Goal: Task Accomplishment & Management: Manage account settings

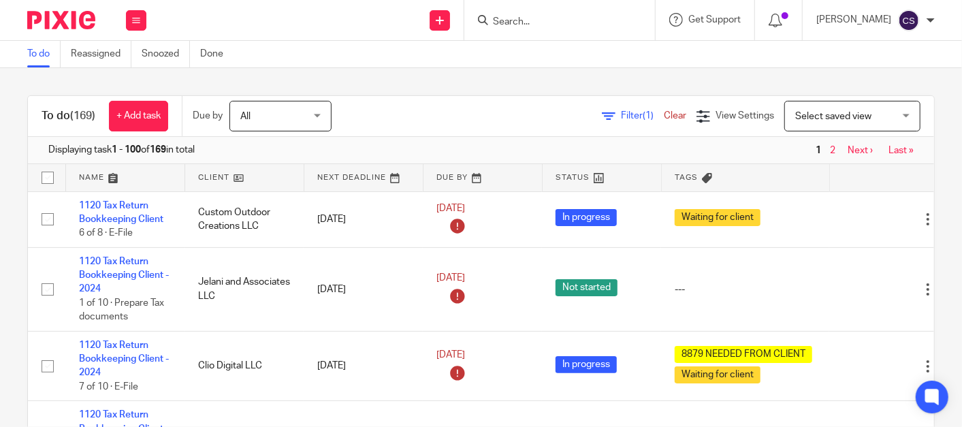
click at [527, 12] on form at bounding box center [563, 20] width 145 height 17
click at [519, 27] on input "Search" at bounding box center [552, 22] width 123 height 12
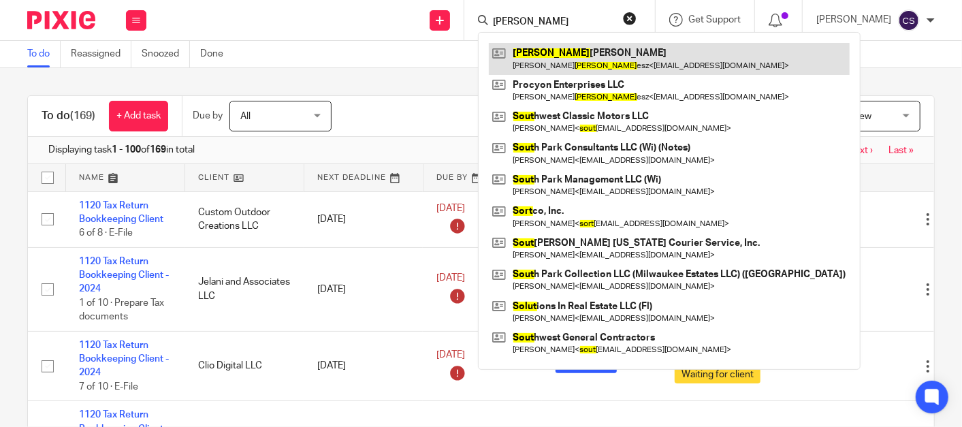
type input "solt"
click at [561, 54] on link at bounding box center [669, 58] width 361 height 31
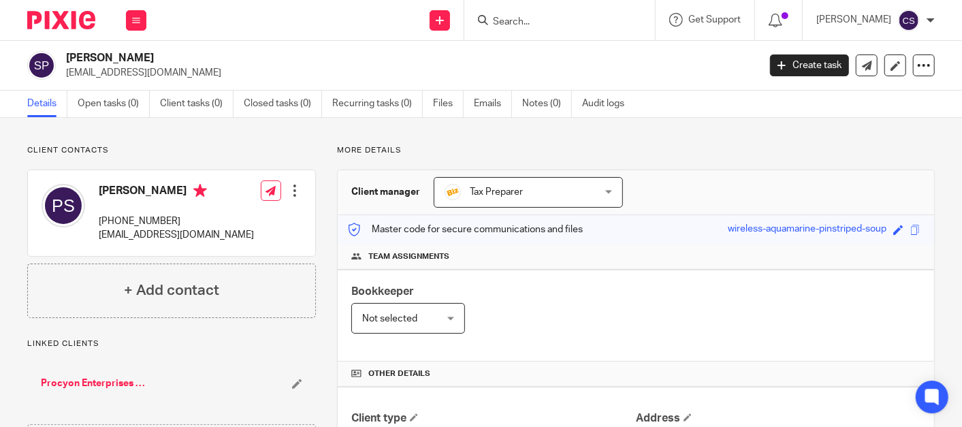
click at [99, 387] on link "Procyon Enterprises LLC" at bounding box center [93, 383] width 104 height 14
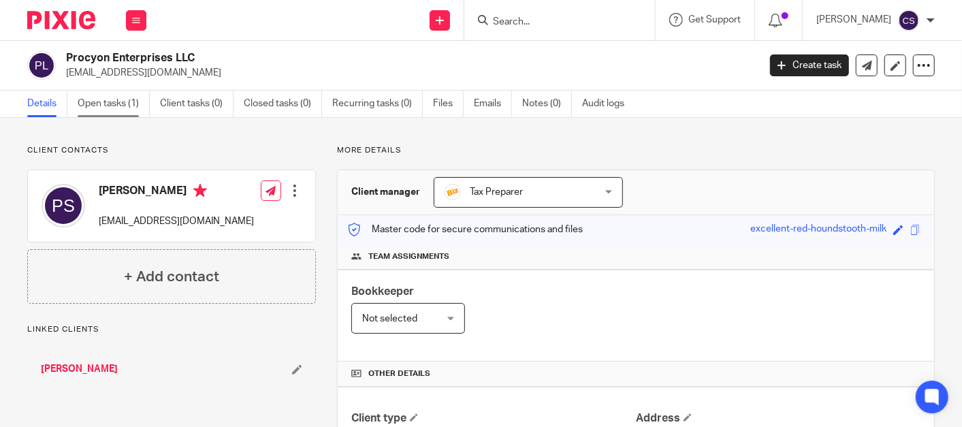
click at [101, 97] on link "Open tasks (1)" at bounding box center [114, 104] width 72 height 27
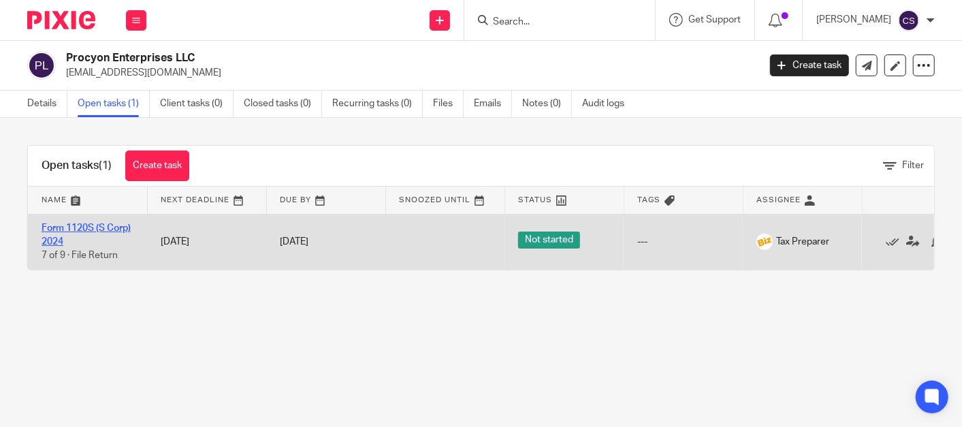
click at [61, 229] on link "Form 1120S (S Corp) 2024" at bounding box center [86, 234] width 89 height 23
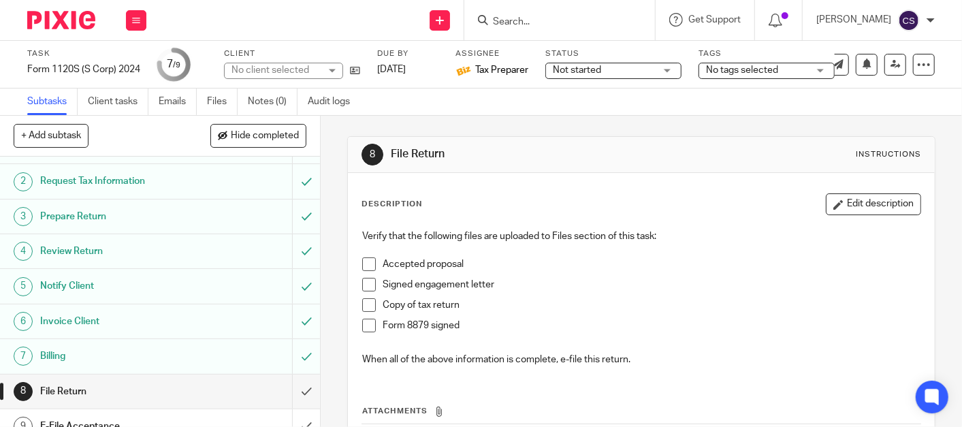
scroll to position [42, 0]
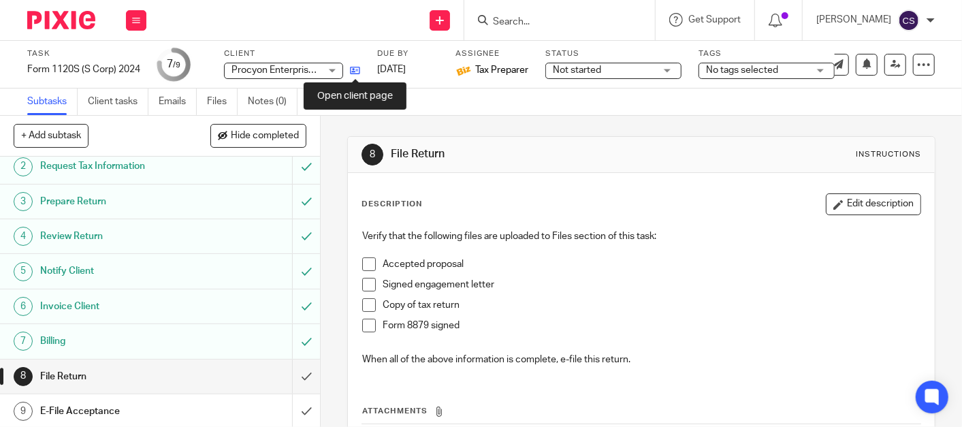
click at [357, 67] on icon at bounding box center [355, 70] width 10 height 10
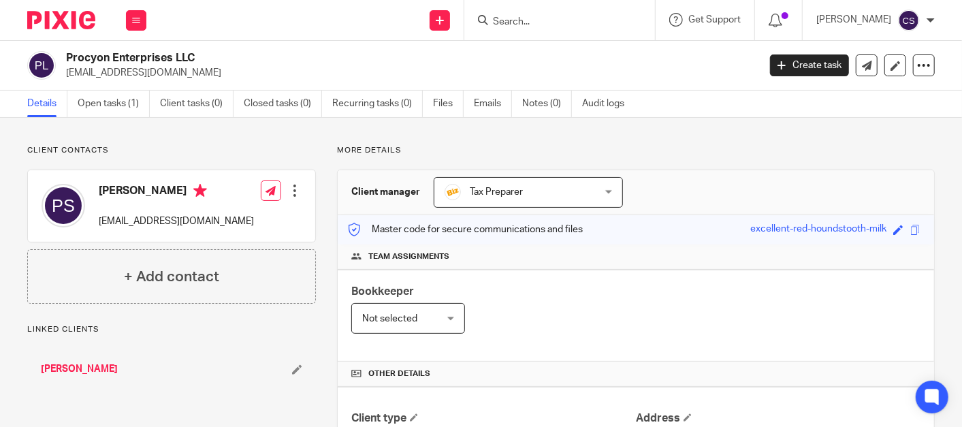
click at [71, 369] on link "Soltesz, Peter" at bounding box center [79, 369] width 77 height 14
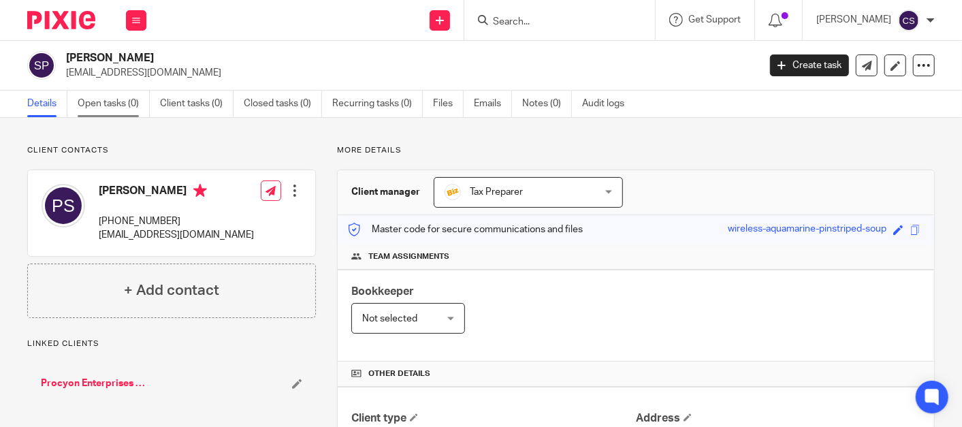
click at [112, 103] on link "Open tasks (0)" at bounding box center [114, 104] width 72 height 27
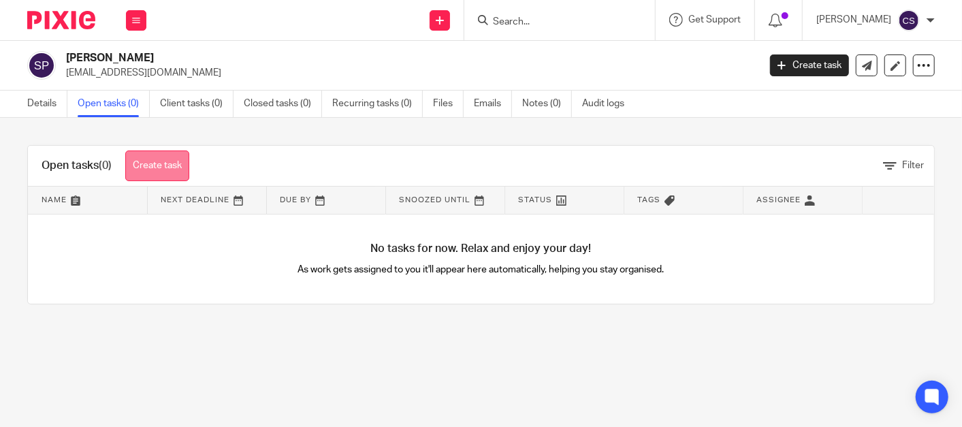
click at [153, 160] on link "Create task" at bounding box center [157, 165] width 64 height 31
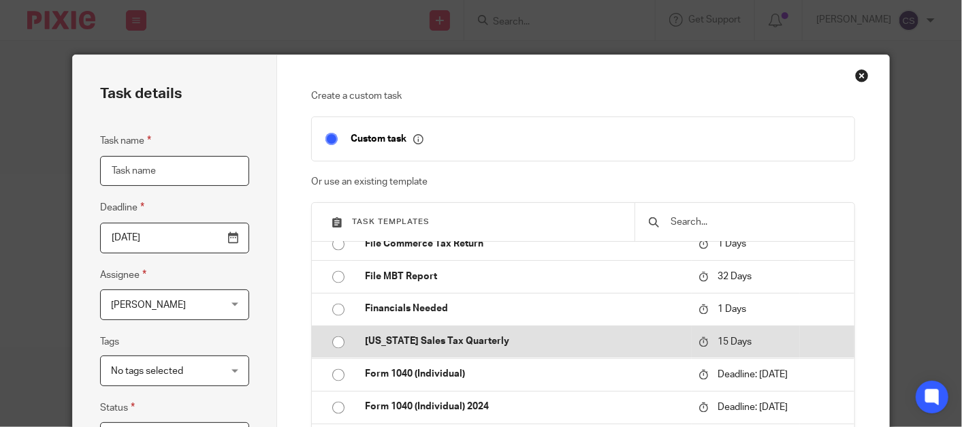
scroll to position [1513, 0]
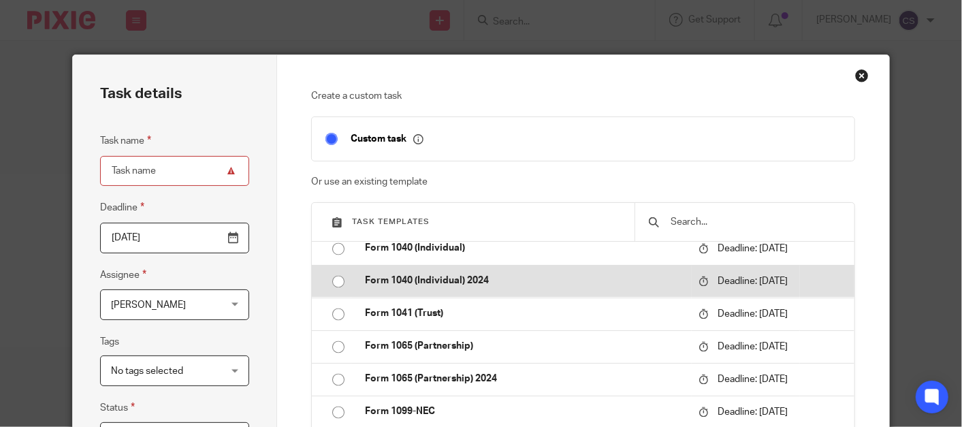
drag, startPoint x: 328, startPoint y: 312, endPoint x: 337, endPoint y: 312, distance: 8.9
click at [334, 295] on input "radio" at bounding box center [338, 282] width 26 height 26
type input "2026-04-15"
type input "Form 1040 (Individual) 2024"
checkbox input "false"
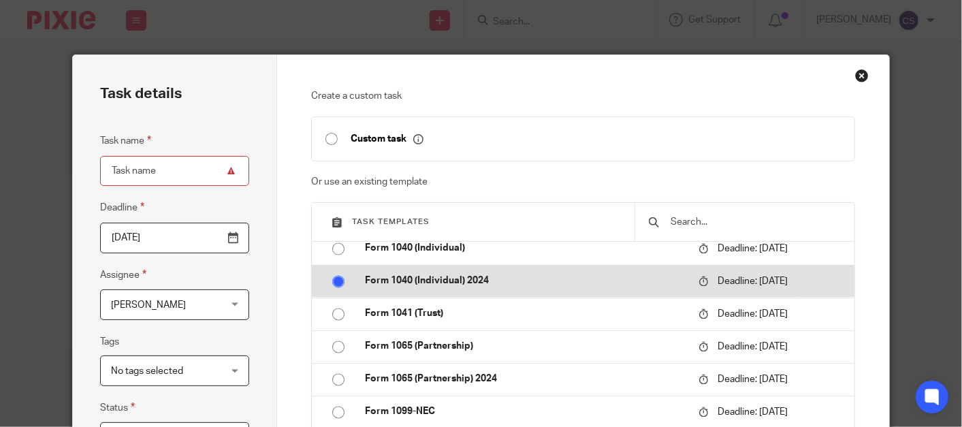
radio input "false"
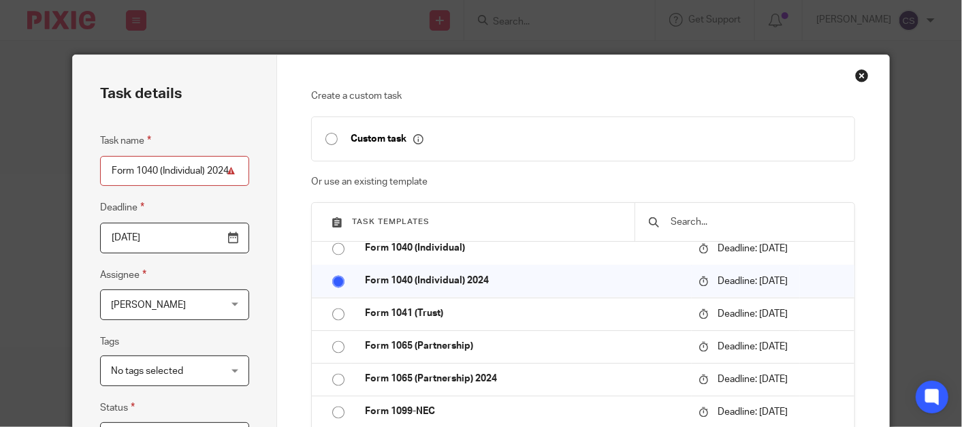
click at [227, 233] on input "2026-04-15" at bounding box center [174, 238] width 149 height 31
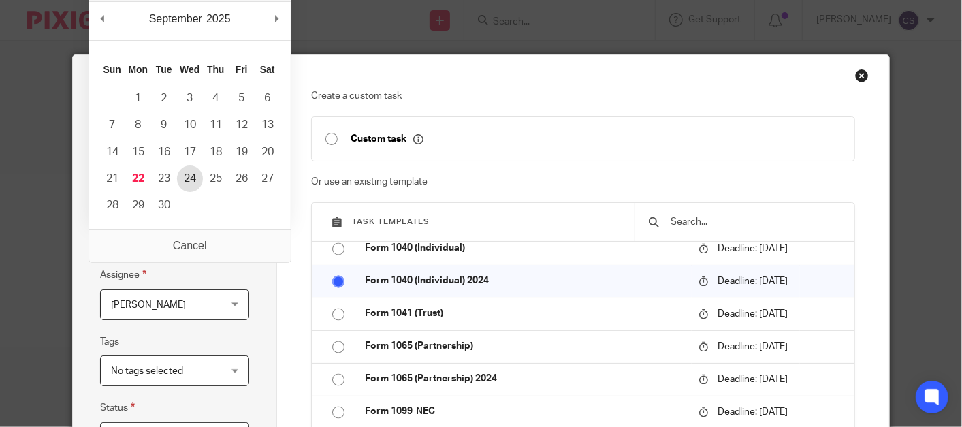
type input "2025-09-24"
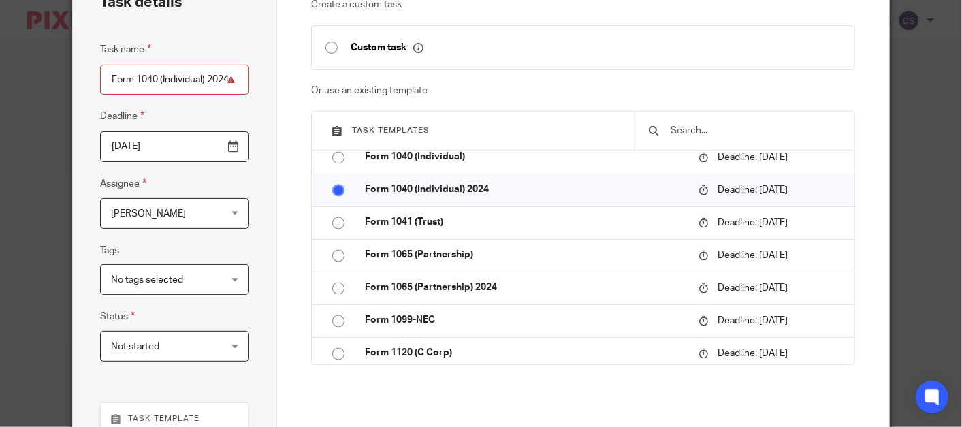
scroll to position [252, 0]
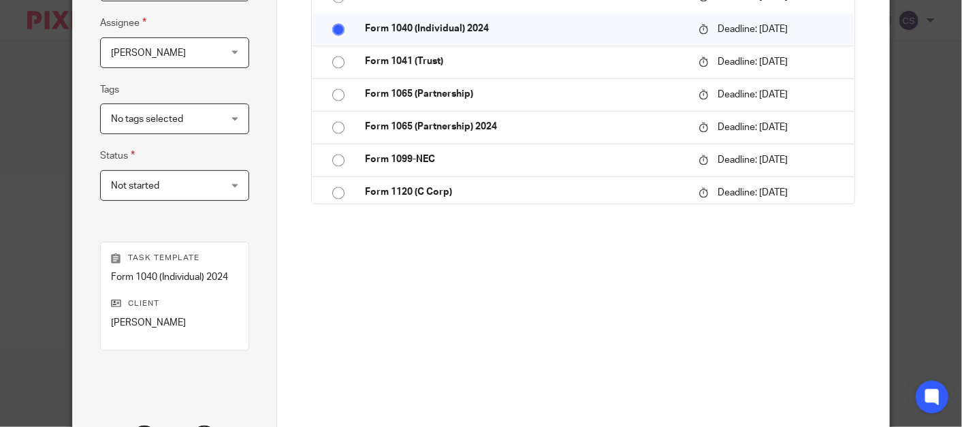
click at [227, 57] on div "Cindy Stocker Cindy Stocker" at bounding box center [174, 52] width 149 height 31
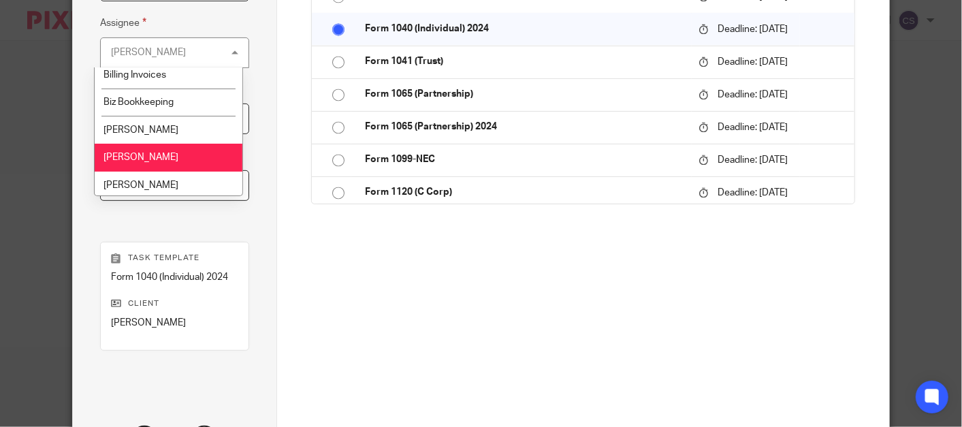
scroll to position [120, 0]
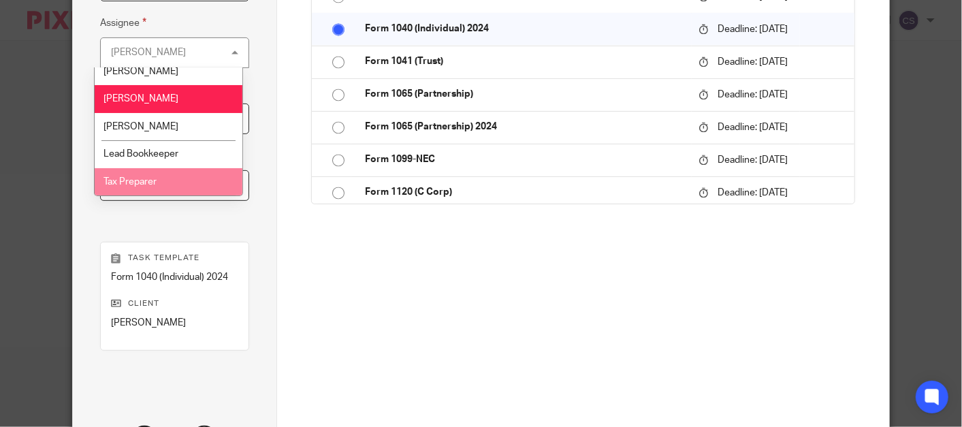
click at [103, 181] on li "Tax Preparer" at bounding box center [169, 182] width 148 height 28
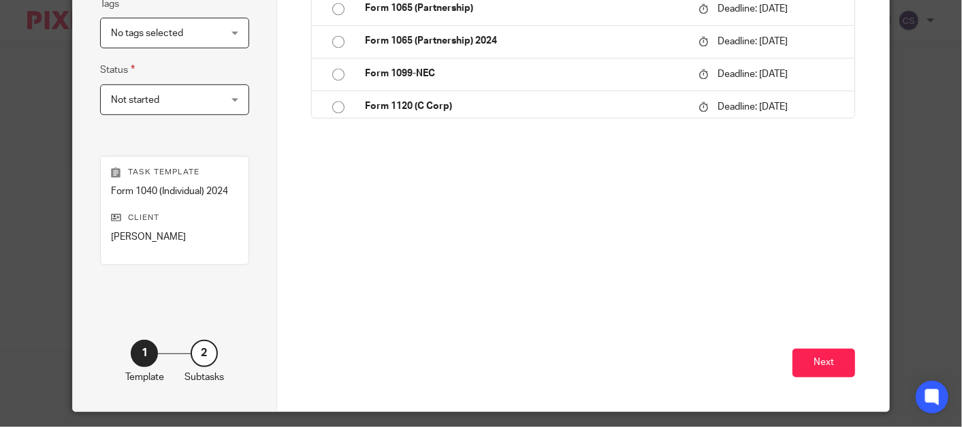
scroll to position [377, 0]
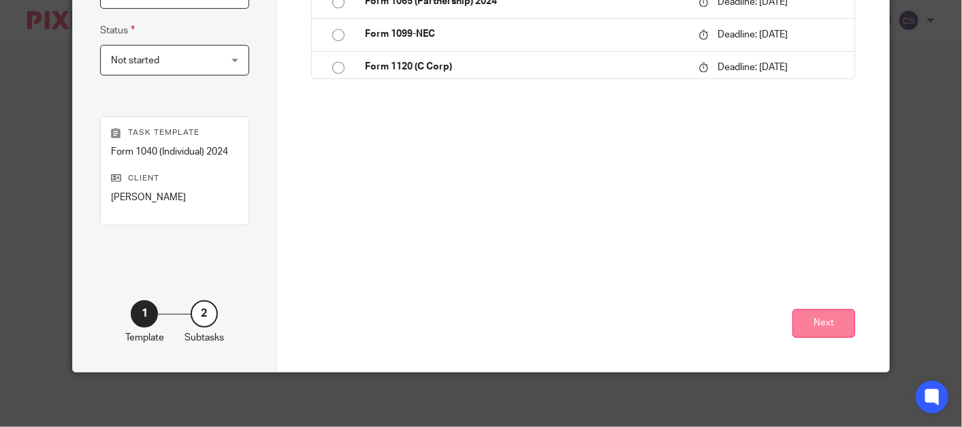
click at [811, 315] on button "Next" at bounding box center [823, 323] width 63 height 29
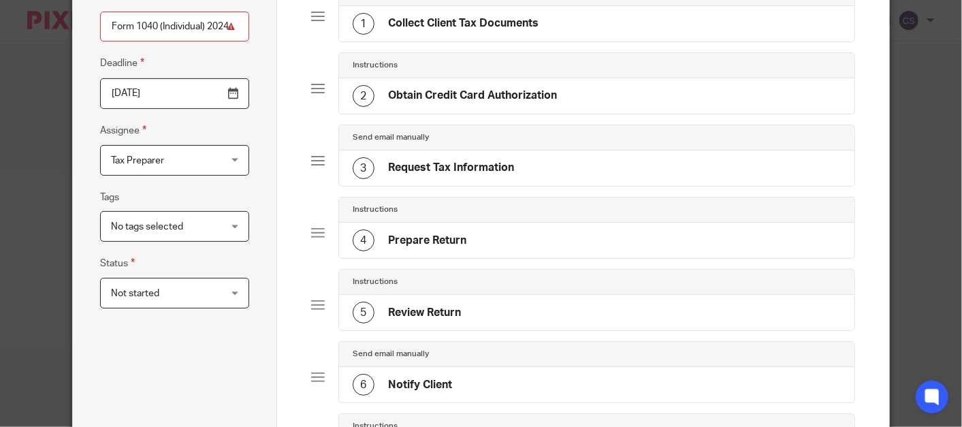
scroll to position [125, 0]
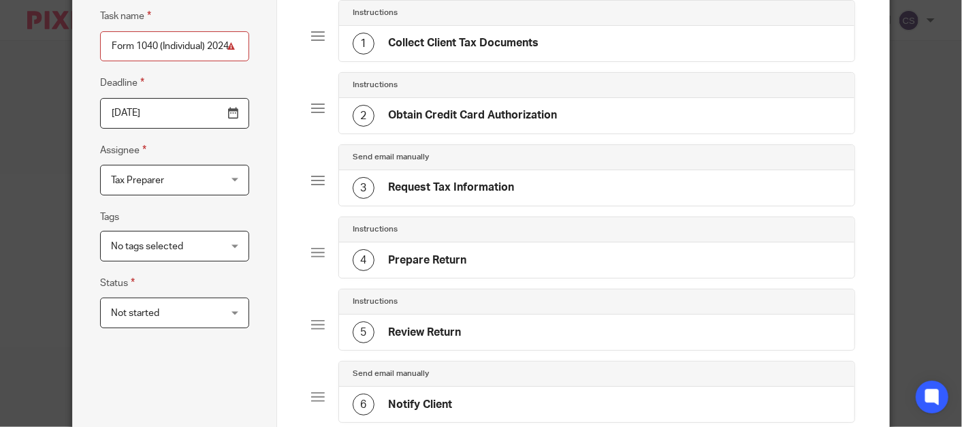
click at [494, 187] on h4 "Request Tax Information" at bounding box center [451, 187] width 126 height 14
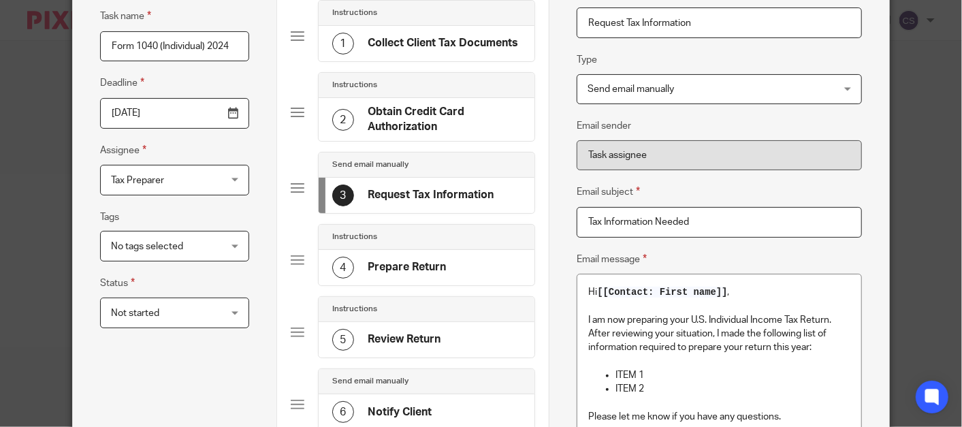
click at [402, 45] on h4 "Collect Client Tax Documents" at bounding box center [443, 43] width 150 height 14
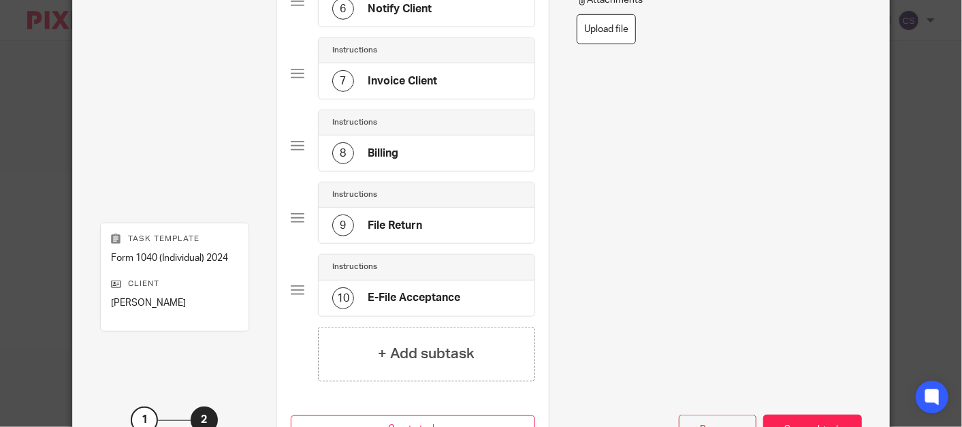
scroll to position [628, 0]
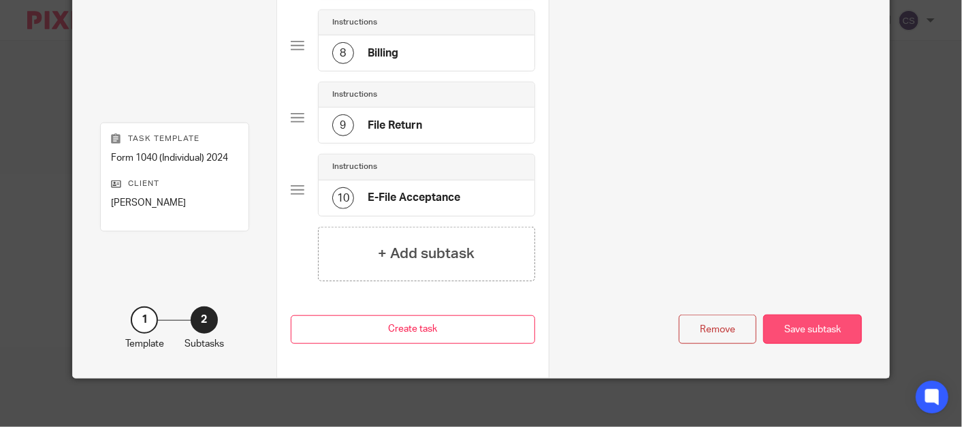
click at [797, 315] on div "Save subtask" at bounding box center [812, 329] width 99 height 29
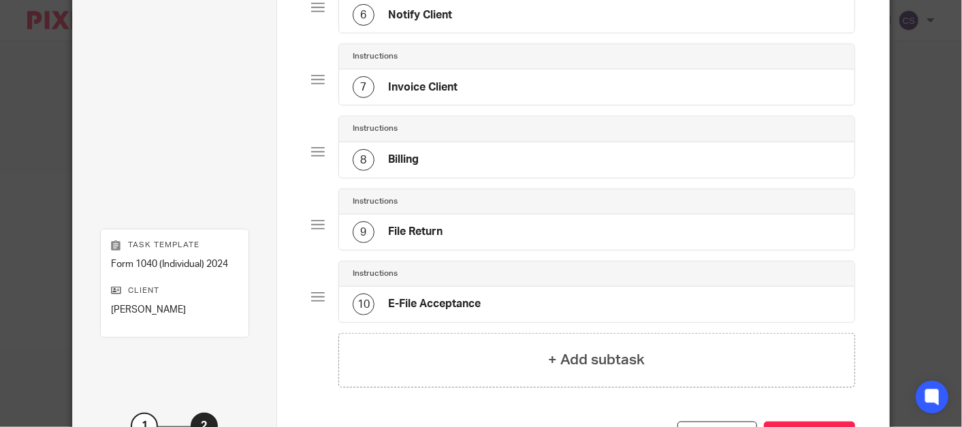
scroll to position [620, 0]
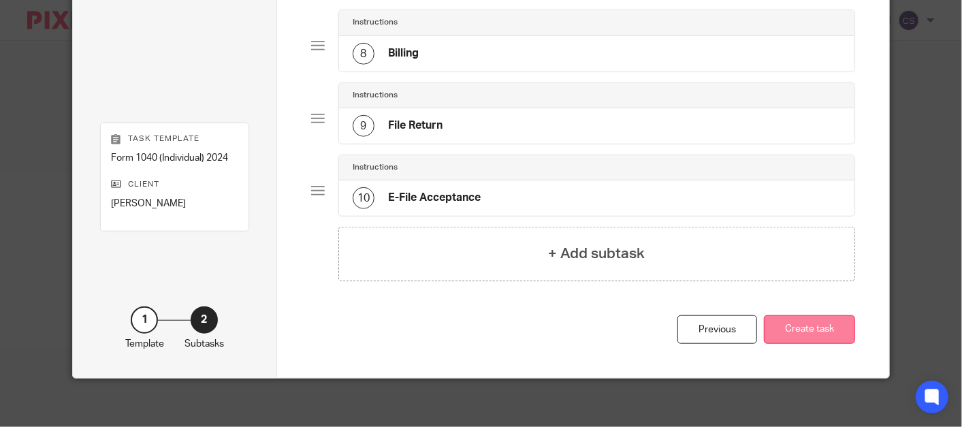
click at [792, 330] on button "Create task" at bounding box center [809, 329] width 91 height 29
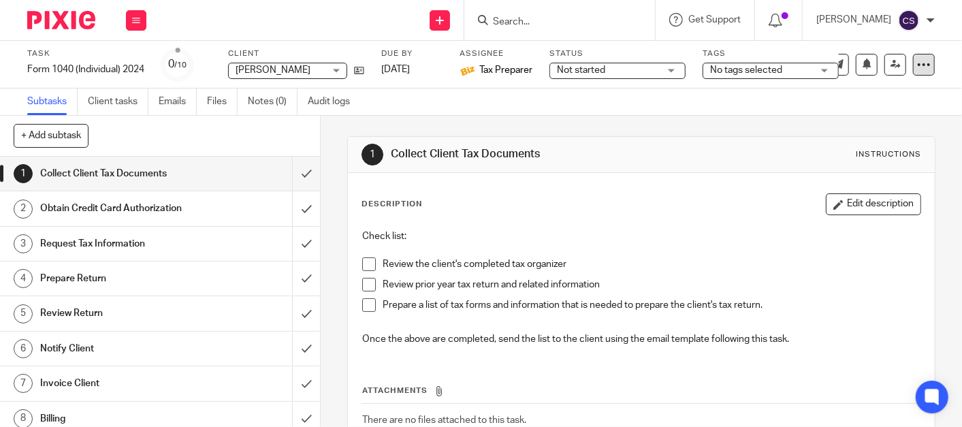
click at [917, 69] on icon at bounding box center [924, 65] width 14 height 14
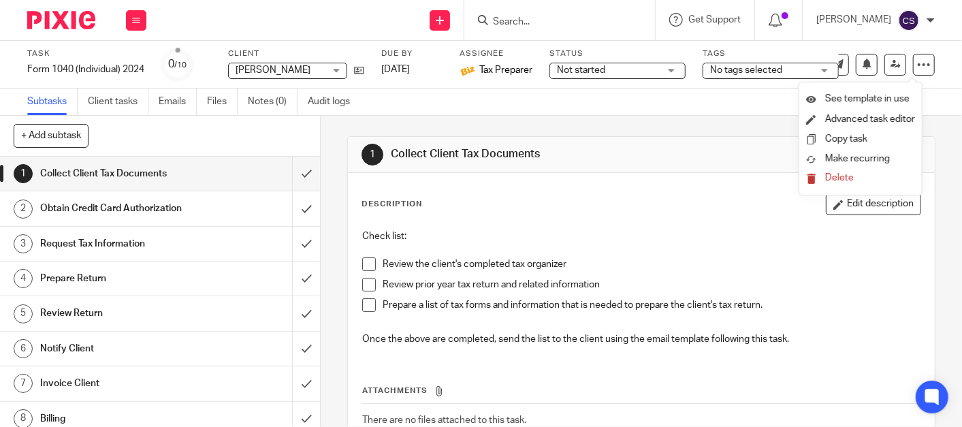
click at [472, 55] on label "Assignee" at bounding box center [495, 53] width 73 height 11
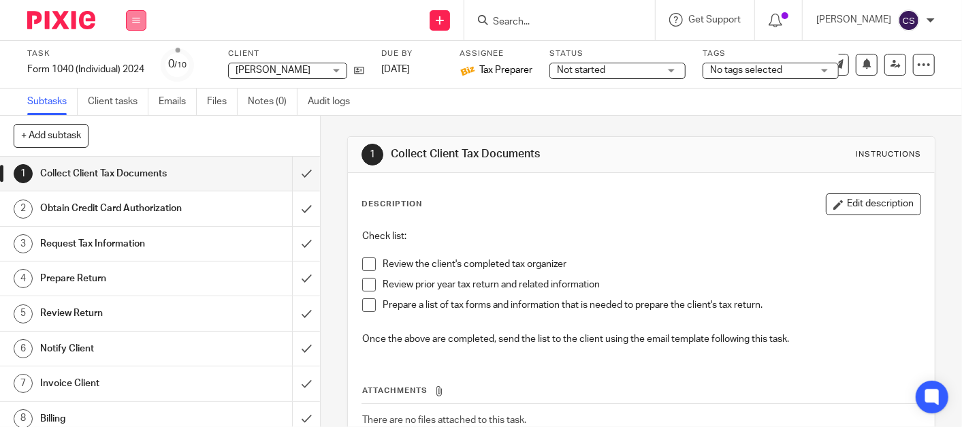
click at [138, 14] on button at bounding box center [136, 20] width 20 height 20
click at [130, 125] on link "Team" at bounding box center [129, 123] width 22 height 10
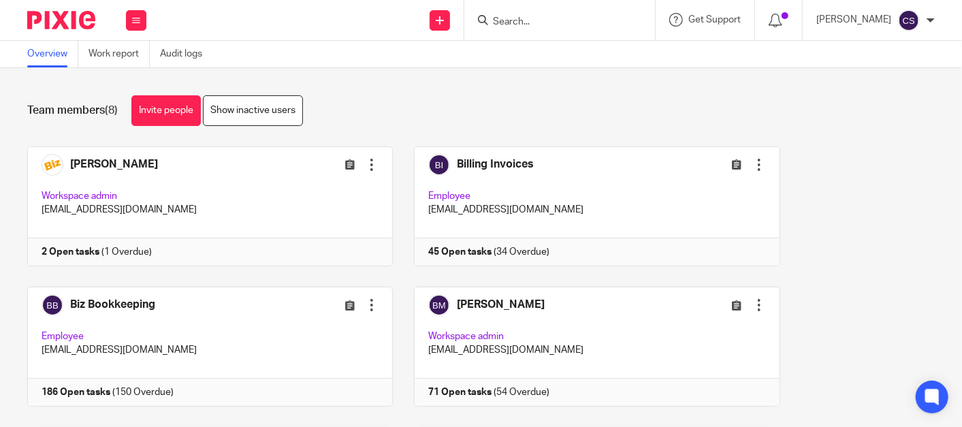
click at [536, 29] on div at bounding box center [559, 20] width 191 height 40
click at [534, 21] on input "Search" at bounding box center [552, 22] width 123 height 12
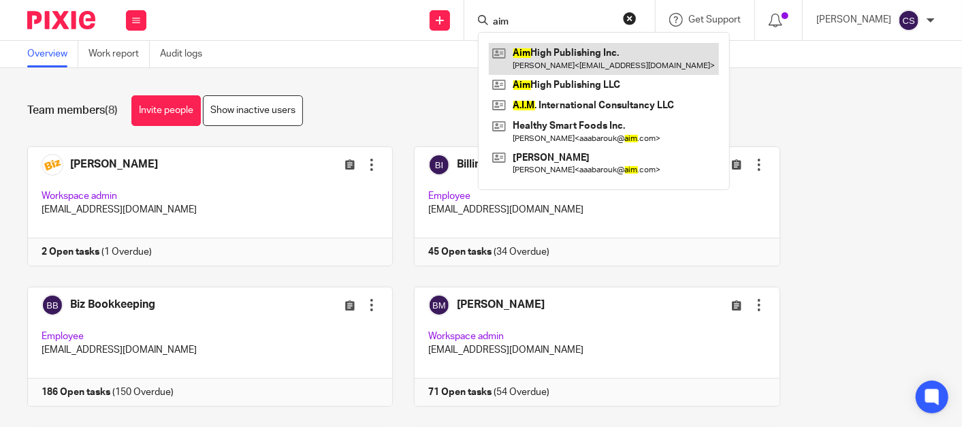
type input "aim"
click at [555, 55] on link at bounding box center [604, 58] width 230 height 31
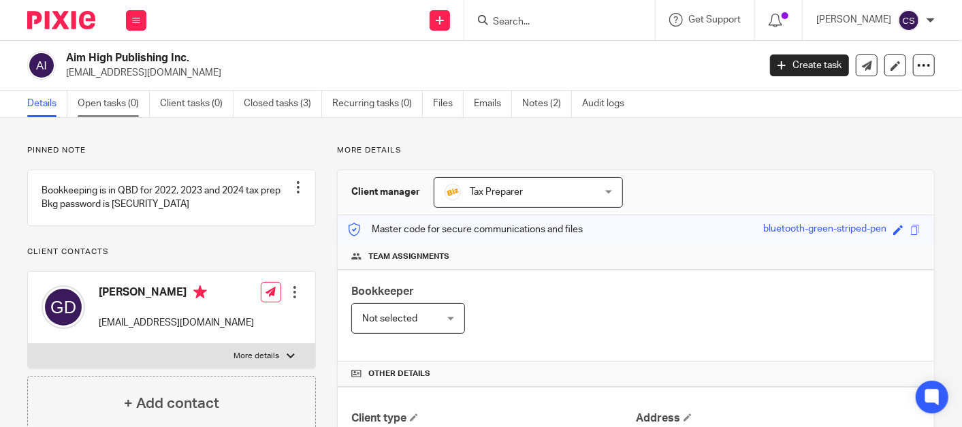
click at [109, 108] on link "Open tasks (0)" at bounding box center [114, 104] width 72 height 27
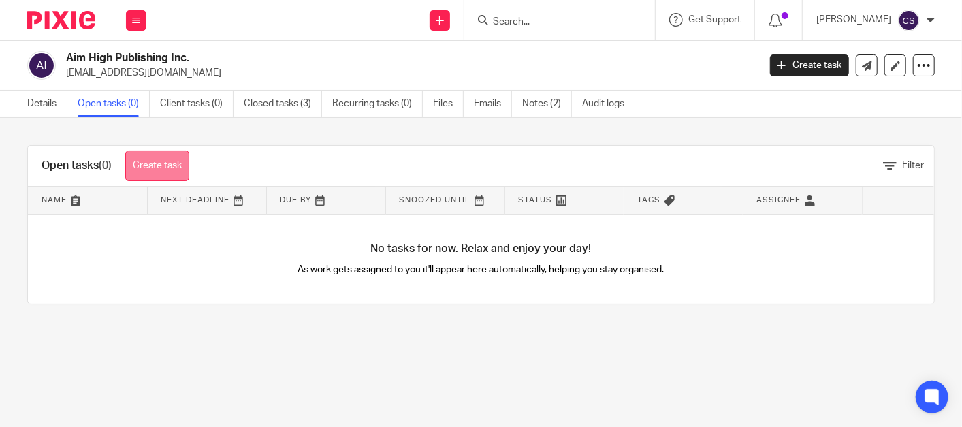
click at [165, 165] on link "Create task" at bounding box center [157, 165] width 64 height 31
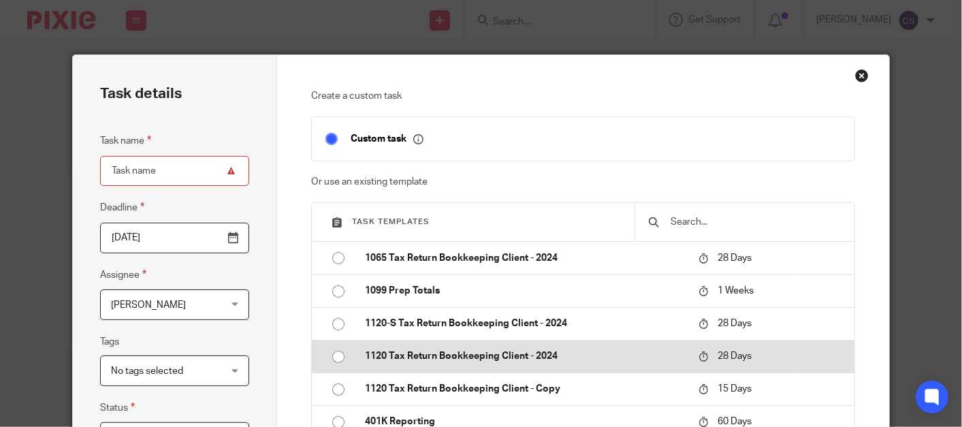
click at [331, 355] on input "radio" at bounding box center [338, 357] width 26 height 26
type input "2025-10-20"
type input "1120 Tax Return Bookkeeping Client - 2024"
checkbox input "false"
radio input "false"
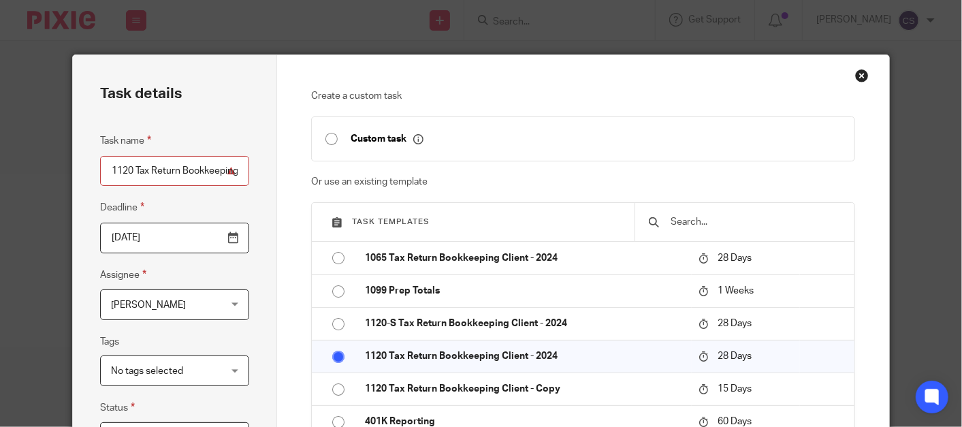
click at [233, 170] on input "1120 Tax Return Bookkeeping Client - 2024" at bounding box center [174, 171] width 149 height 31
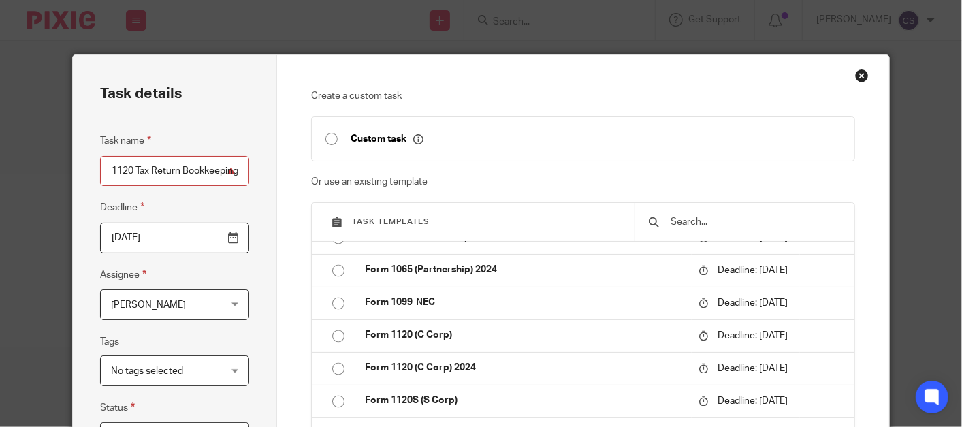
scroll to position [1639, 0]
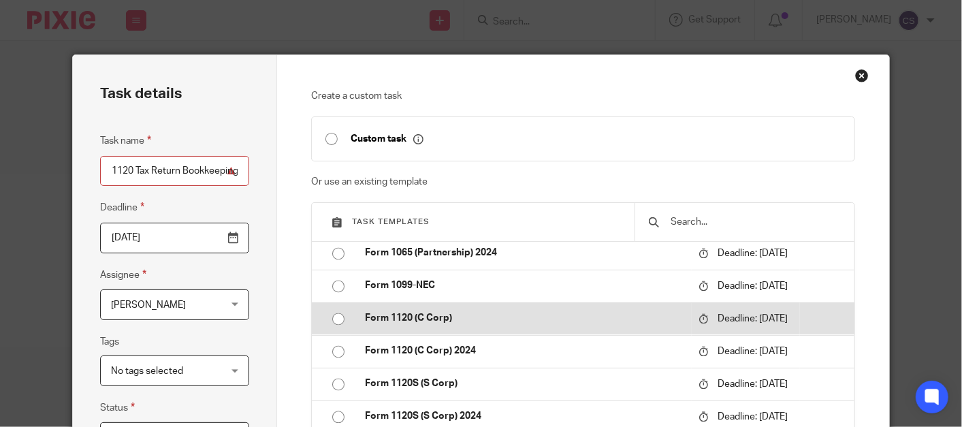
click at [328, 332] on input "radio" at bounding box center [338, 319] width 26 height 26
type input "2026-04-15"
type input "Form 1120 (C Corp)"
radio input "false"
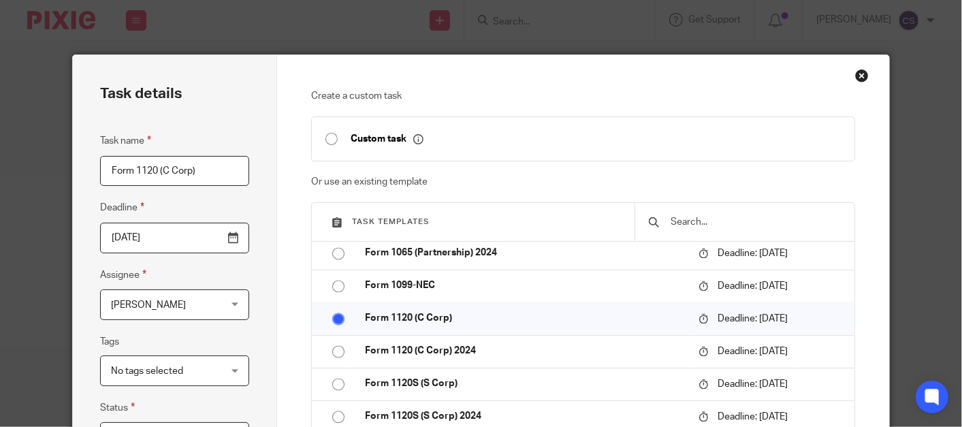
click at [222, 171] on input "Form 1120 (C Corp)" at bounding box center [174, 171] width 149 height 31
type input "Form 1120 (C Corp) (2022)"
click at [227, 235] on input "2026-04-15" at bounding box center [174, 238] width 149 height 31
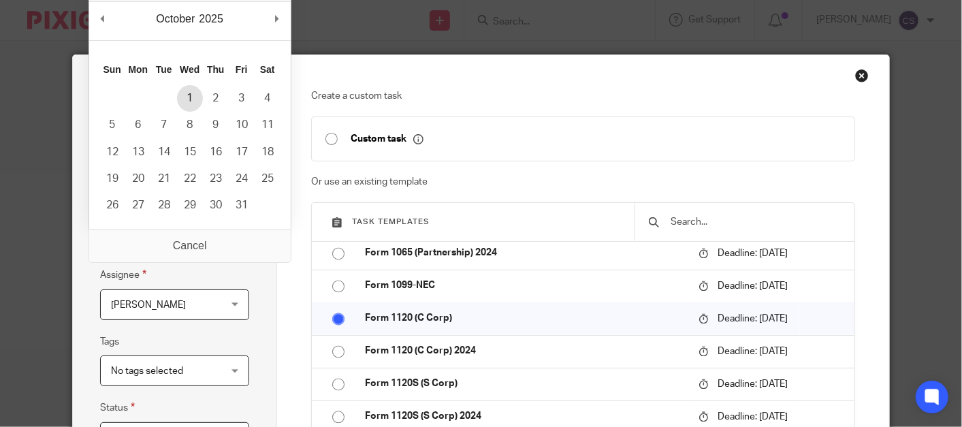
type input "[DATE]"
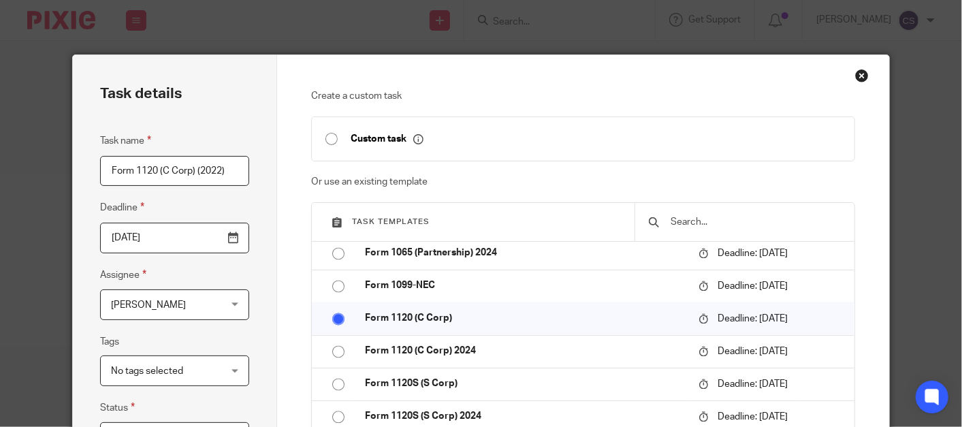
click at [230, 305] on div "[PERSON_NAME] [PERSON_NAME]" at bounding box center [174, 304] width 149 height 31
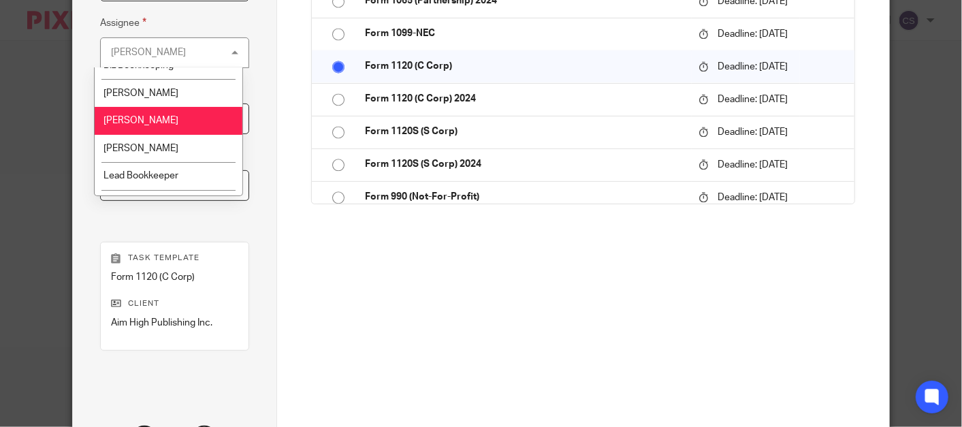
scroll to position [120, 0]
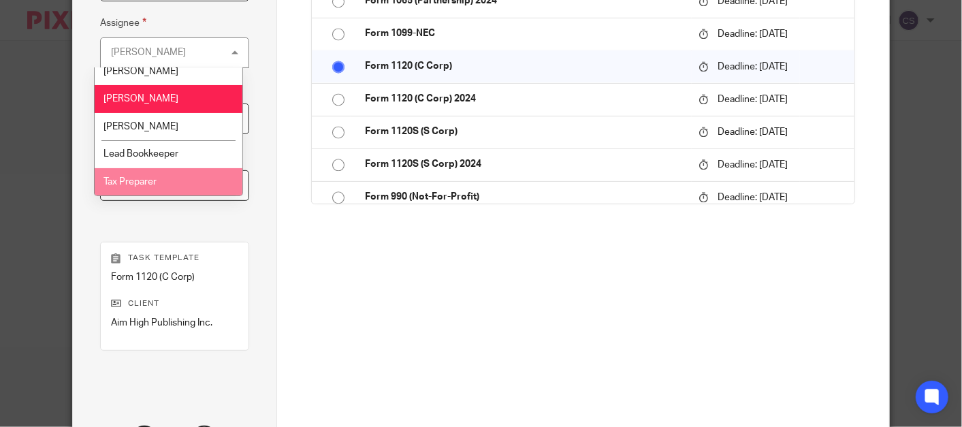
click at [149, 175] on li "Tax Preparer" at bounding box center [169, 182] width 148 height 28
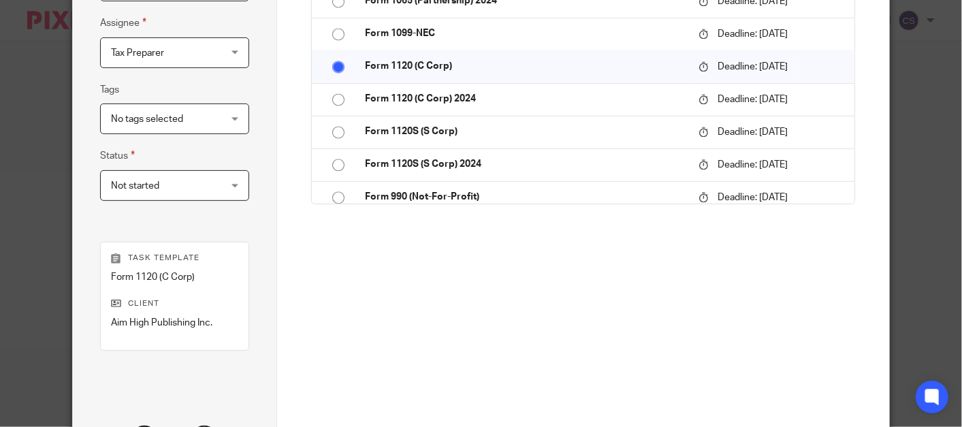
scroll to position [377, 0]
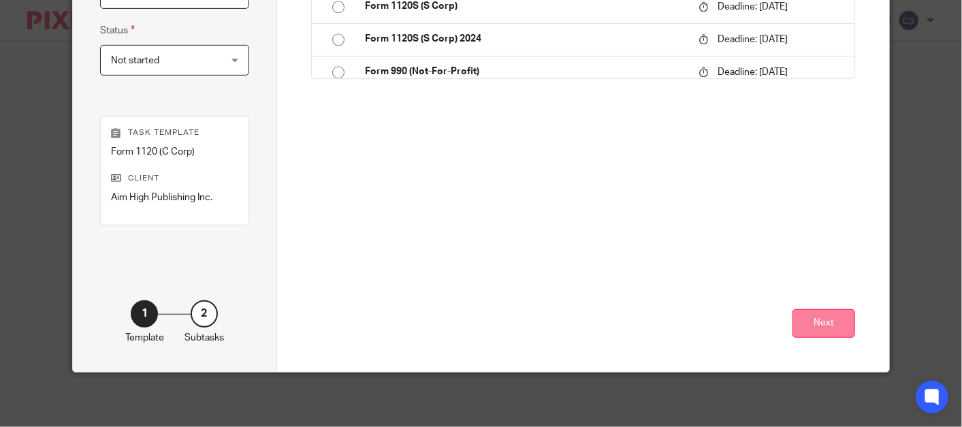
click at [792, 331] on button "Next" at bounding box center [823, 323] width 63 height 29
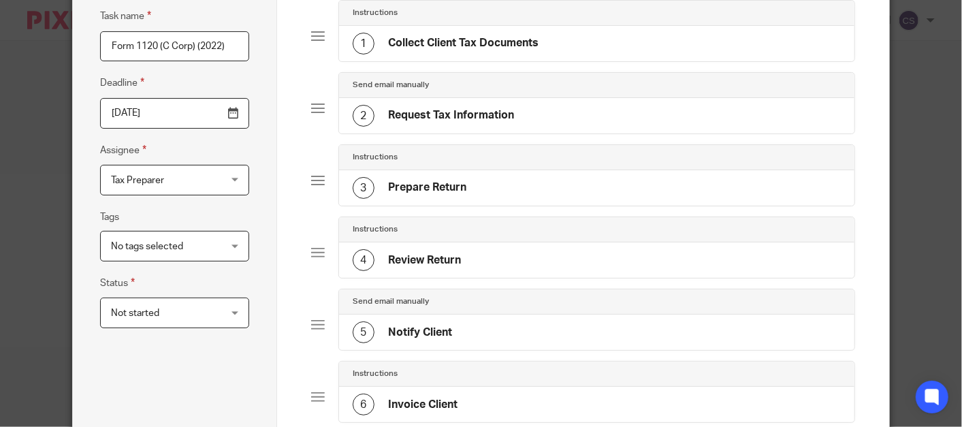
scroll to position [0, 0]
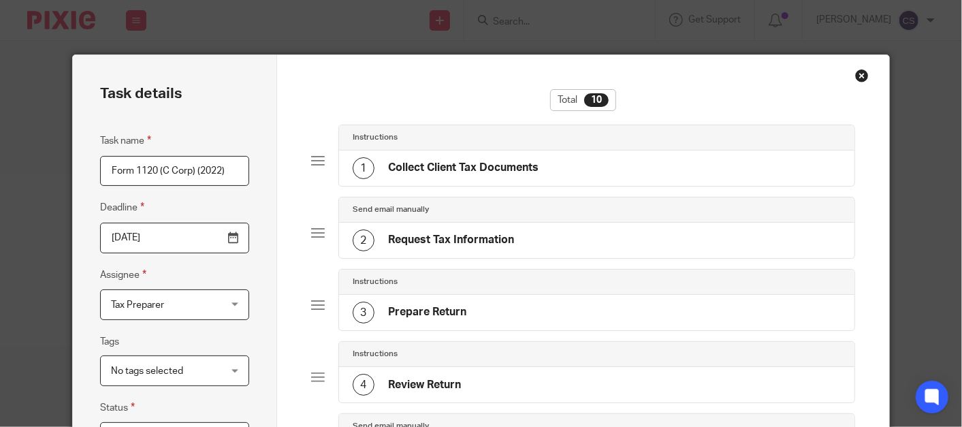
click at [484, 168] on h4 "Collect Client Tax Documents" at bounding box center [463, 168] width 150 height 14
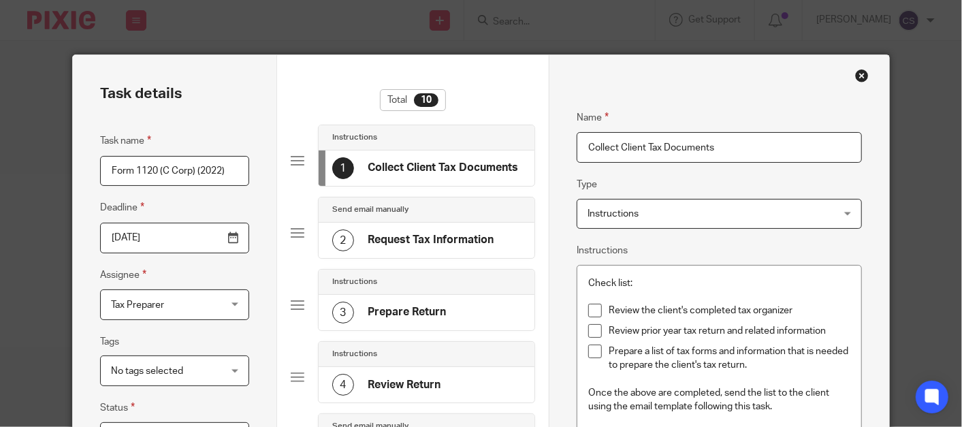
click at [399, 248] on div "2 Request Tax Information" at bounding box center [412, 240] width 161 height 22
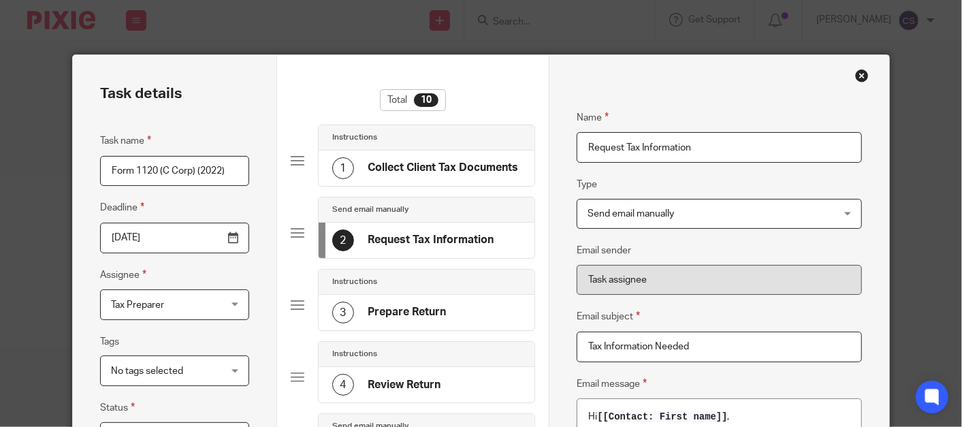
scroll to position [126, 0]
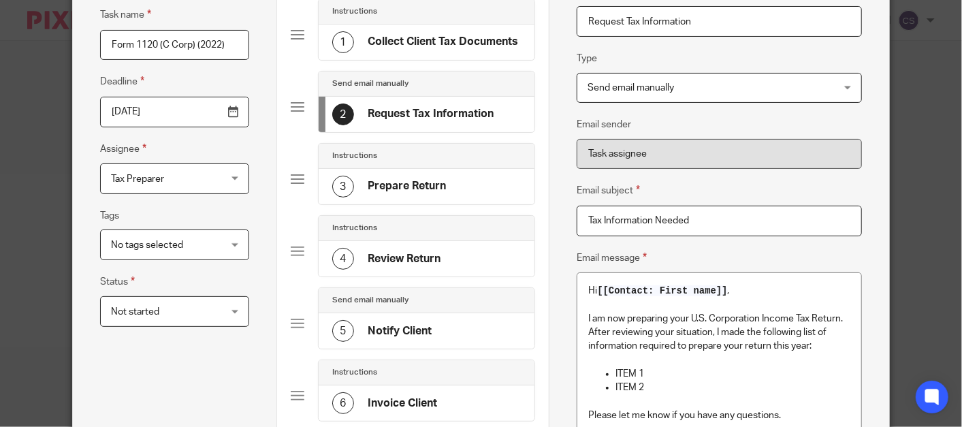
click at [410, 110] on h4 "Request Tax Information" at bounding box center [431, 114] width 126 height 14
click at [391, 187] on h4 "Prepare Return" at bounding box center [407, 186] width 78 height 14
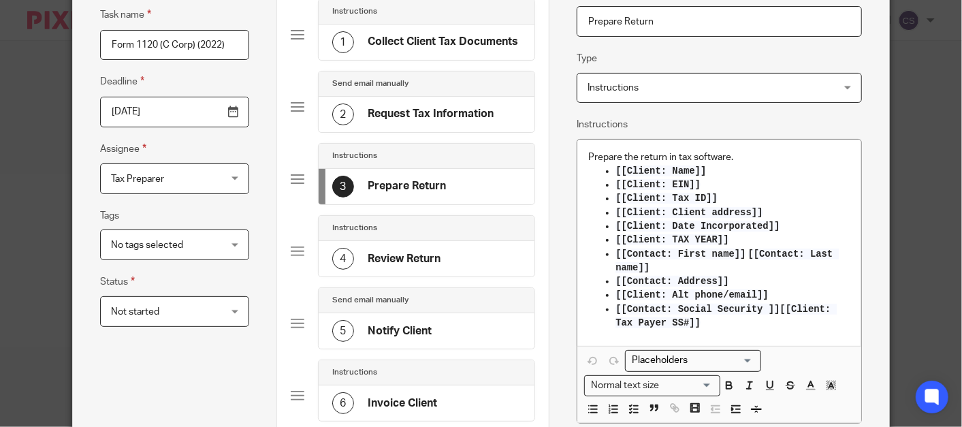
click at [402, 252] on h4 "Review Return" at bounding box center [404, 259] width 73 height 14
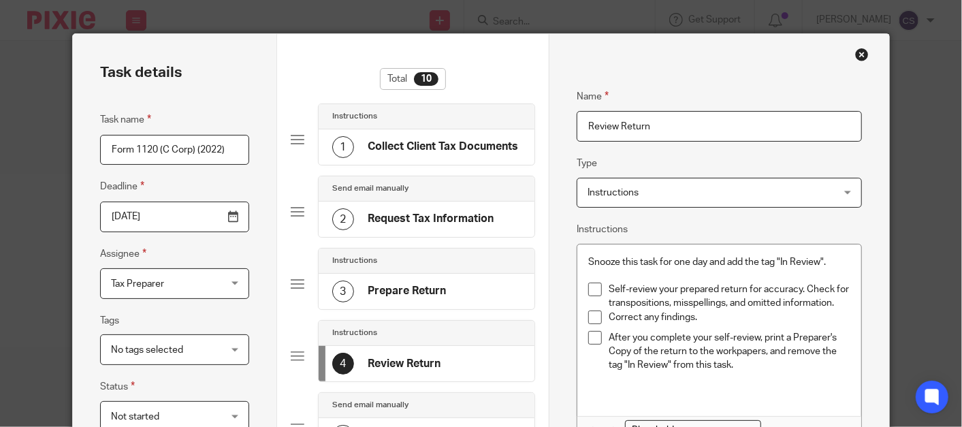
scroll to position [0, 0]
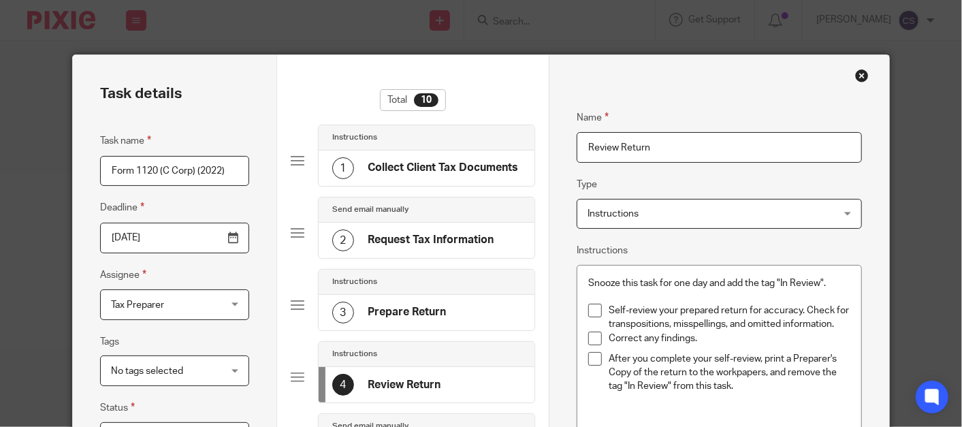
click at [393, 161] on h4 "Collect Client Tax Documents" at bounding box center [443, 168] width 150 height 14
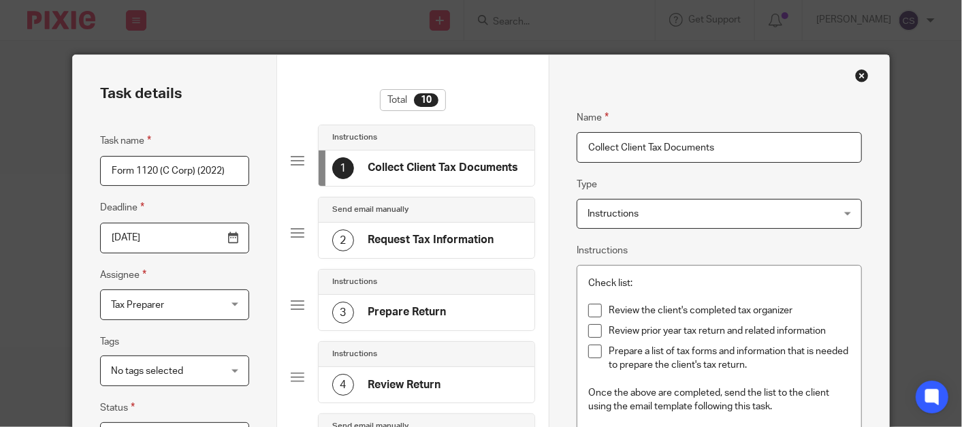
scroll to position [126, 0]
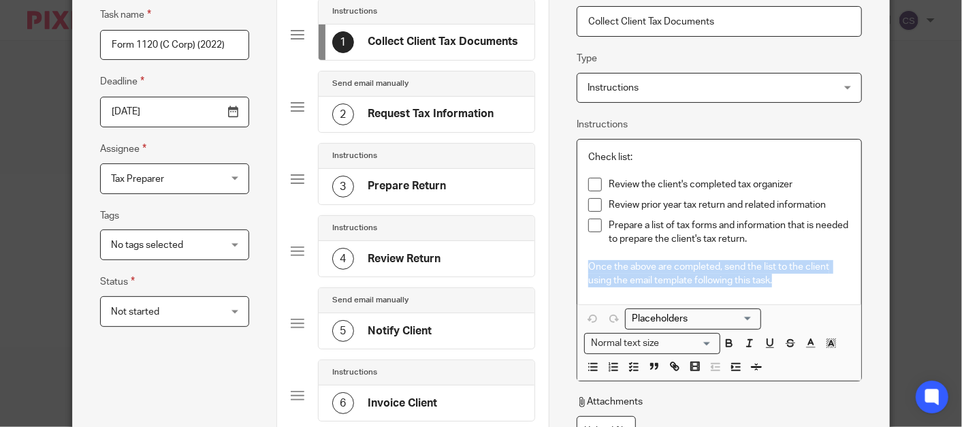
drag, startPoint x: 581, startPoint y: 267, endPoint x: 797, endPoint y: 275, distance: 215.9
click at [797, 275] on div "Check list: Review the client's completed tax organizer Review prior year tax r…" at bounding box center [719, 222] width 284 height 165
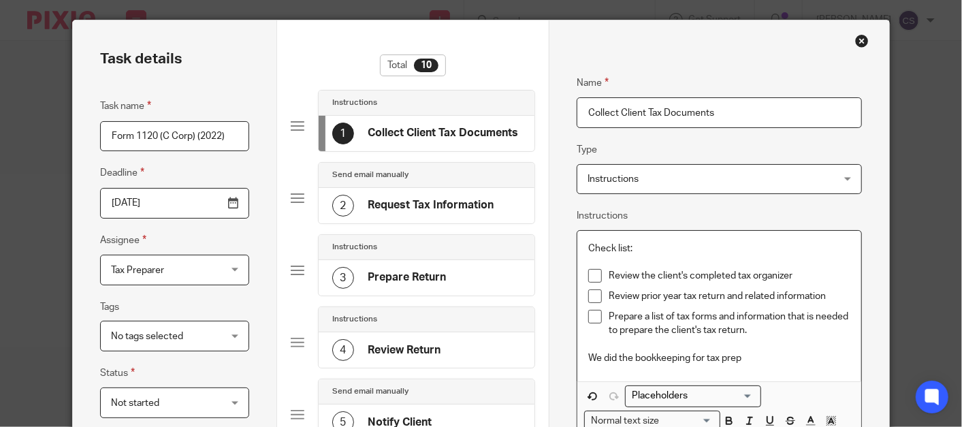
scroll to position [0, 0]
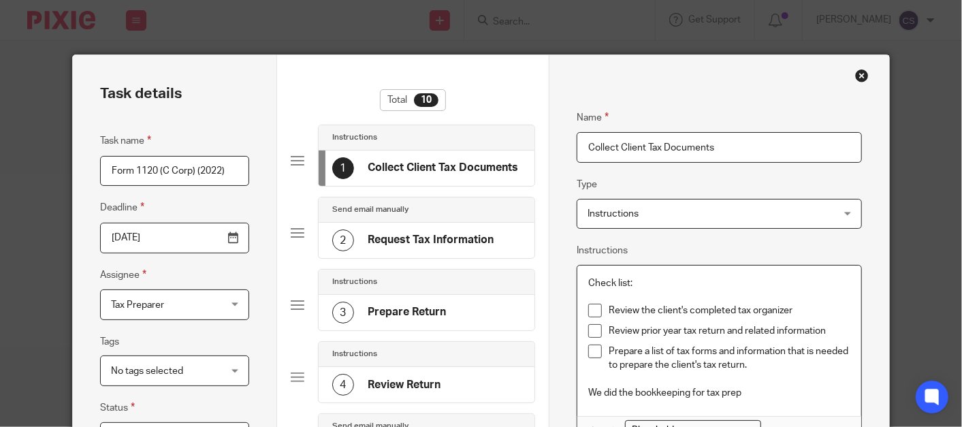
click at [859, 78] on div "Close this dialog window" at bounding box center [862, 76] width 14 height 14
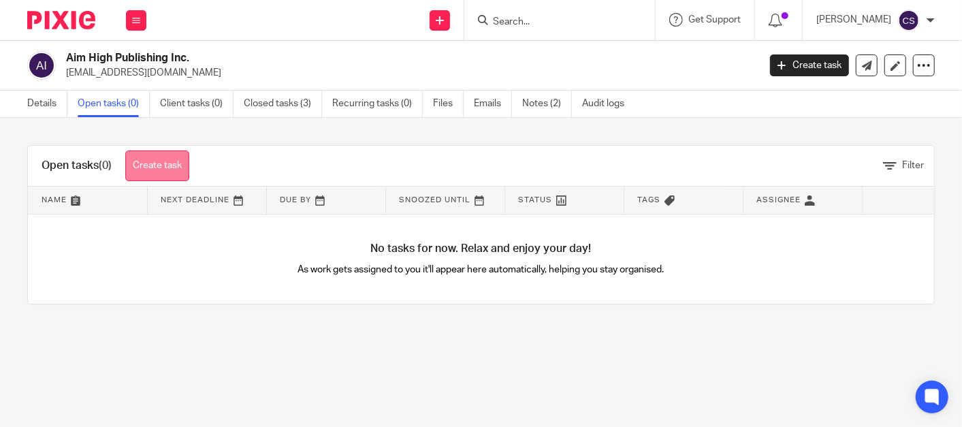
click at [155, 164] on link "Create task" at bounding box center [157, 165] width 64 height 31
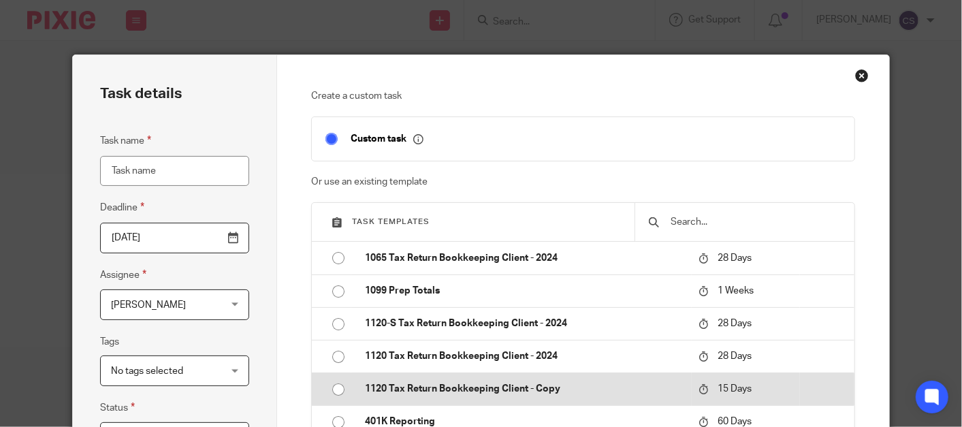
click at [334, 389] on input "radio" at bounding box center [338, 389] width 26 height 26
type input "[DATE]"
type input "1120 Tax Return Bookkeeping Client - Copy"
checkbox input "false"
radio input "false"
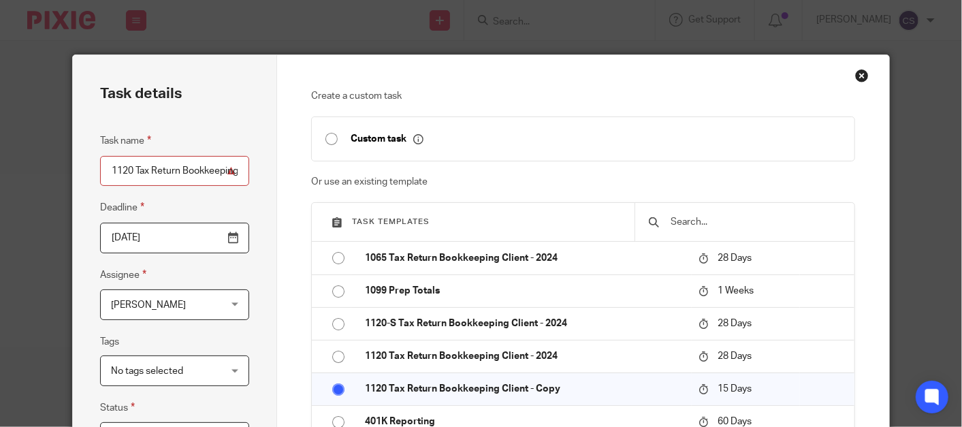
click at [229, 171] on input "1120 Tax Return Bookkeeping Client - Copy" at bounding box center [174, 171] width 149 height 31
type input "1120 Tax Return Bookkeeping Client - 2022"
click at [227, 241] on input "2025-10-07" at bounding box center [174, 238] width 149 height 31
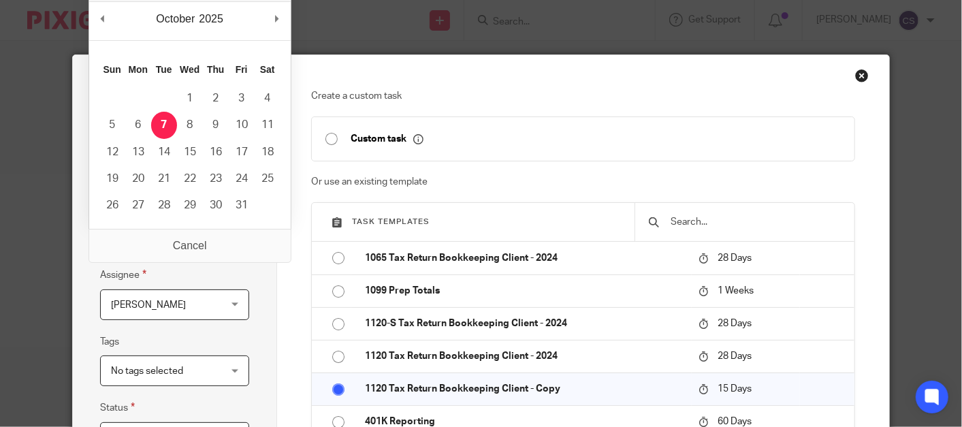
scroll to position [0, 0]
type input "2025-10-01"
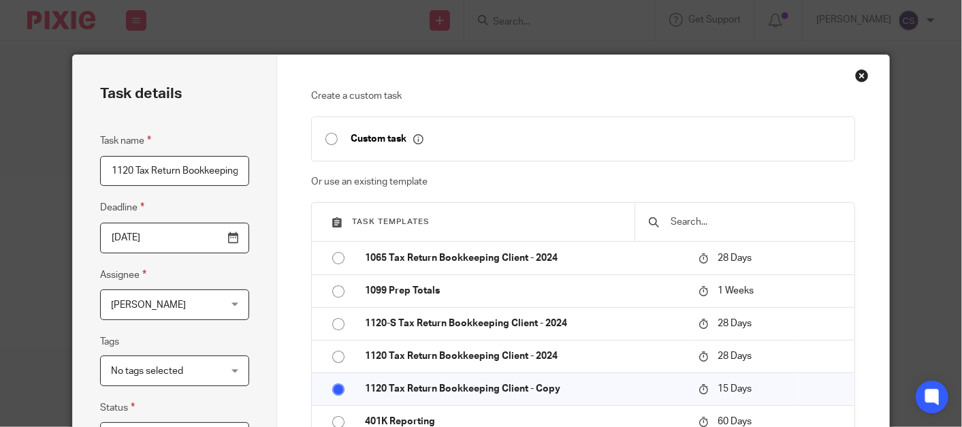
click at [229, 306] on div "Cindy Stocker Cindy Stocker" at bounding box center [174, 304] width 149 height 31
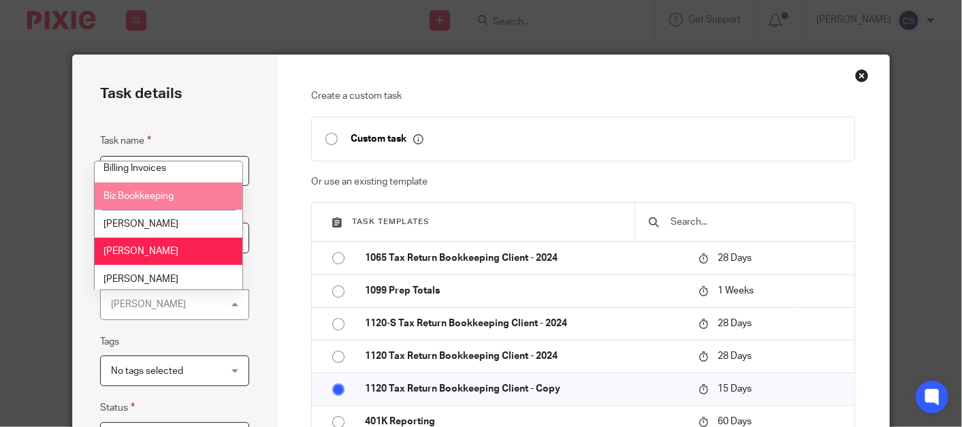
scroll to position [120, 0]
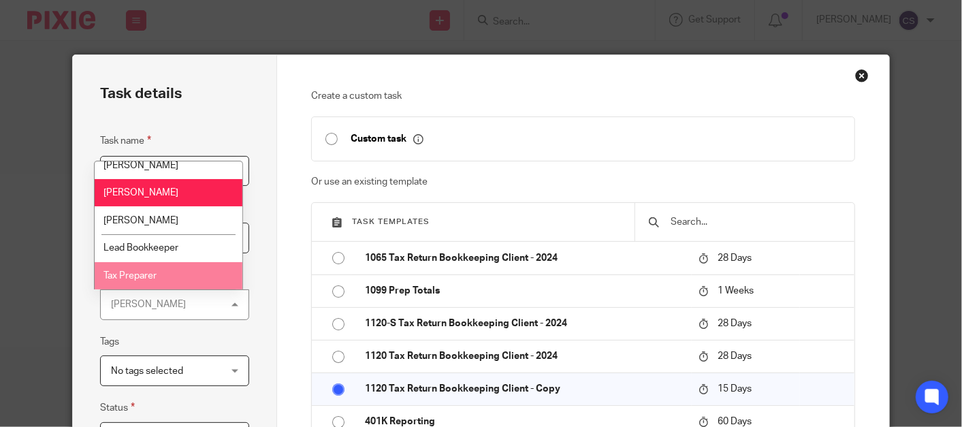
click at [142, 280] on li "Tax Preparer" at bounding box center [169, 276] width 148 height 28
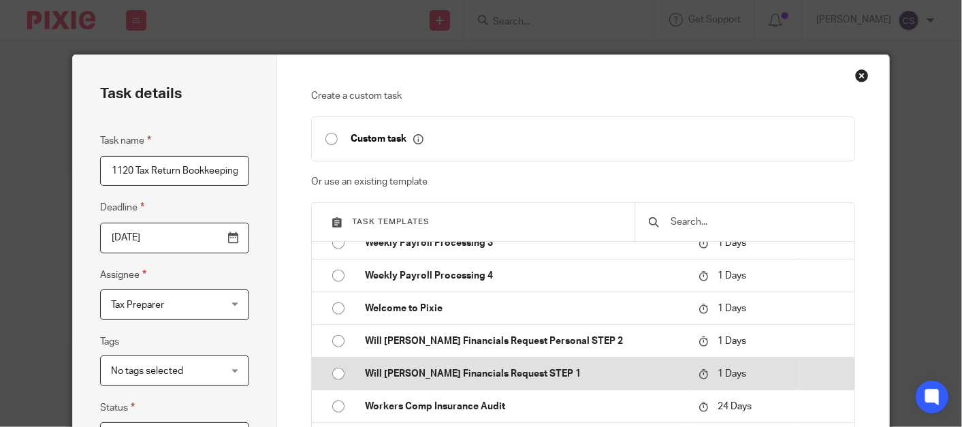
scroll to position [391, 0]
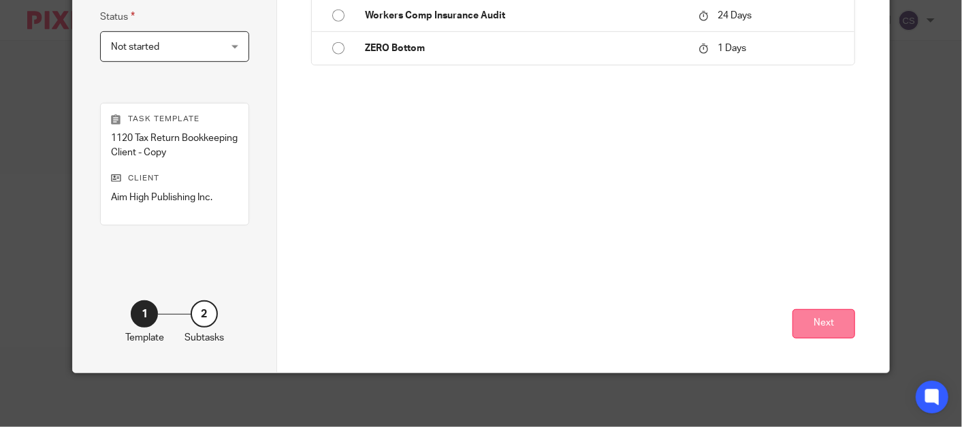
click at [813, 320] on button "Next" at bounding box center [823, 323] width 63 height 29
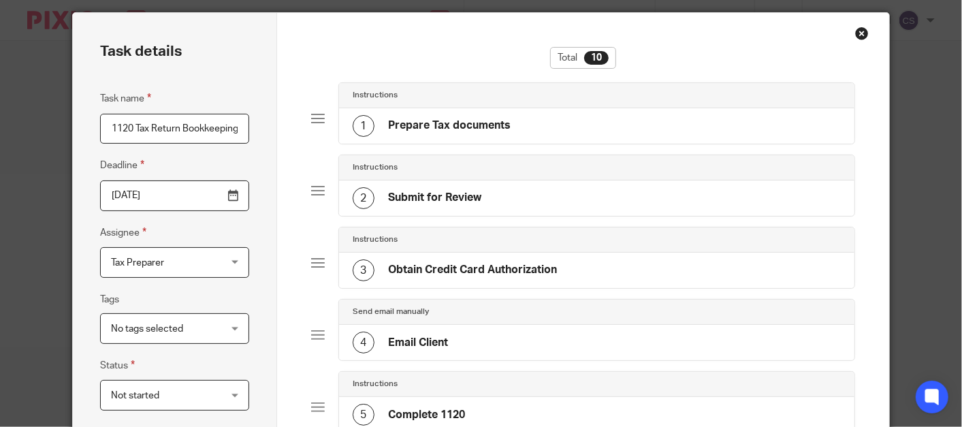
scroll to position [12, 0]
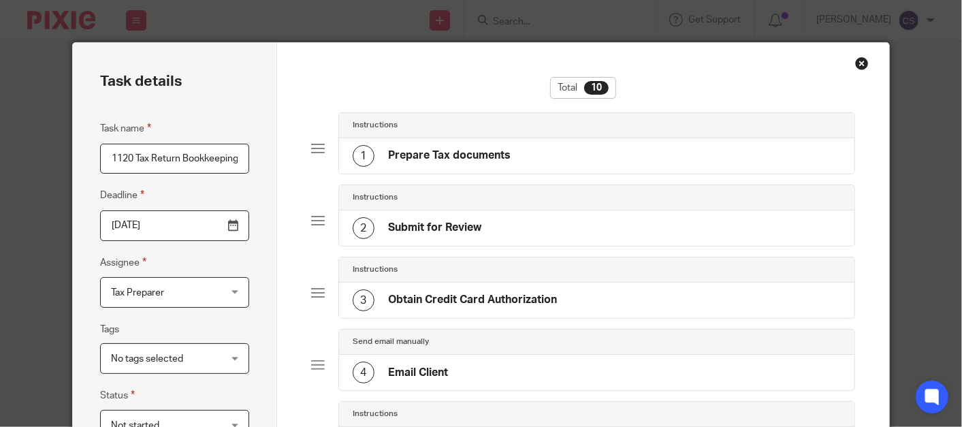
click at [437, 223] on h4 "Submit for Review" at bounding box center [434, 228] width 93 height 14
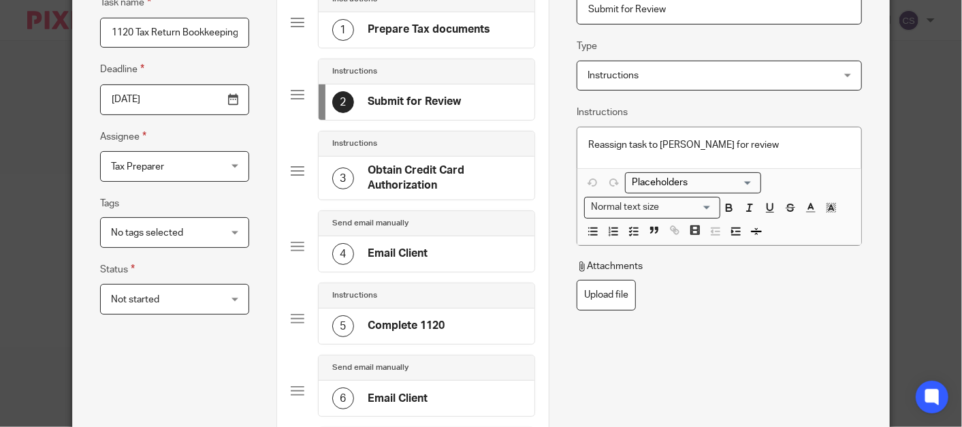
scroll to position [0, 0]
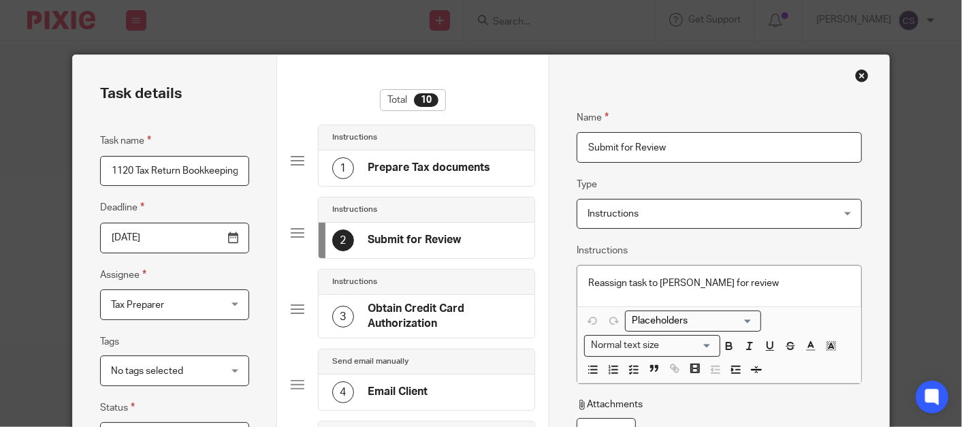
click at [859, 74] on div "Close this dialog window" at bounding box center [862, 76] width 14 height 14
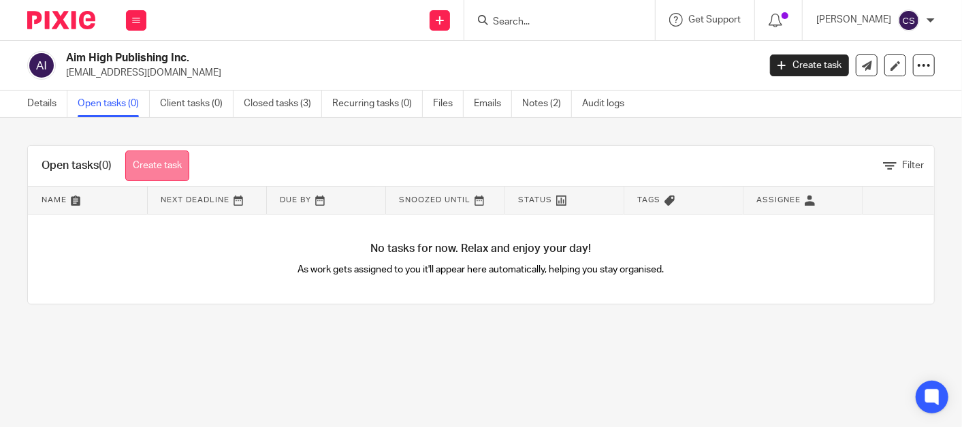
click at [180, 168] on link "Create task" at bounding box center [157, 165] width 64 height 31
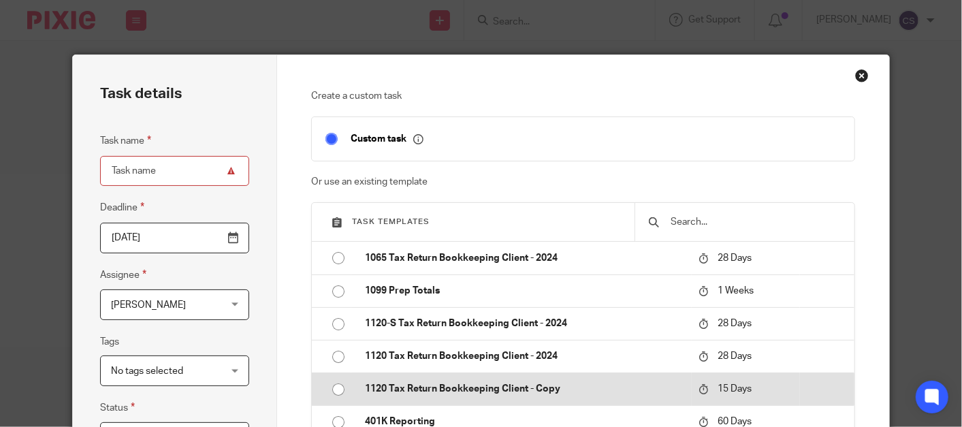
click at [334, 389] on input "radio" at bounding box center [338, 389] width 26 height 26
type input "[DATE]"
type input "1120 Tax Return Bookkeeping Client - Copy"
checkbox input "false"
radio input "false"
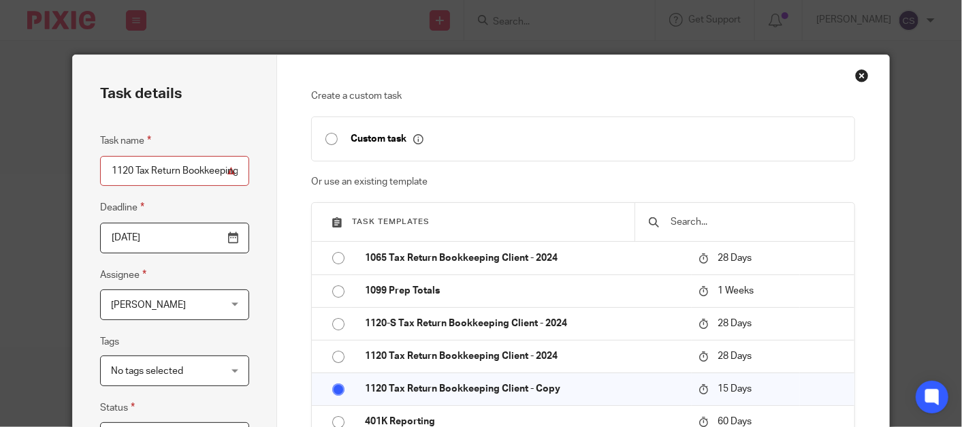
click at [233, 171] on input "1120 Tax Return Bookkeeping Client - Copy" at bounding box center [174, 171] width 149 height 31
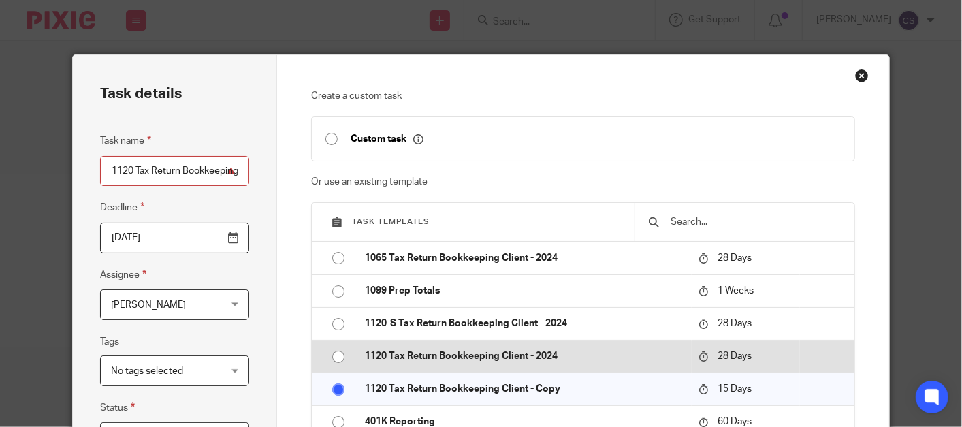
click at [330, 355] on input "radio" at bounding box center [338, 357] width 26 height 26
type input "2025-10-20"
type input "1120 Tax Return Bookkeeping Client - 2024"
radio input "false"
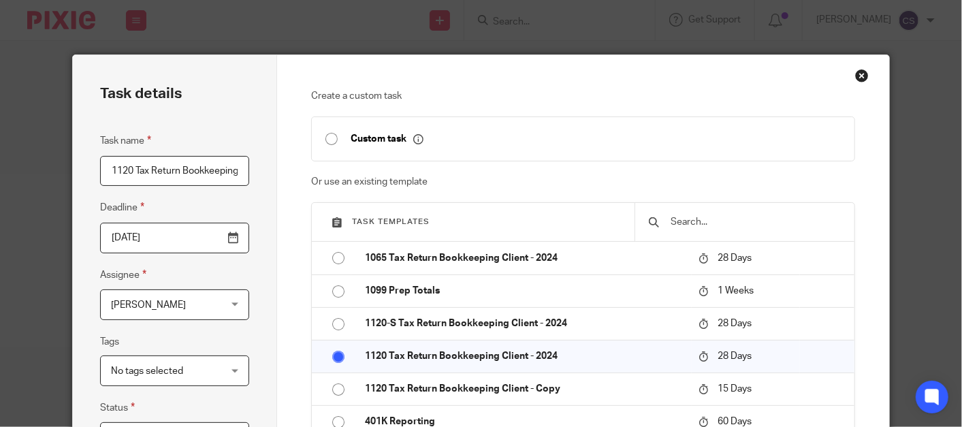
click at [239, 175] on input "1120 Tax Return Bookkeeping Client - 2024" at bounding box center [174, 171] width 149 height 31
click at [232, 170] on input "1120 Tax Return Bookkeeping Client - 2024" at bounding box center [174, 171] width 149 height 31
type input "1120 Tax Return Bookkeeping Client - 2022"
click at [227, 238] on input "2025-10-20" at bounding box center [174, 238] width 149 height 31
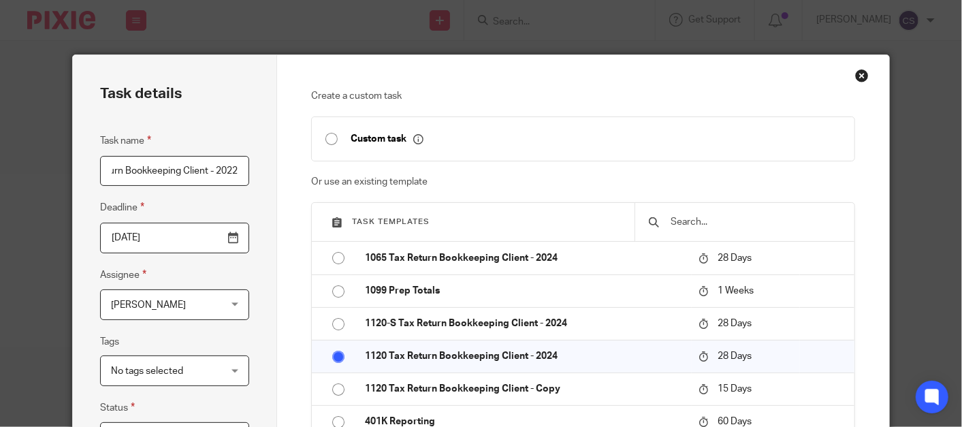
scroll to position [0, 0]
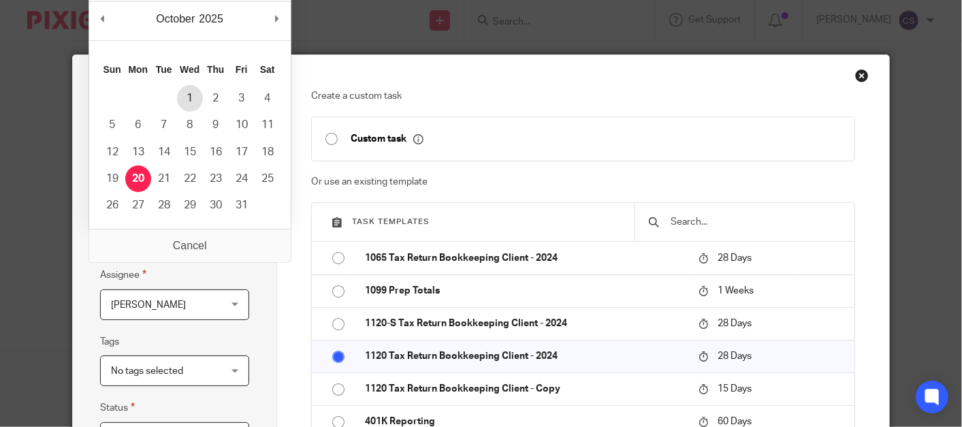
type input "2025-10-01"
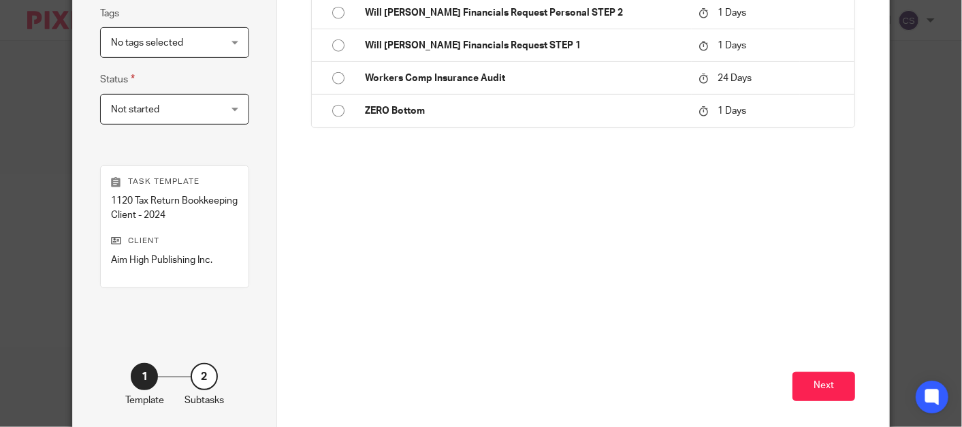
scroll to position [378, 0]
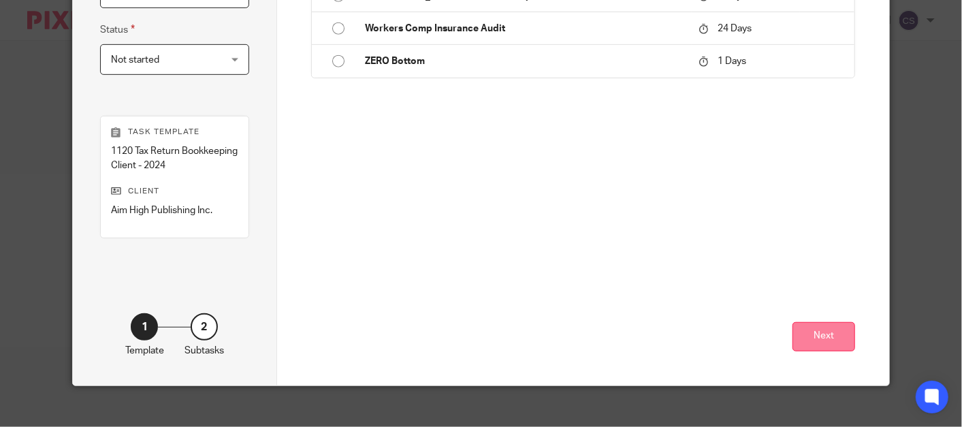
click at [830, 340] on button "Next" at bounding box center [823, 336] width 63 height 29
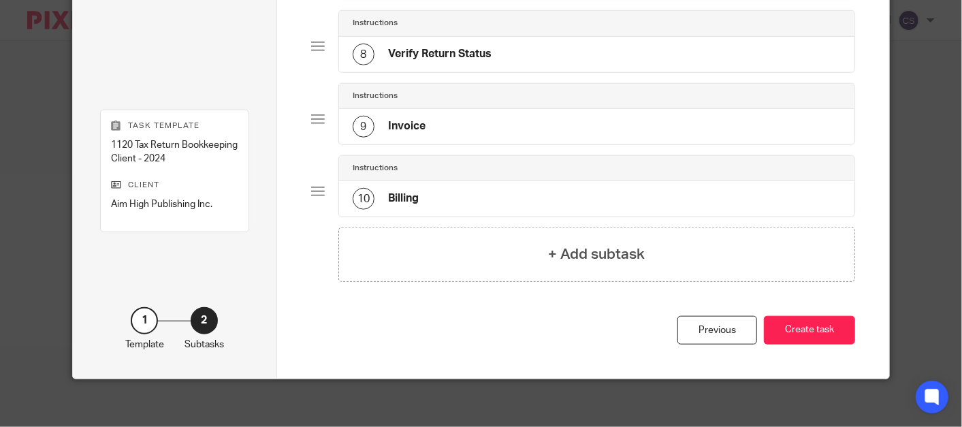
scroll to position [620, 0]
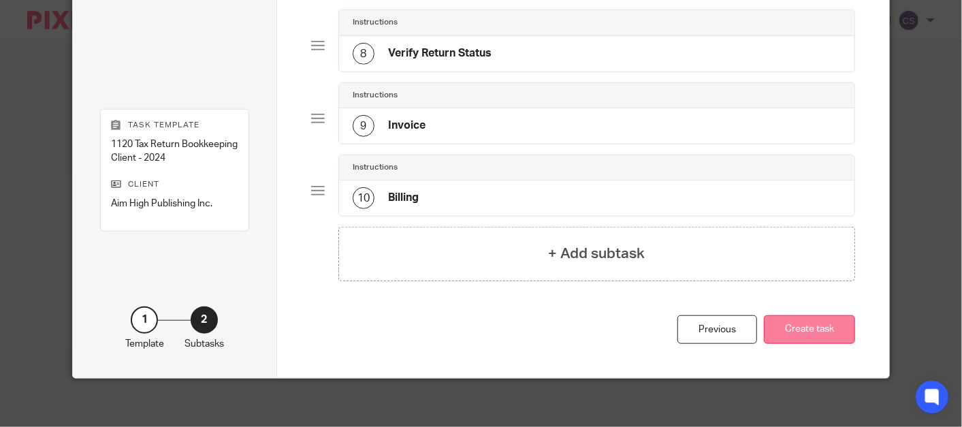
click at [803, 315] on button "Create task" at bounding box center [809, 329] width 91 height 29
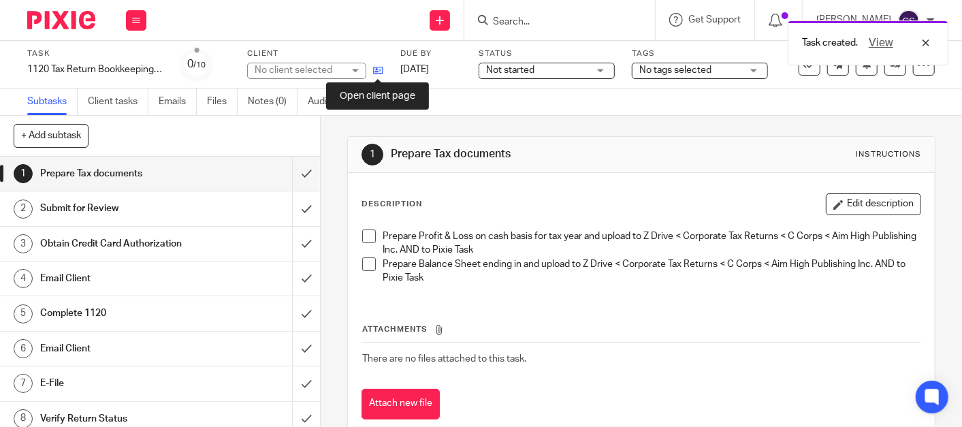
click at [374, 67] on icon at bounding box center [378, 70] width 10 height 10
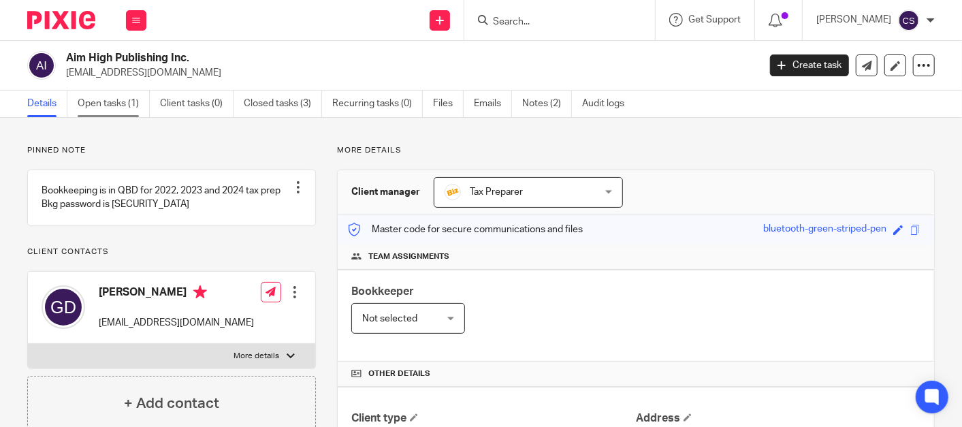
click at [106, 103] on link "Open tasks (1)" at bounding box center [114, 104] width 72 height 27
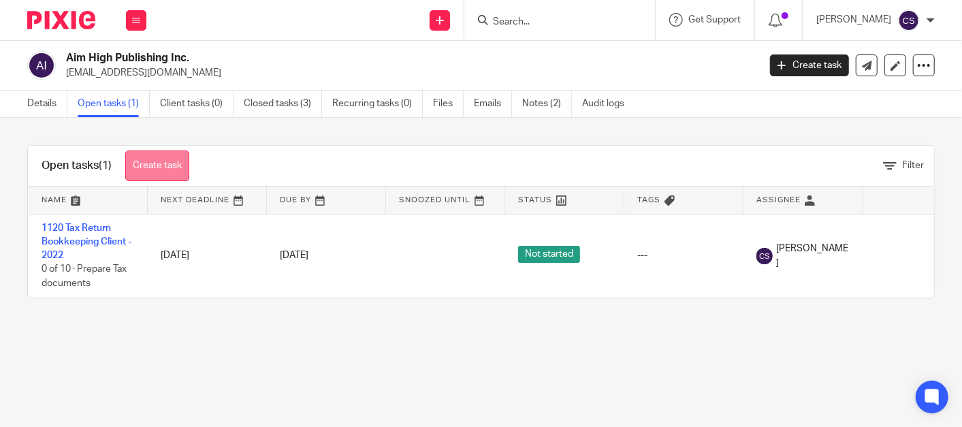
click at [153, 159] on link "Create task" at bounding box center [157, 165] width 64 height 31
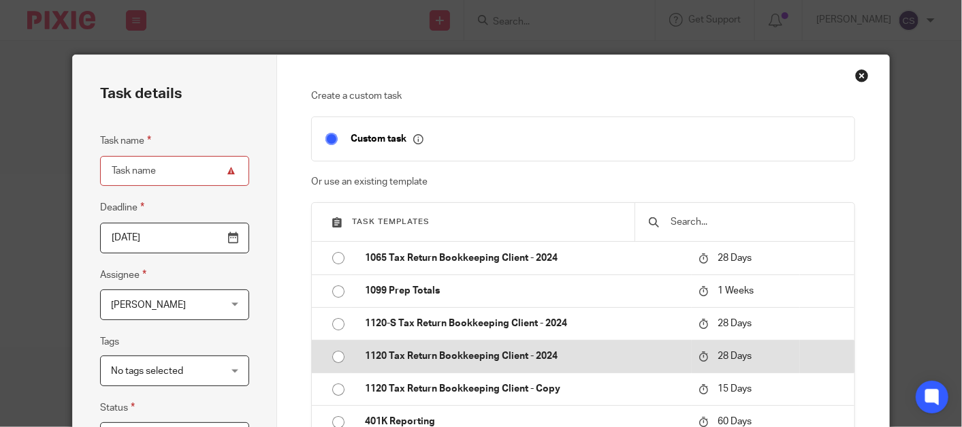
click at [334, 356] on input "radio" at bounding box center [338, 357] width 26 height 26
type input "[DATE]"
type input "1120 Tax Return Bookkeeping Client - 2024"
checkbox input "false"
radio input "false"
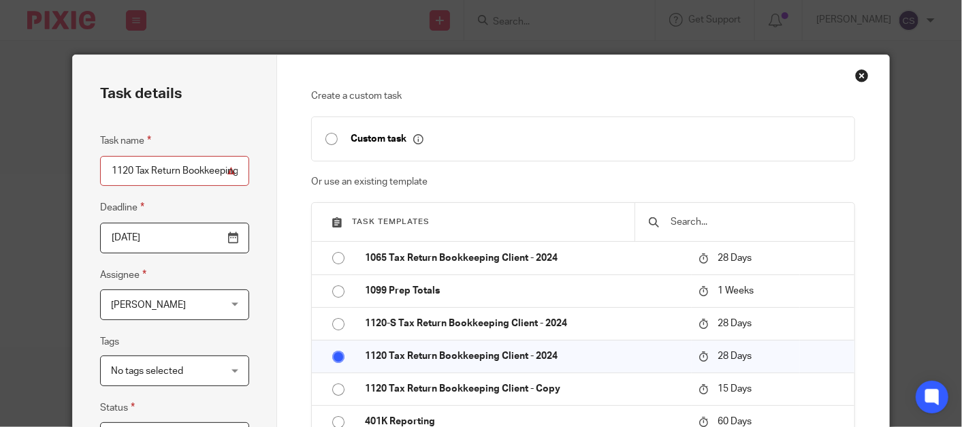
click at [233, 170] on input "1120 Tax Return Bookkeeping Client - 2024" at bounding box center [174, 171] width 149 height 31
type input "1120 Tax Return Bookkeeping Client - 2023"
click at [225, 244] on input "2025-10-20" at bounding box center [174, 238] width 149 height 31
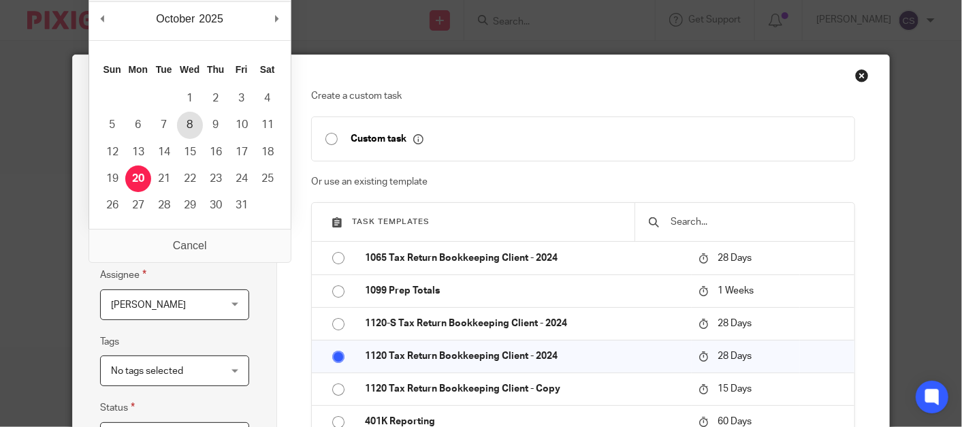
type input "2025-10-08"
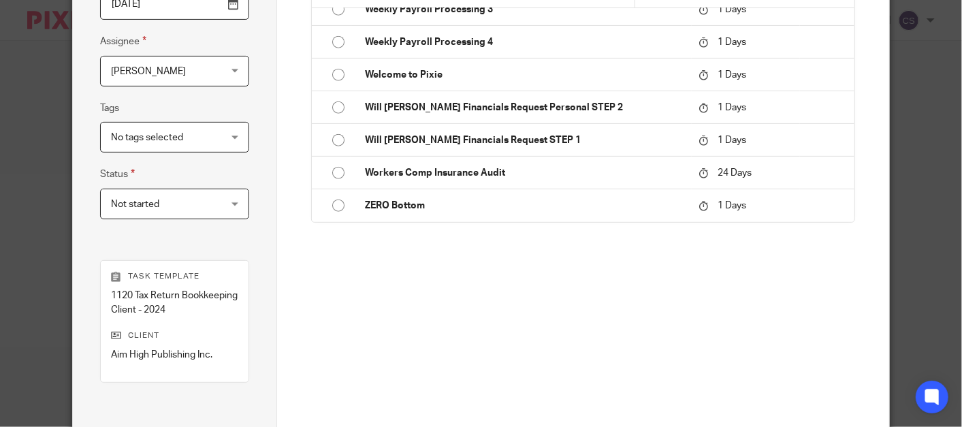
scroll to position [391, 0]
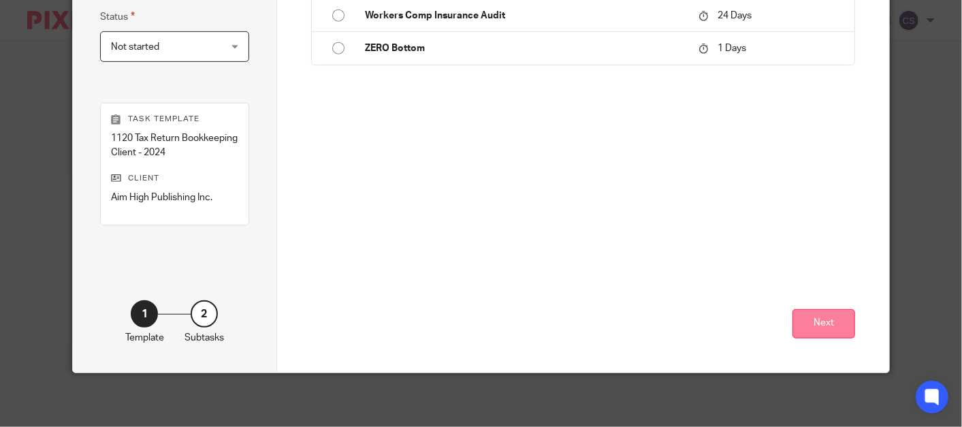
click at [811, 328] on button "Next" at bounding box center [823, 323] width 63 height 29
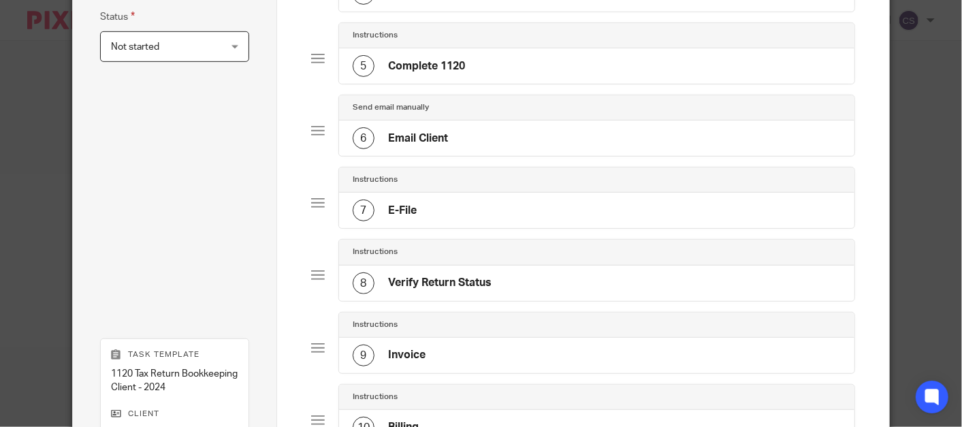
scroll to position [620, 0]
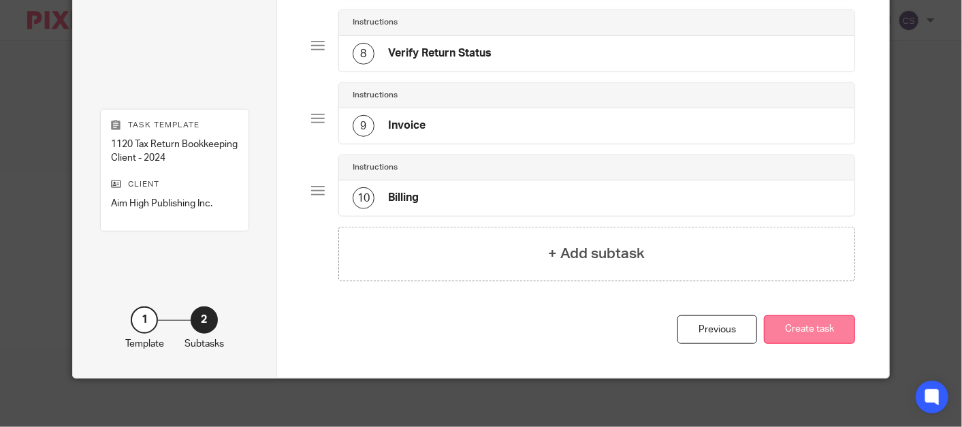
click at [801, 327] on button "Create task" at bounding box center [809, 329] width 91 height 29
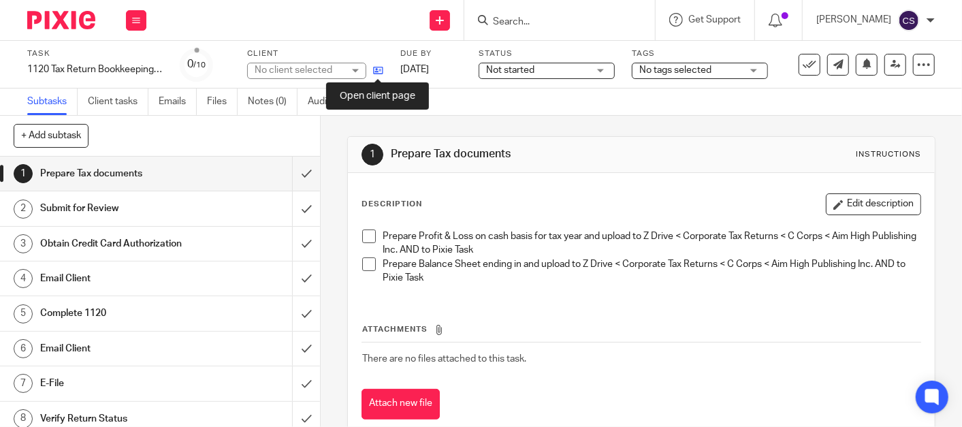
click at [375, 74] on icon at bounding box center [378, 70] width 10 height 10
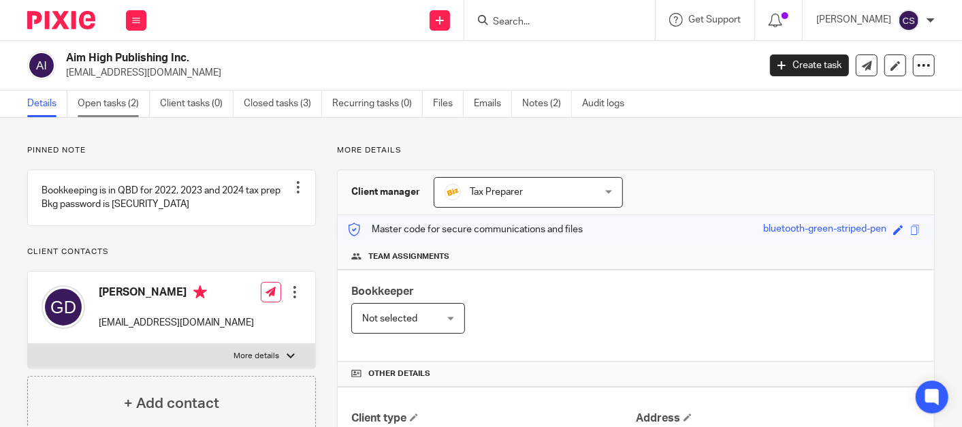
click at [99, 99] on link "Open tasks (2)" at bounding box center [114, 104] width 72 height 27
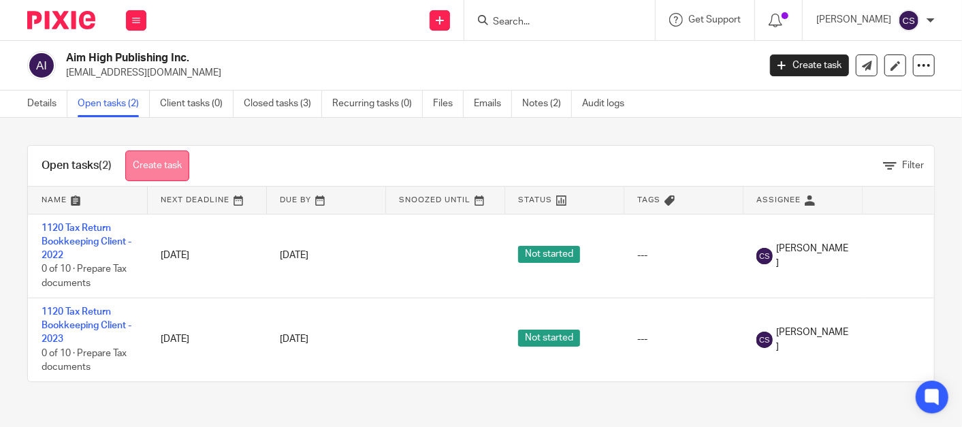
click at [180, 157] on link "Create task" at bounding box center [157, 165] width 64 height 31
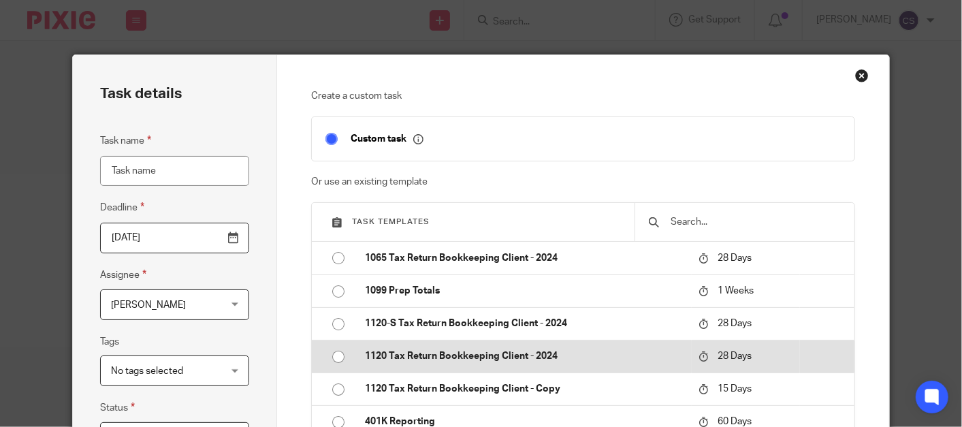
click at [329, 357] on input "radio" at bounding box center [338, 357] width 26 height 26
type input "[DATE]"
type input "1120 Tax Return Bookkeeping Client - 2024"
checkbox input "false"
radio input "false"
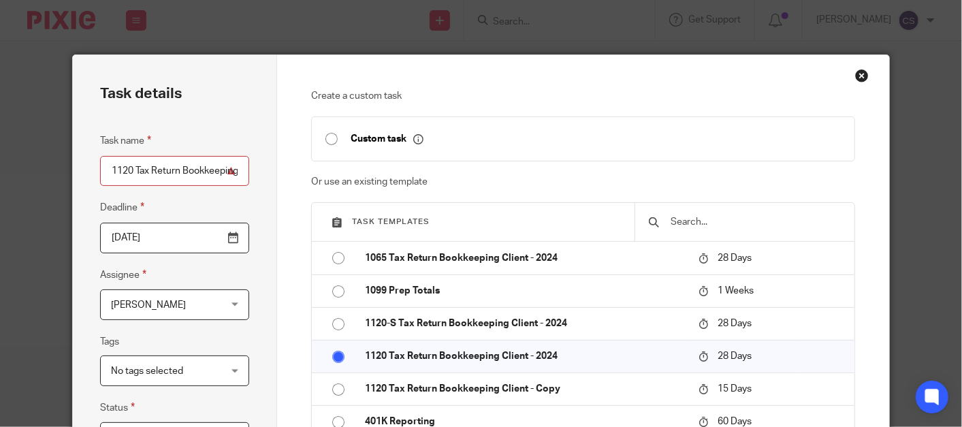
click at [223, 240] on input "[DATE]" at bounding box center [174, 238] width 149 height 31
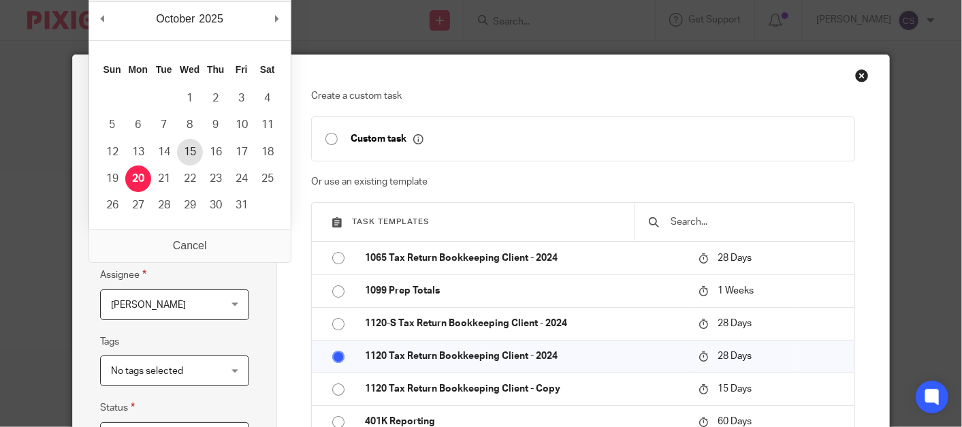
type input "[DATE]"
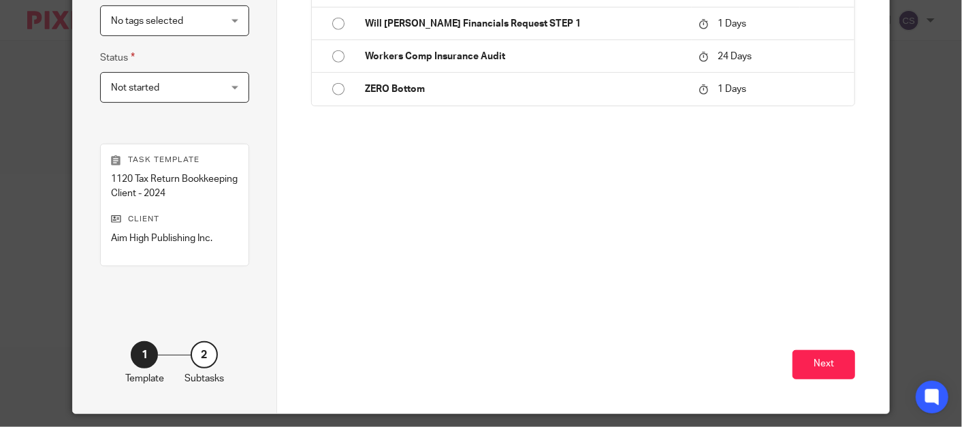
scroll to position [391, 0]
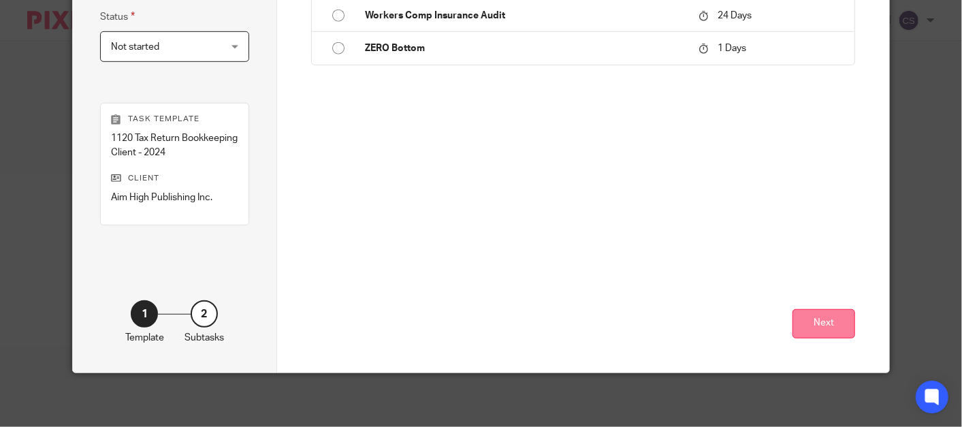
click at [826, 325] on button "Next" at bounding box center [823, 323] width 63 height 29
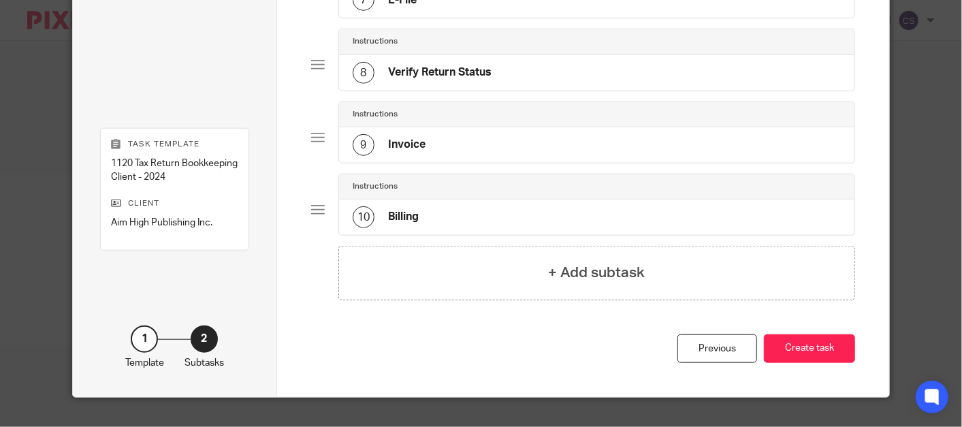
scroll to position [620, 0]
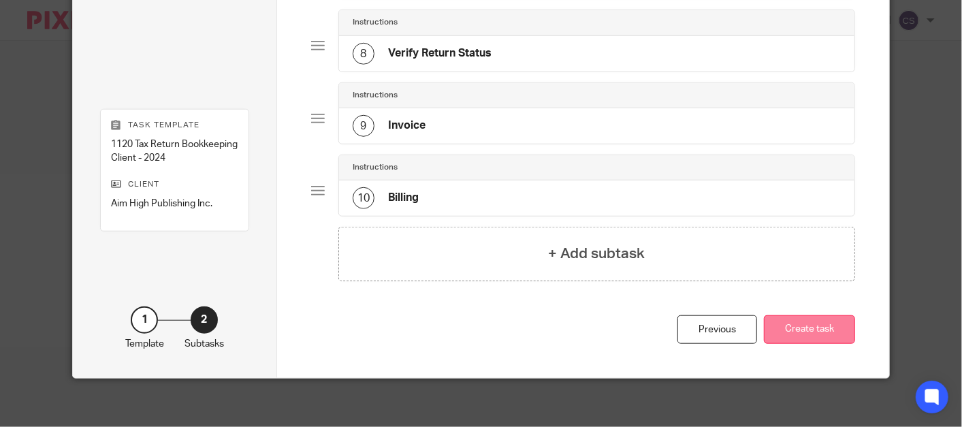
click at [801, 321] on button "Create task" at bounding box center [809, 329] width 91 height 29
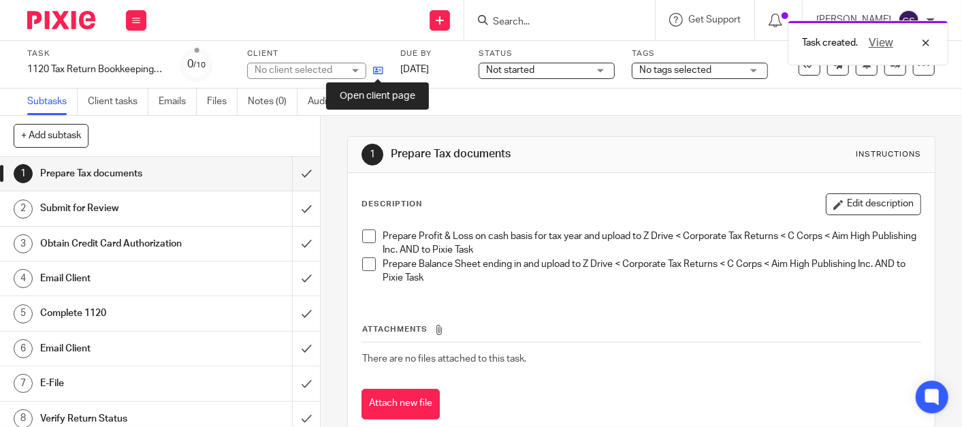
click at [379, 69] on icon at bounding box center [378, 70] width 10 height 10
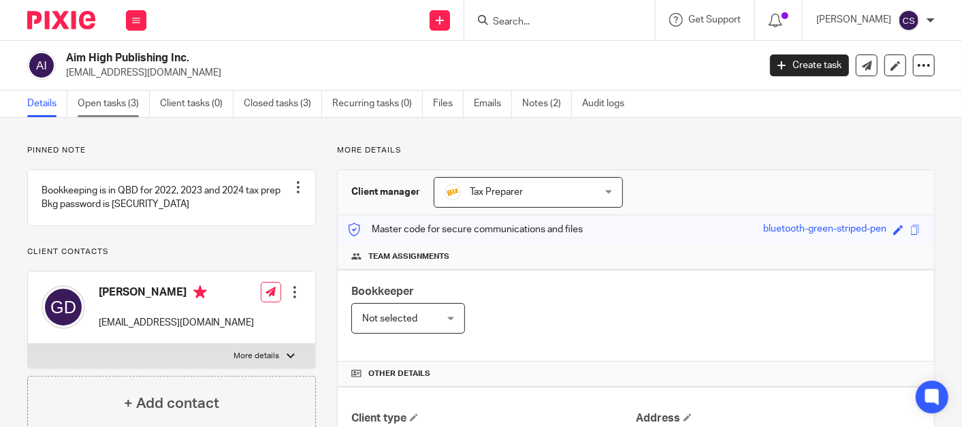
click at [109, 101] on link "Open tasks (3)" at bounding box center [114, 104] width 72 height 27
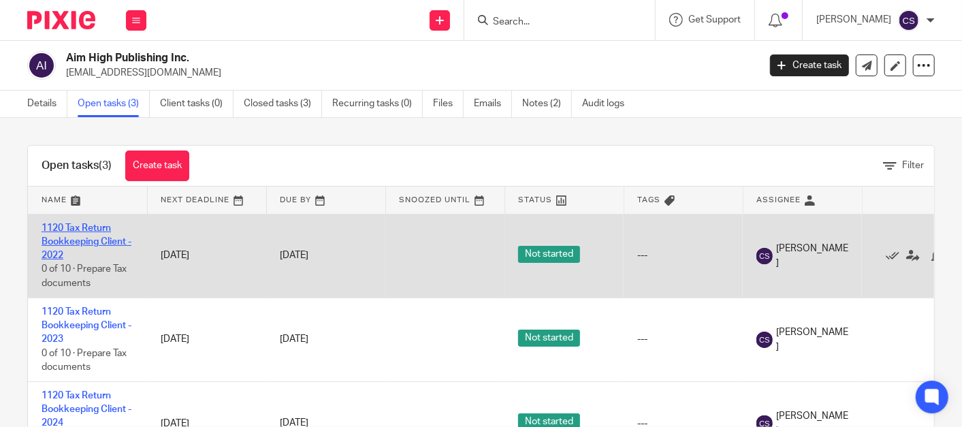
click at [74, 227] on link "1120 Tax Return Bookkeeping Client - 2022" at bounding box center [87, 241] width 90 height 37
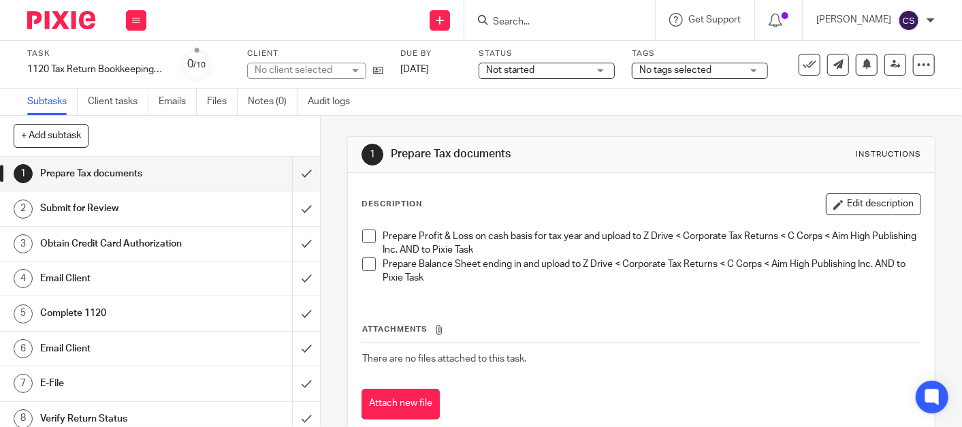
click at [369, 232] on span at bounding box center [369, 236] width 14 height 14
click at [369, 260] on span at bounding box center [369, 264] width 14 height 14
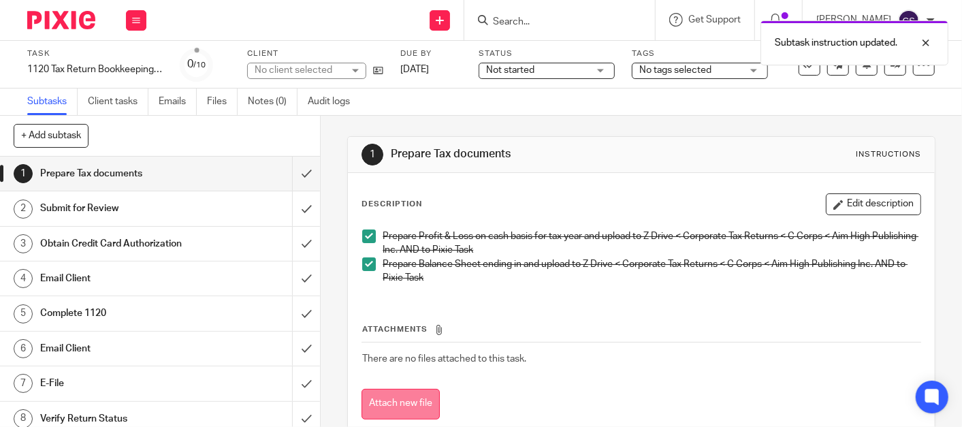
click at [408, 408] on button "Attach new file" at bounding box center [400, 404] width 78 height 31
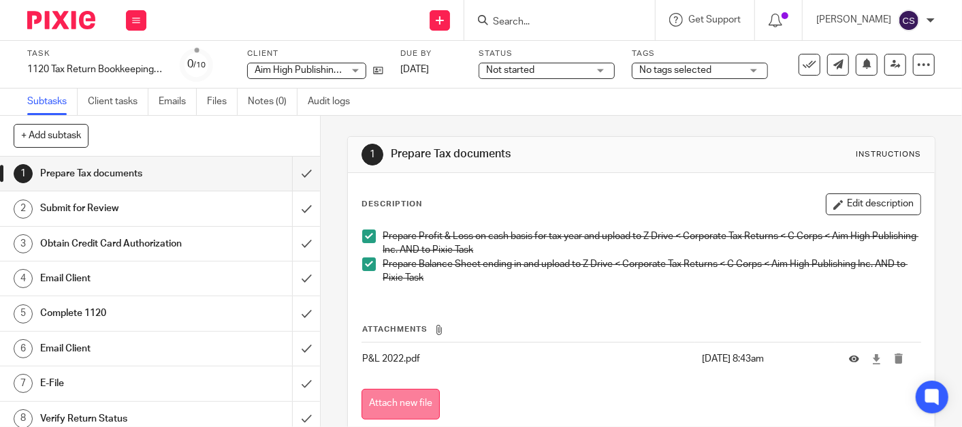
click at [389, 396] on button "Attach new file" at bounding box center [400, 404] width 78 height 31
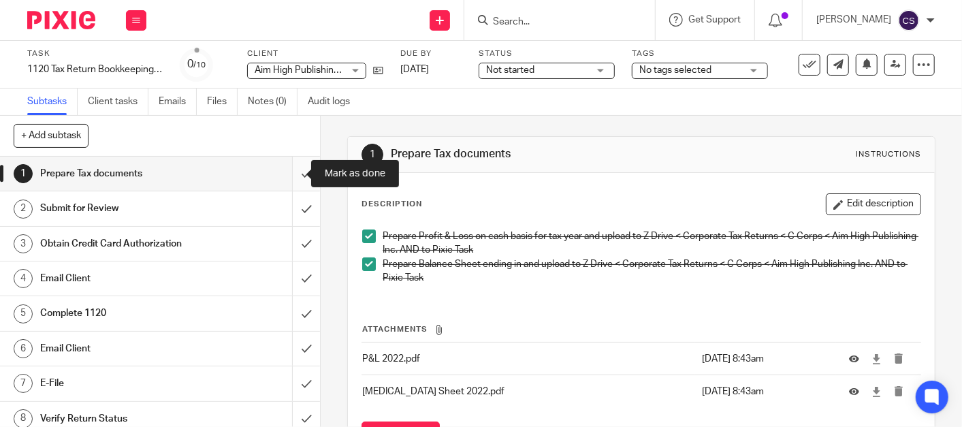
click at [293, 172] on input "submit" at bounding box center [160, 174] width 320 height 34
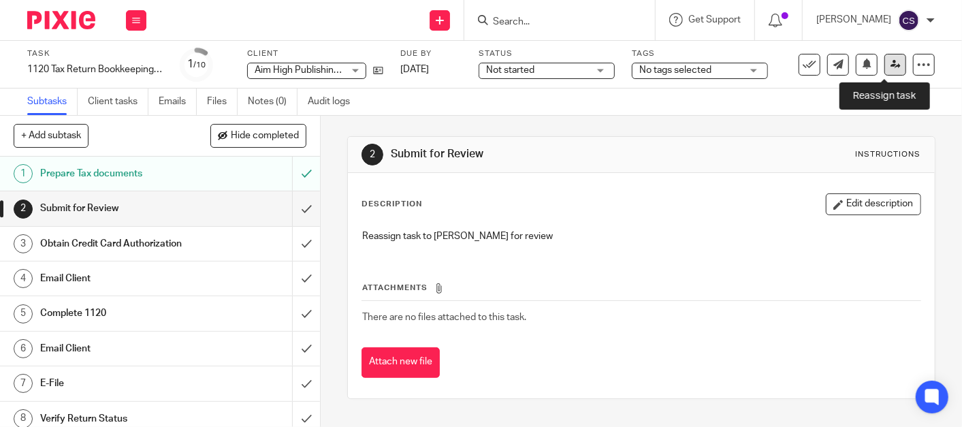
click at [888, 70] on link at bounding box center [895, 65] width 22 height 22
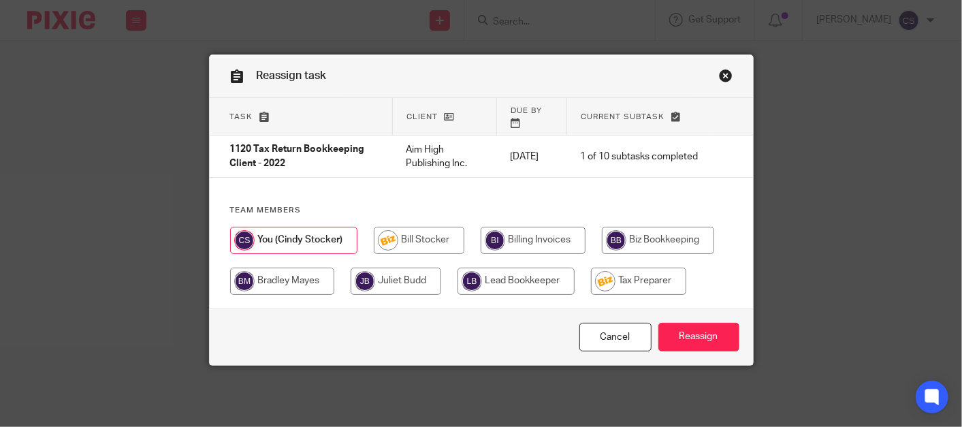
click at [634, 268] on input "radio" at bounding box center [638, 281] width 95 height 27
radio input "true"
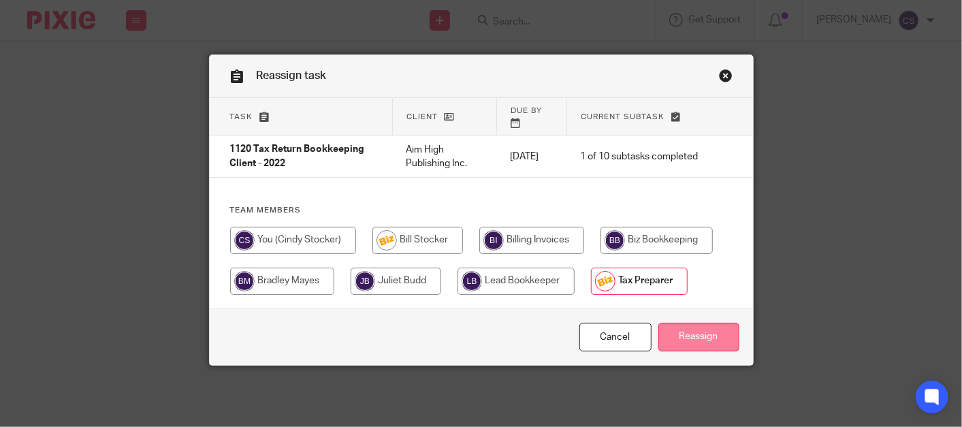
click at [696, 323] on input "Reassign" at bounding box center [698, 337] width 81 height 29
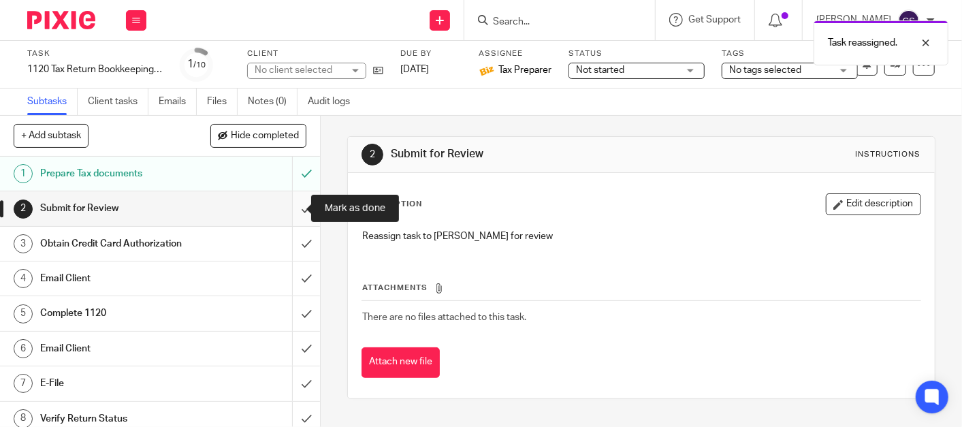
click at [287, 208] on input "submit" at bounding box center [160, 208] width 320 height 34
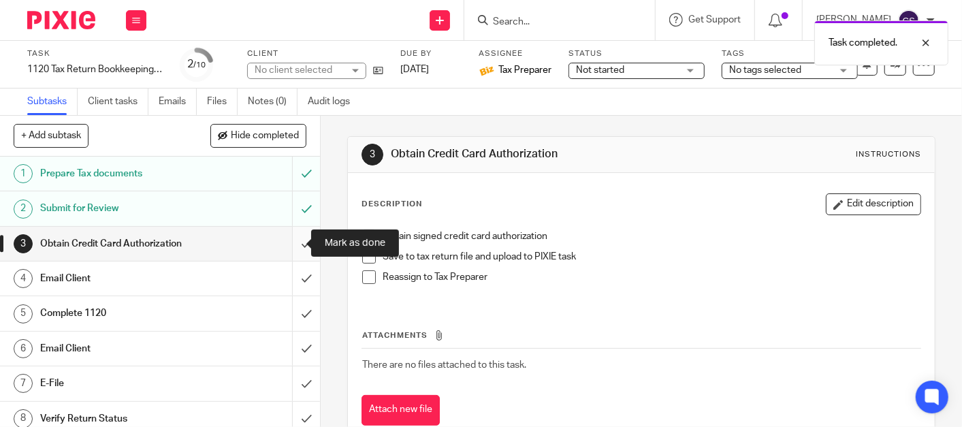
click at [289, 244] on input "submit" at bounding box center [160, 244] width 320 height 34
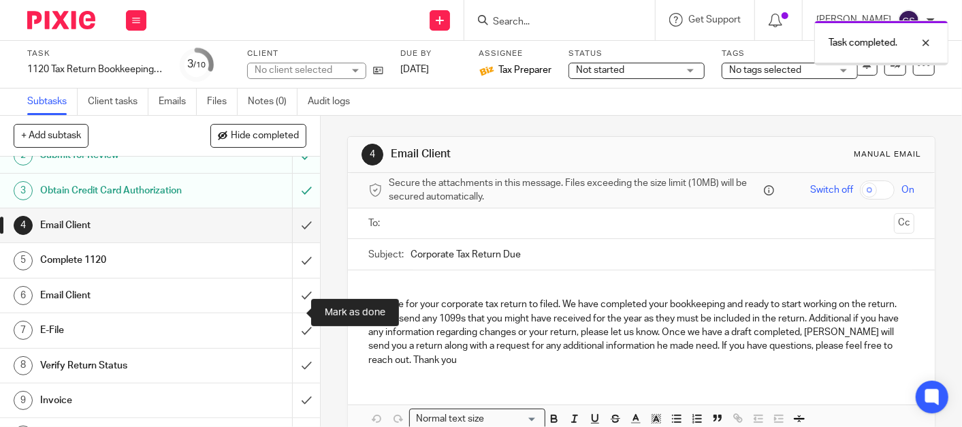
scroll to position [78, 0]
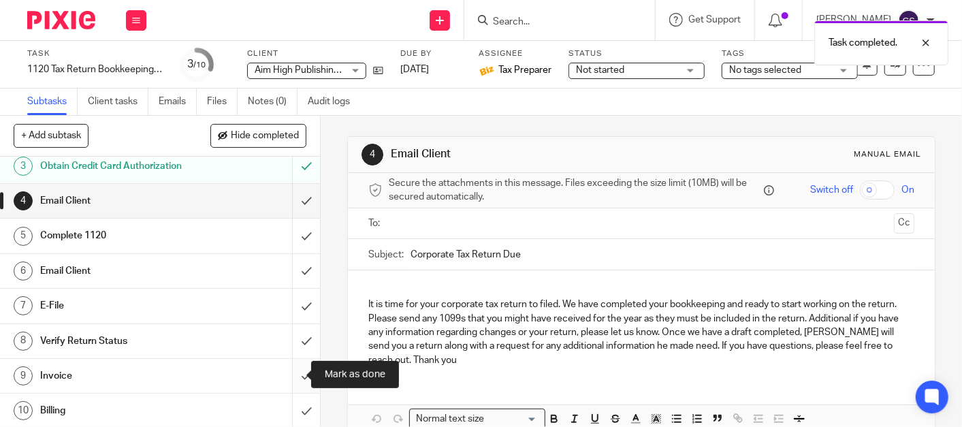
click at [289, 371] on input "submit" at bounding box center [160, 376] width 320 height 34
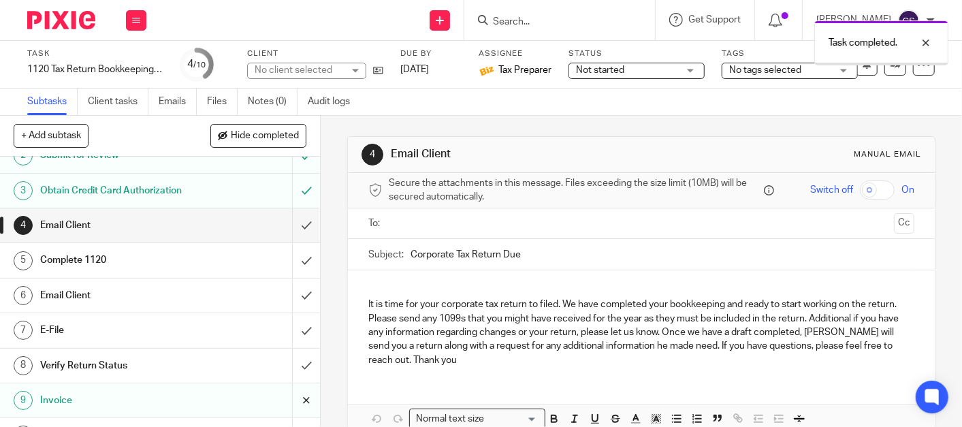
scroll to position [78, 0]
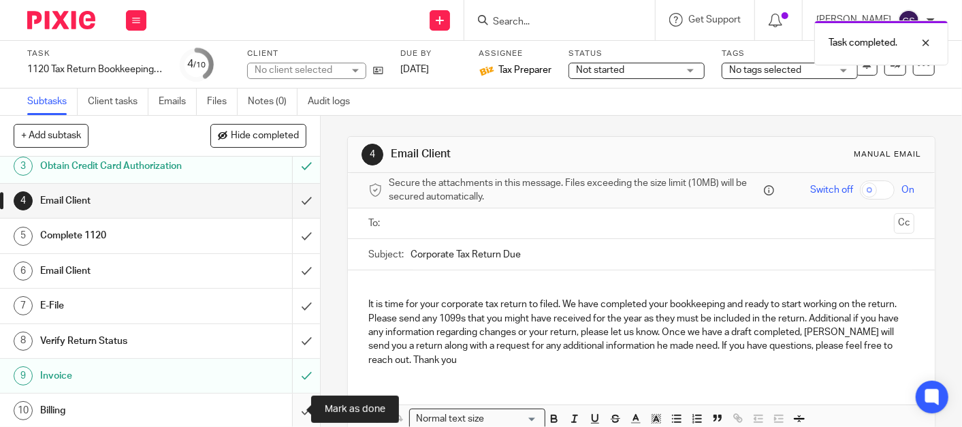
click at [289, 408] on input "submit" at bounding box center [160, 410] width 320 height 34
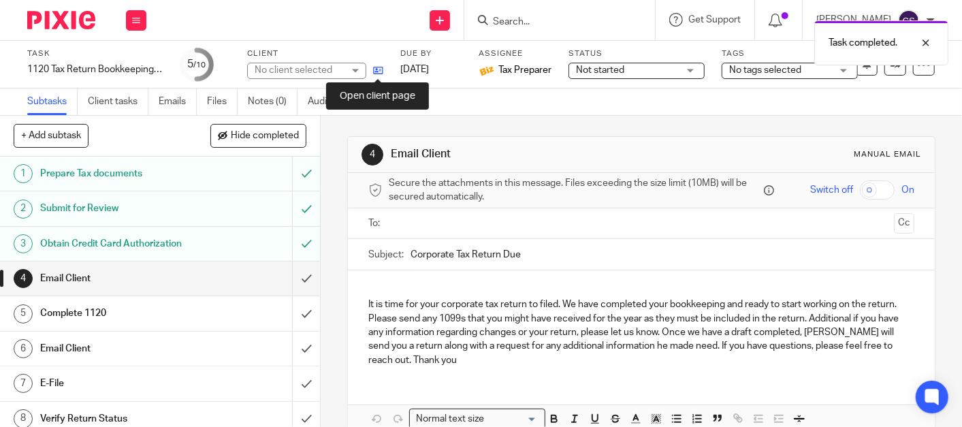
click at [381, 69] on icon at bounding box center [378, 70] width 10 height 10
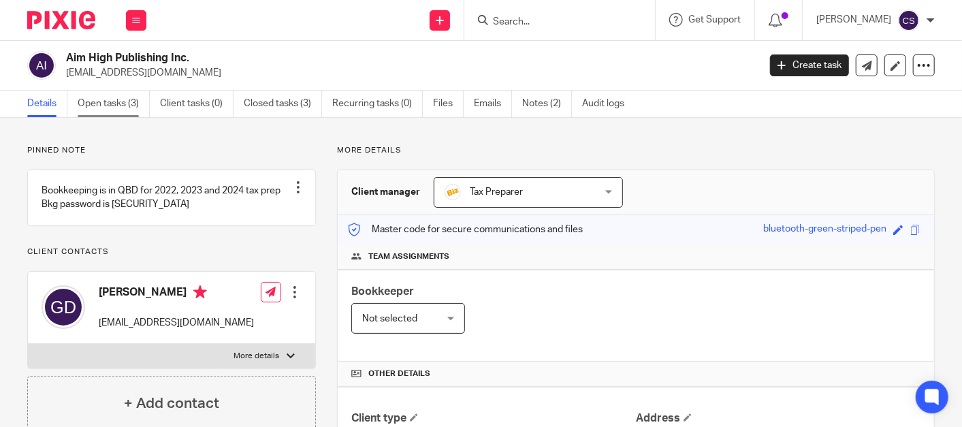
click at [102, 106] on link "Open tasks (3)" at bounding box center [114, 104] width 72 height 27
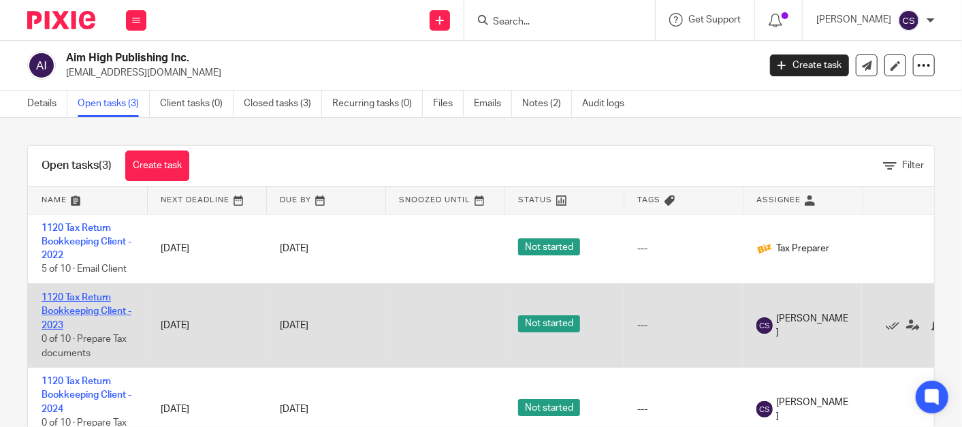
click at [58, 296] on link "1120 Tax Return Bookkeeping Client - 2023" at bounding box center [87, 311] width 90 height 37
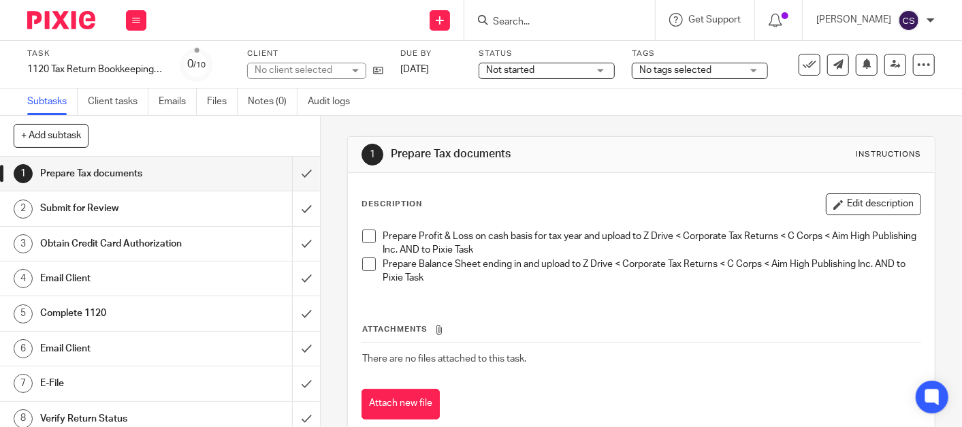
click at [368, 234] on span at bounding box center [369, 236] width 14 height 14
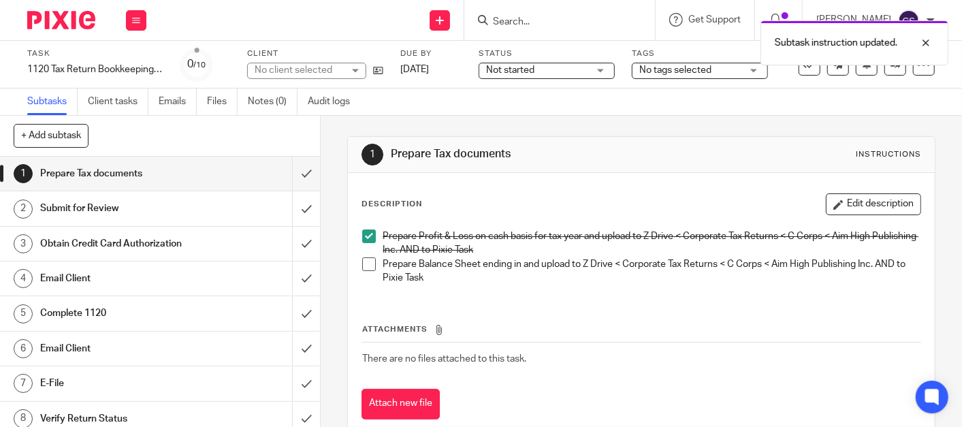
click at [366, 263] on span at bounding box center [369, 264] width 14 height 14
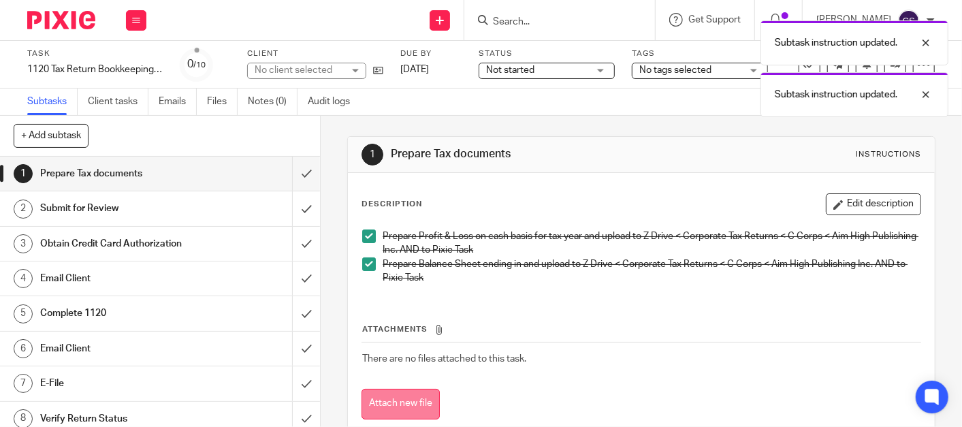
click at [402, 400] on button "Attach new file" at bounding box center [400, 404] width 78 height 31
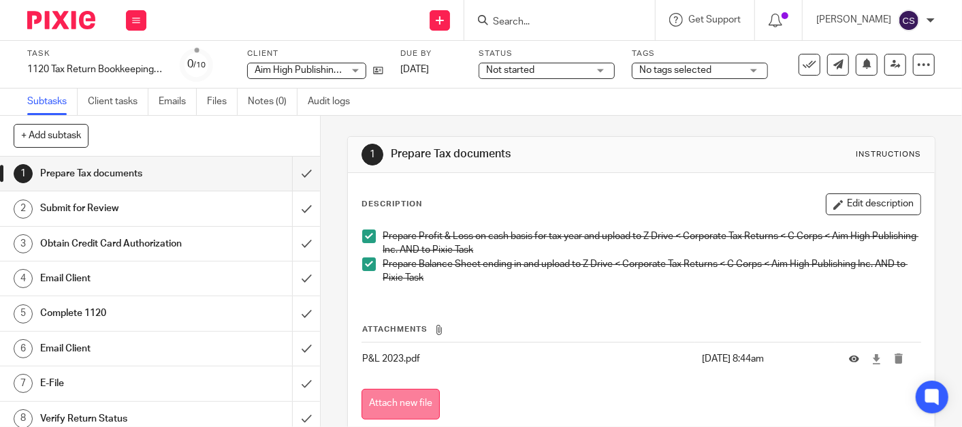
click at [398, 402] on button "Attach new file" at bounding box center [400, 404] width 78 height 31
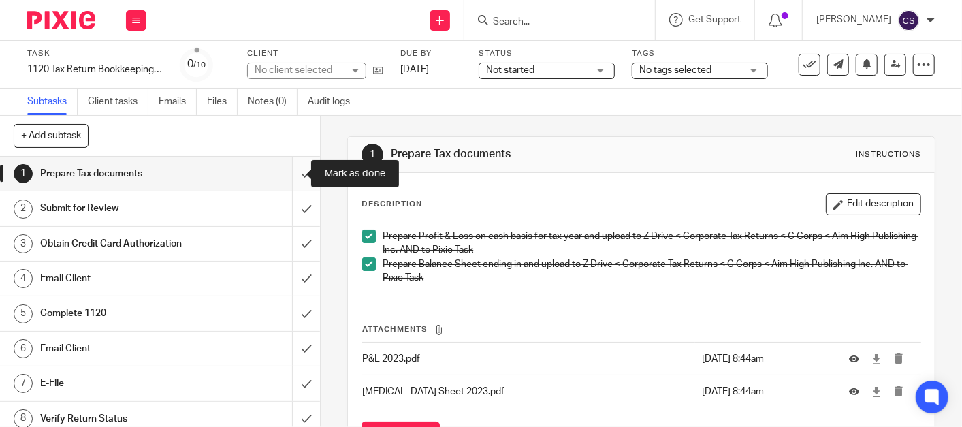
click at [292, 176] on input "submit" at bounding box center [160, 174] width 320 height 34
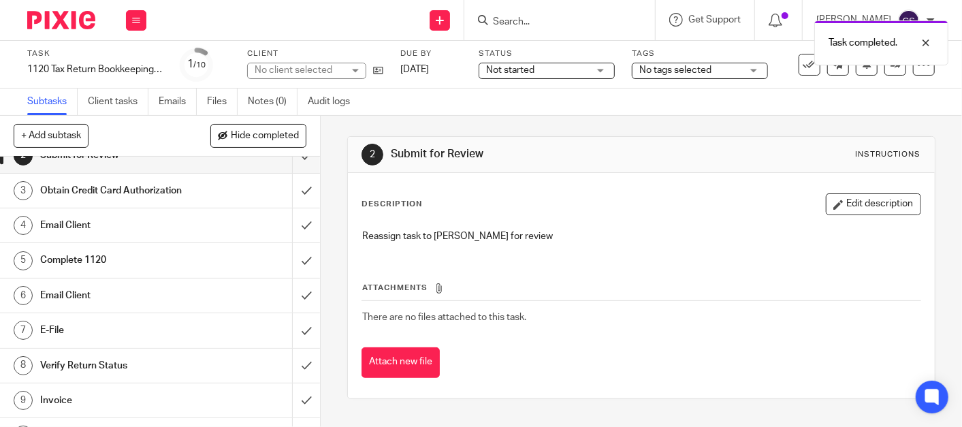
scroll to position [78, 0]
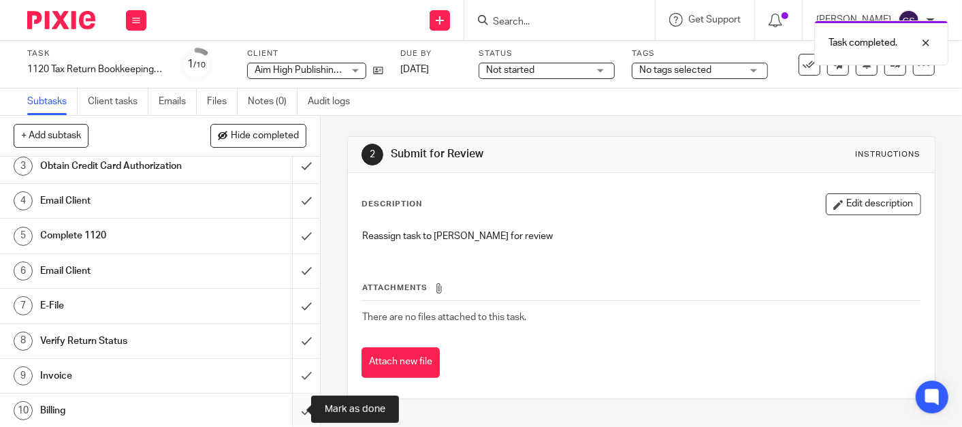
click at [287, 406] on input "submit" at bounding box center [160, 410] width 320 height 34
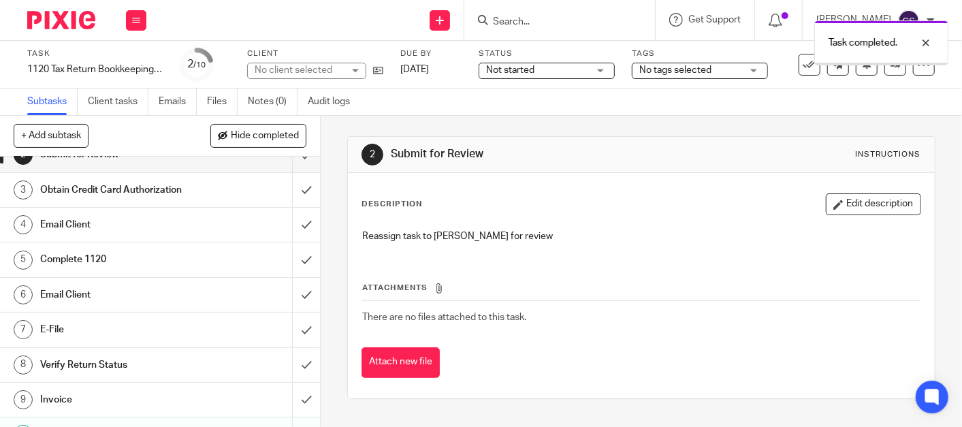
scroll to position [78, 0]
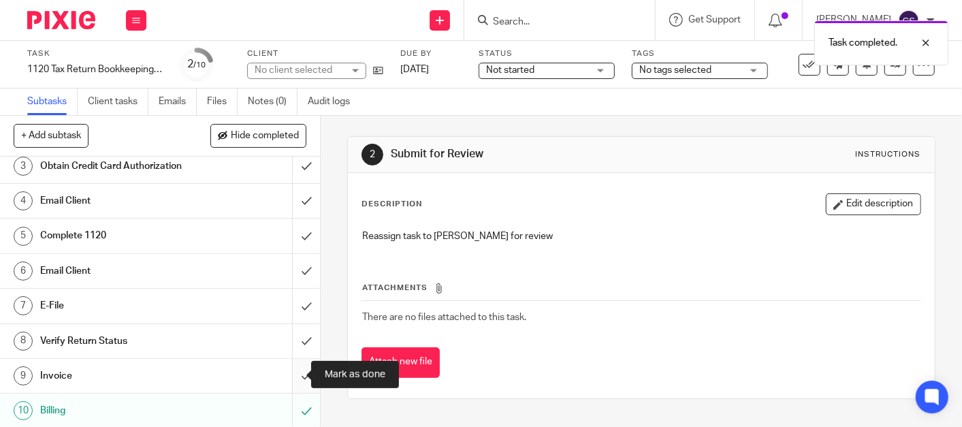
click at [289, 374] on input "submit" at bounding box center [160, 376] width 320 height 34
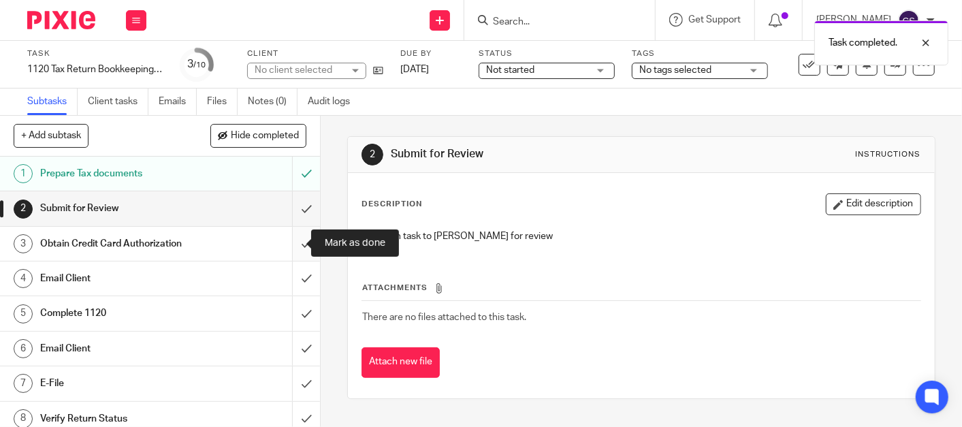
click at [293, 245] on input "submit" at bounding box center [160, 244] width 320 height 34
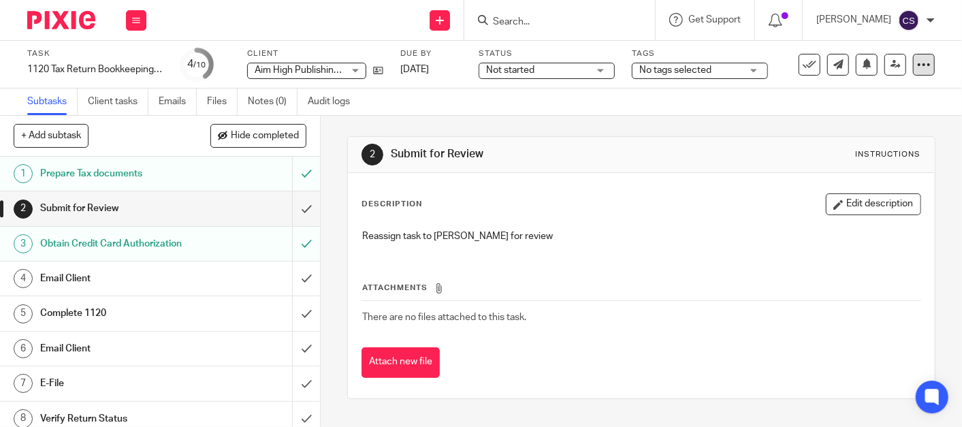
click at [917, 68] on icon at bounding box center [924, 65] width 14 height 14
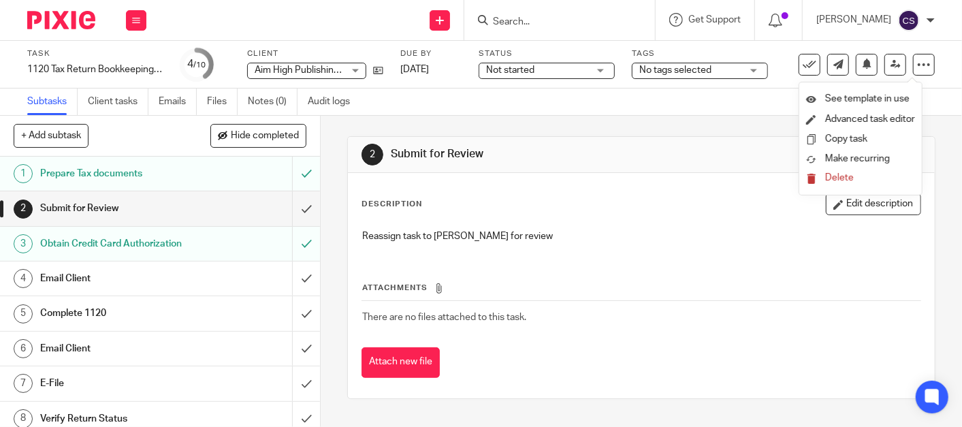
click at [766, 157] on div "2 Submit for Review Instructions" at bounding box center [641, 155] width 560 height 22
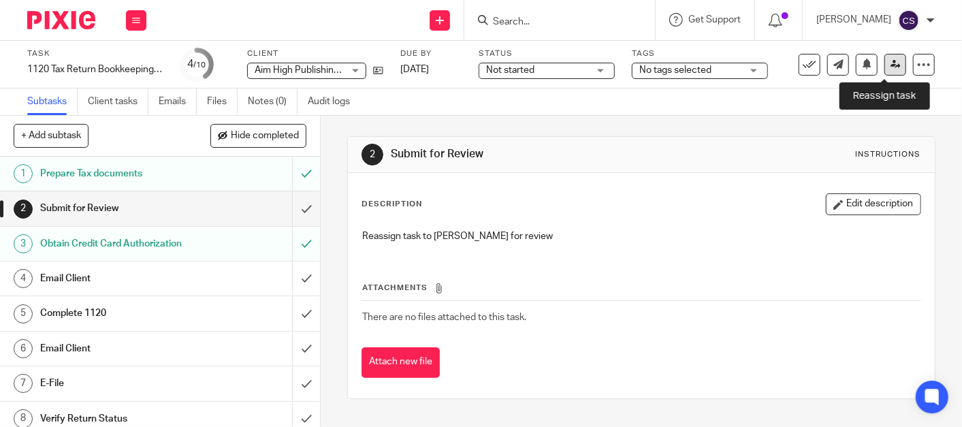
click at [890, 63] on icon at bounding box center [895, 64] width 10 height 10
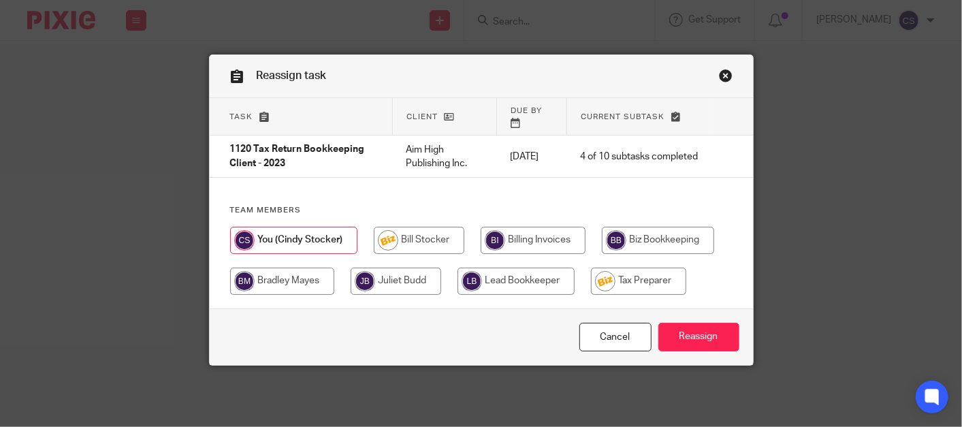
click at [649, 268] on input "radio" at bounding box center [638, 281] width 95 height 27
radio input "true"
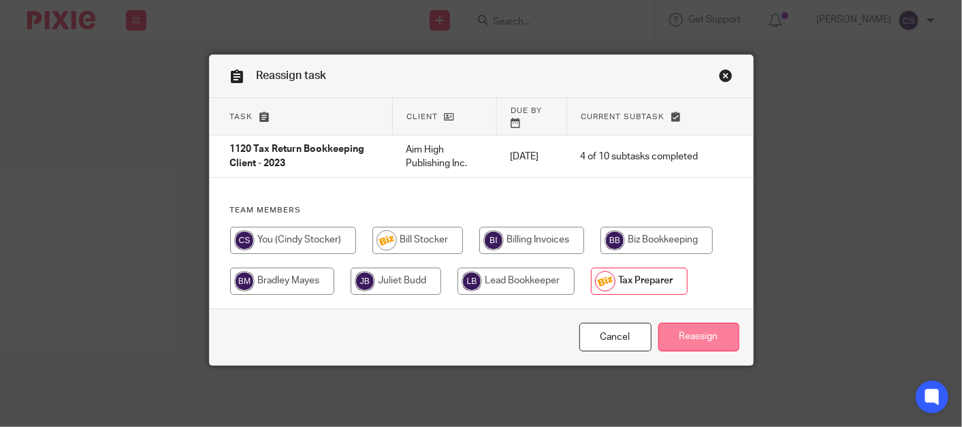
click at [684, 327] on input "Reassign" at bounding box center [698, 337] width 81 height 29
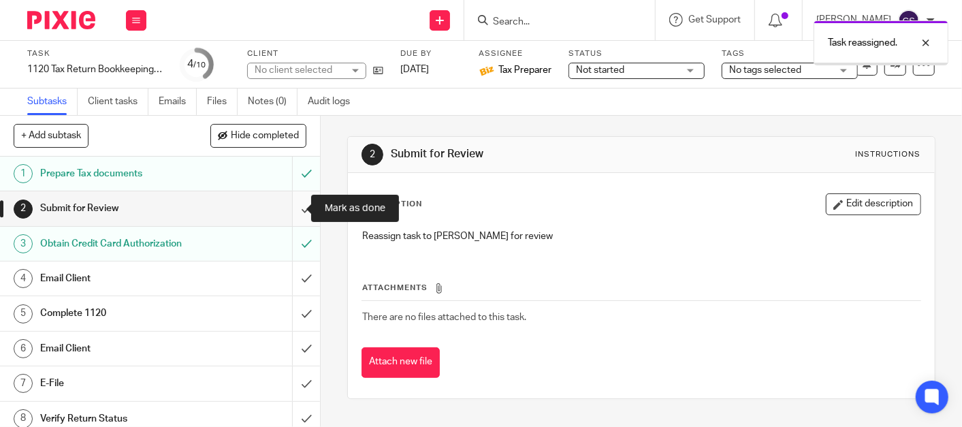
click at [287, 206] on input "submit" at bounding box center [160, 208] width 320 height 34
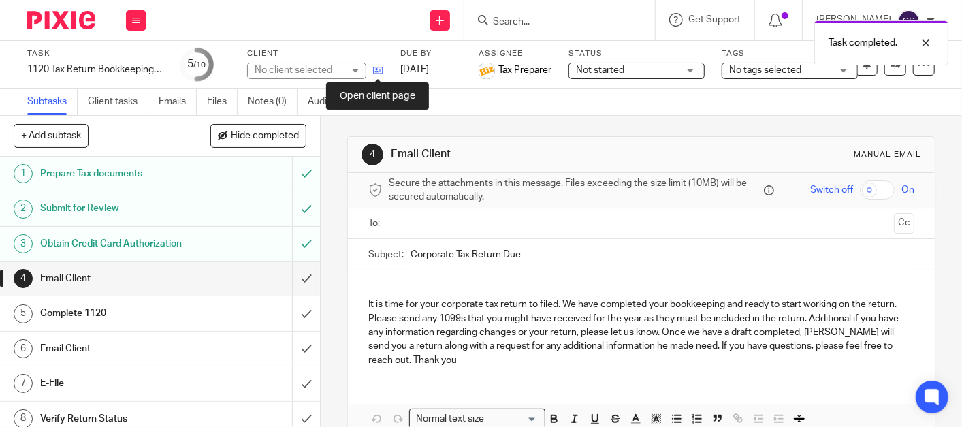
click at [378, 67] on icon at bounding box center [378, 70] width 10 height 10
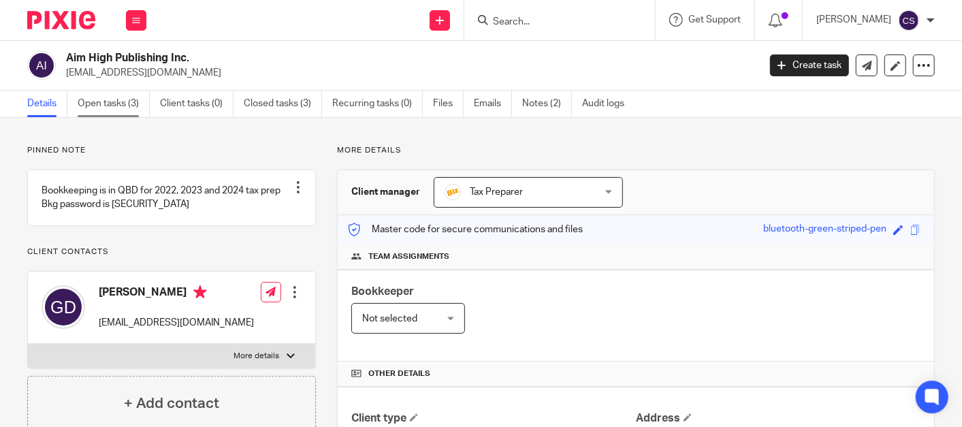
click at [110, 106] on link "Open tasks (3)" at bounding box center [114, 104] width 72 height 27
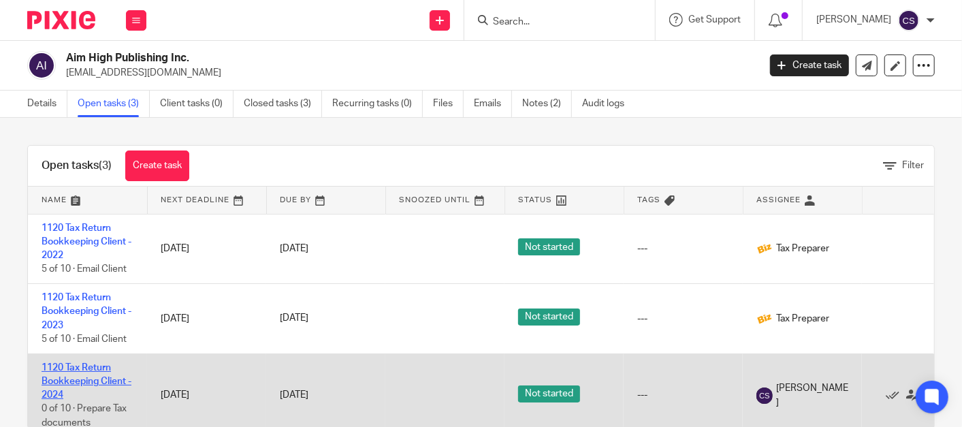
click at [56, 369] on link "1120 Tax Return Bookkeeping Client - 2024" at bounding box center [87, 381] width 90 height 37
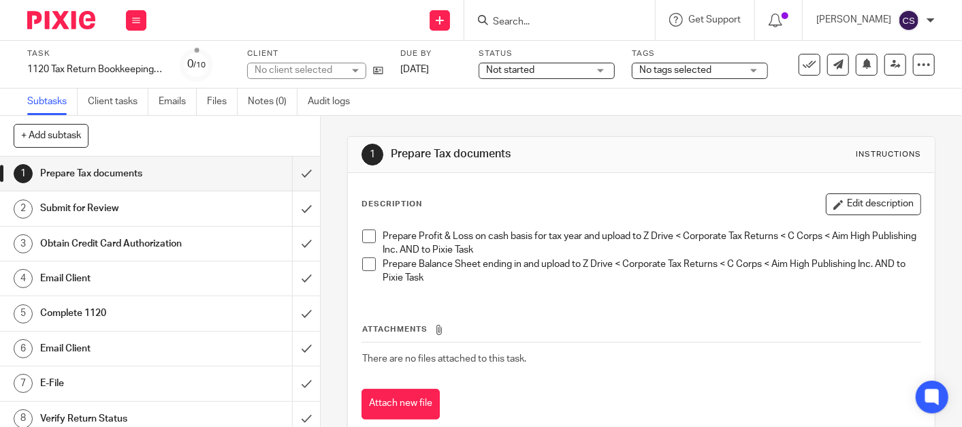
click at [362, 235] on span at bounding box center [369, 236] width 14 height 14
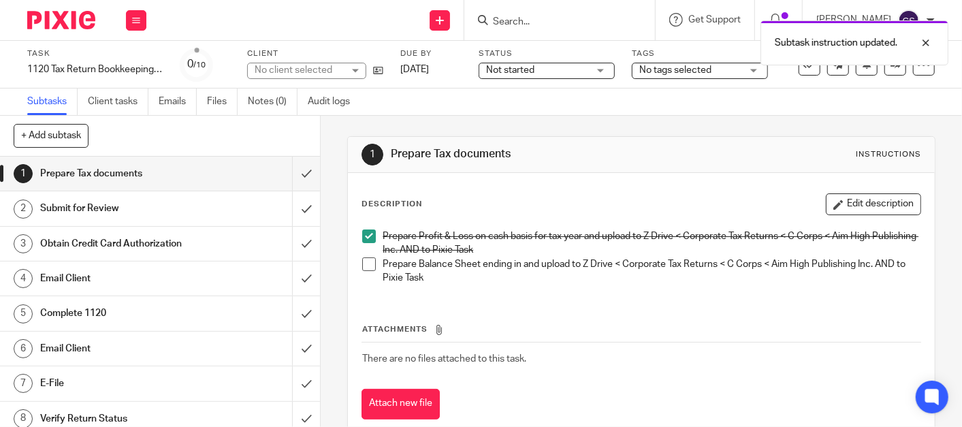
click at [363, 268] on span at bounding box center [369, 264] width 14 height 14
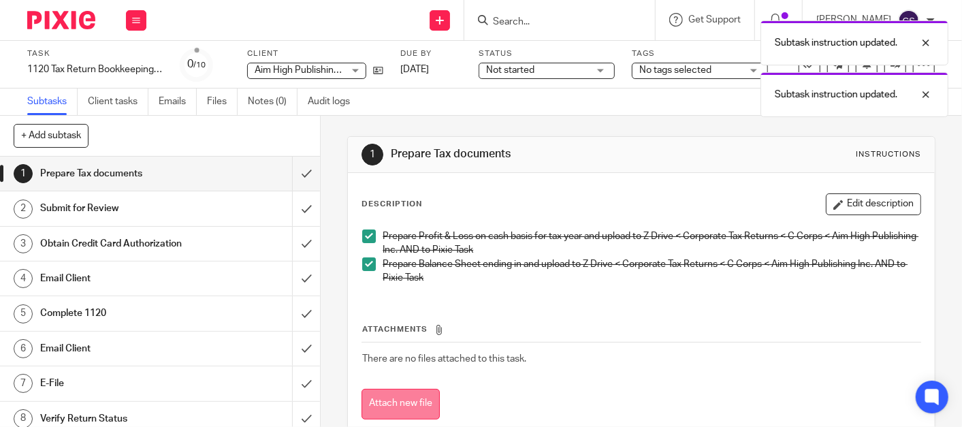
click at [389, 404] on button "Attach new file" at bounding box center [400, 404] width 78 height 31
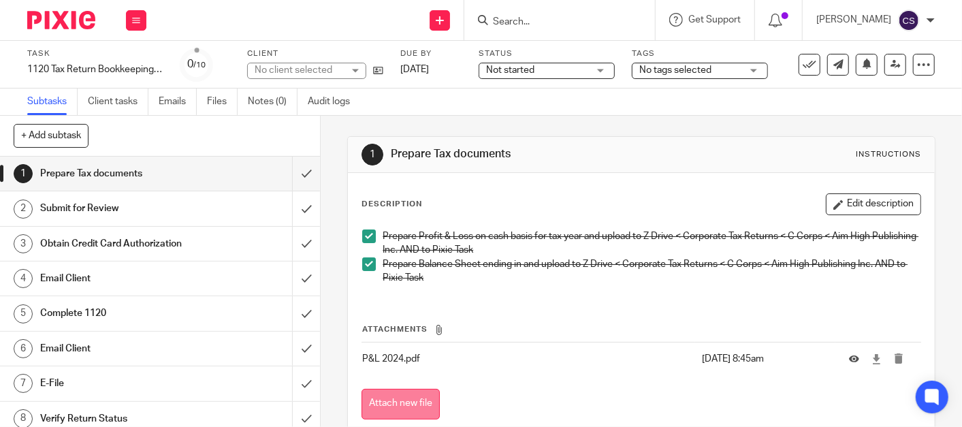
click at [414, 400] on button "Attach new file" at bounding box center [400, 404] width 78 height 31
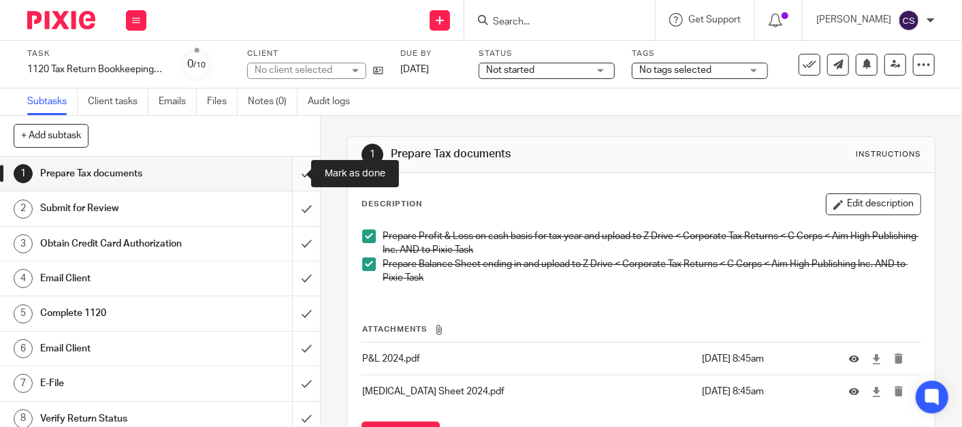
click at [288, 173] on input "submit" at bounding box center [160, 174] width 320 height 34
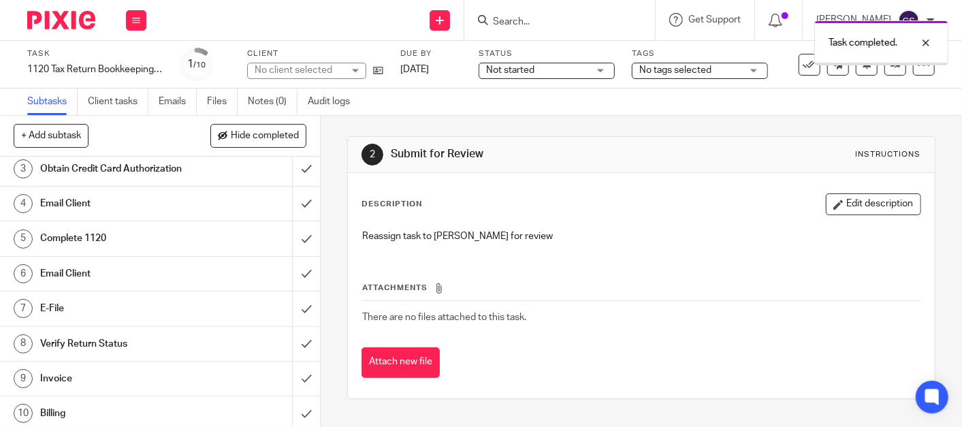
scroll to position [78, 0]
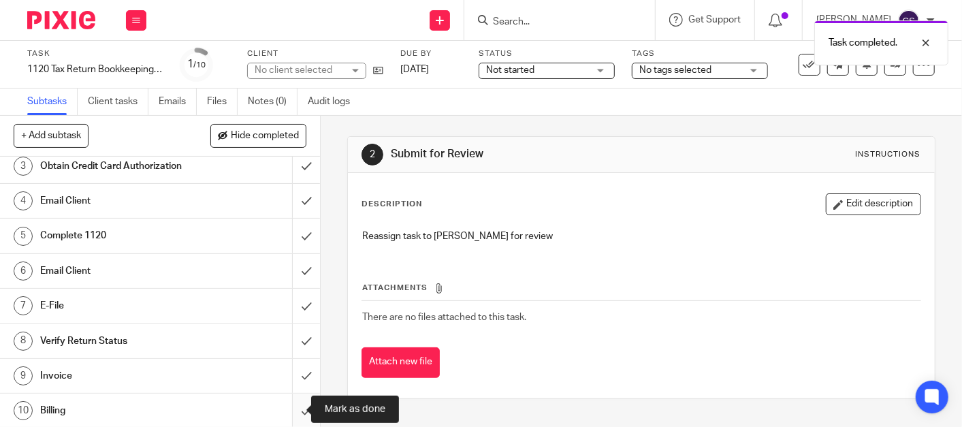
click at [291, 410] on input "submit" at bounding box center [160, 410] width 320 height 34
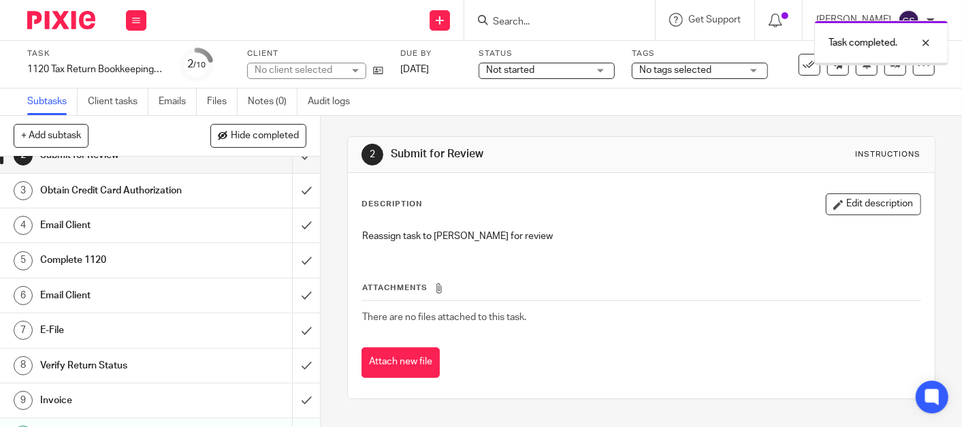
scroll to position [78, 0]
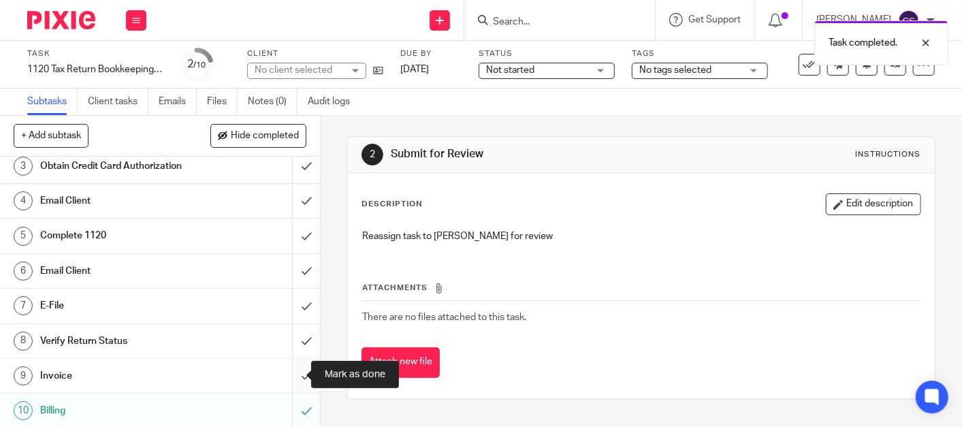
click at [292, 371] on input "submit" at bounding box center [160, 376] width 320 height 34
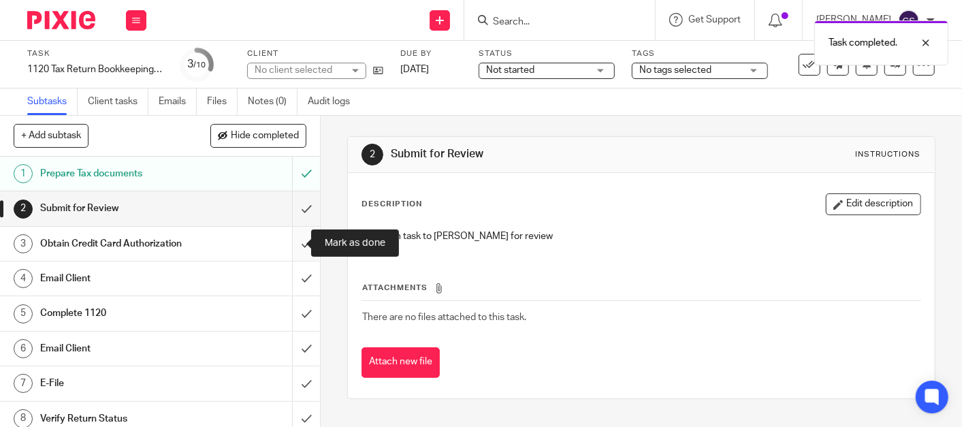
click at [292, 243] on input "submit" at bounding box center [160, 244] width 320 height 34
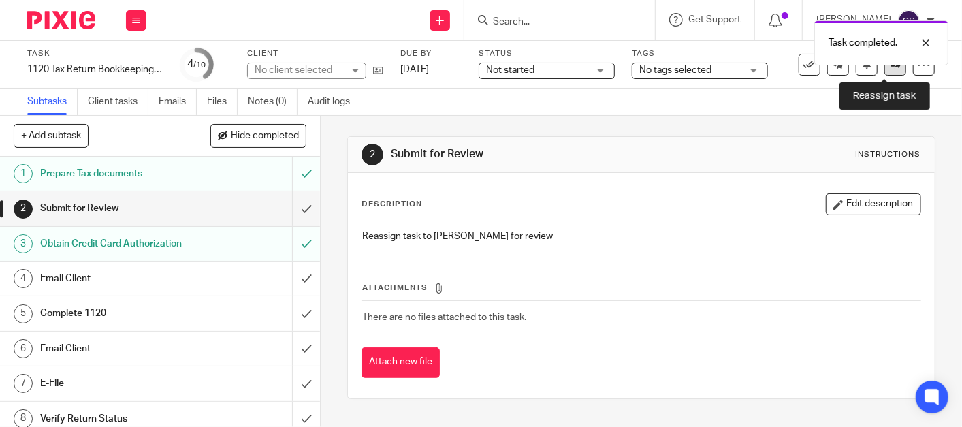
click at [884, 69] on link at bounding box center [895, 65] width 22 height 22
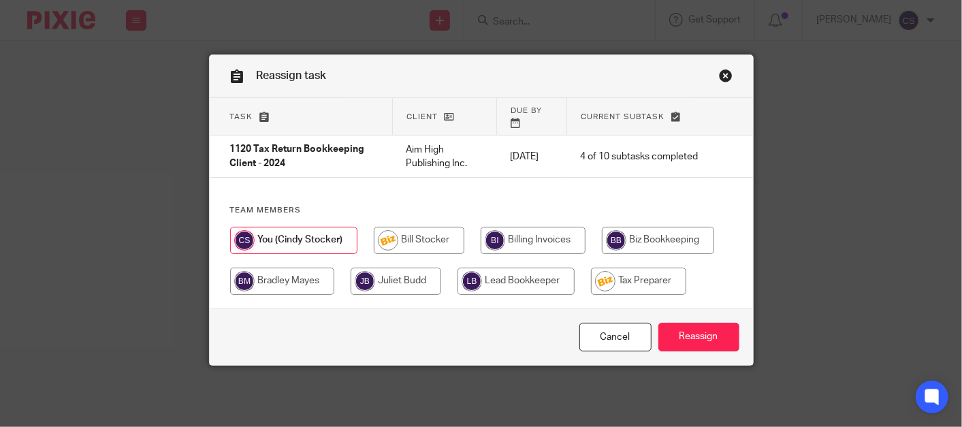
click at [641, 269] on input "radio" at bounding box center [638, 281] width 95 height 27
radio input "true"
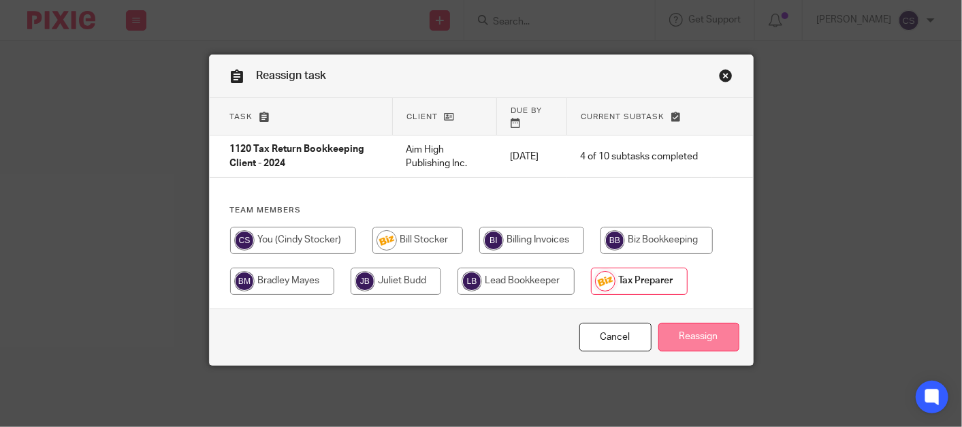
click at [692, 323] on input "Reassign" at bounding box center [698, 337] width 81 height 29
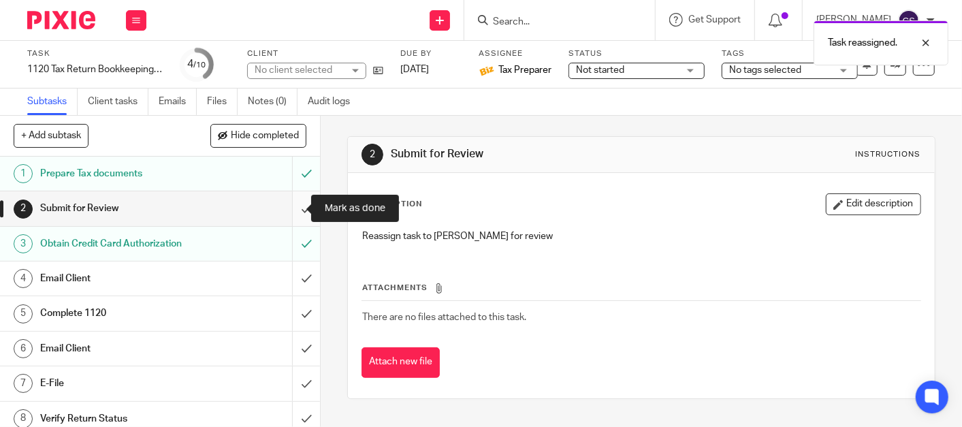
click at [295, 210] on input "submit" at bounding box center [160, 208] width 320 height 34
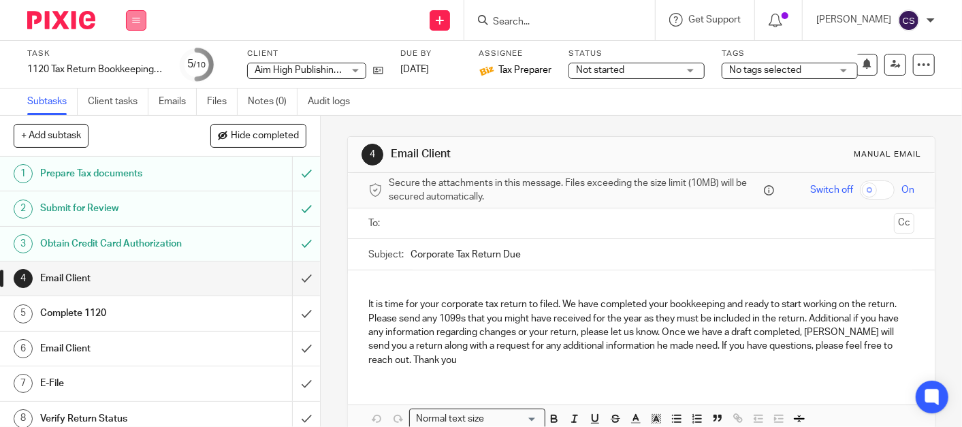
click at [128, 16] on button at bounding box center [136, 20] width 20 height 20
click at [120, 59] on link "Work" at bounding box center [130, 64] width 24 height 10
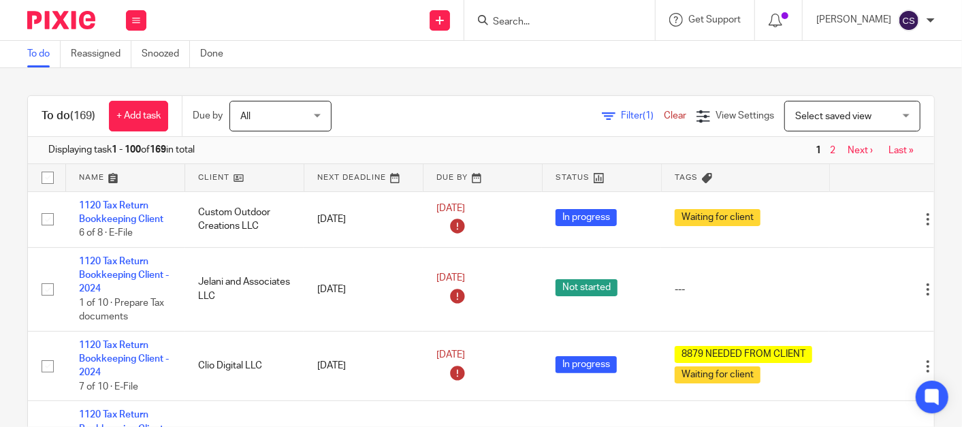
click at [536, 24] on input "Search" at bounding box center [552, 22] width 123 height 12
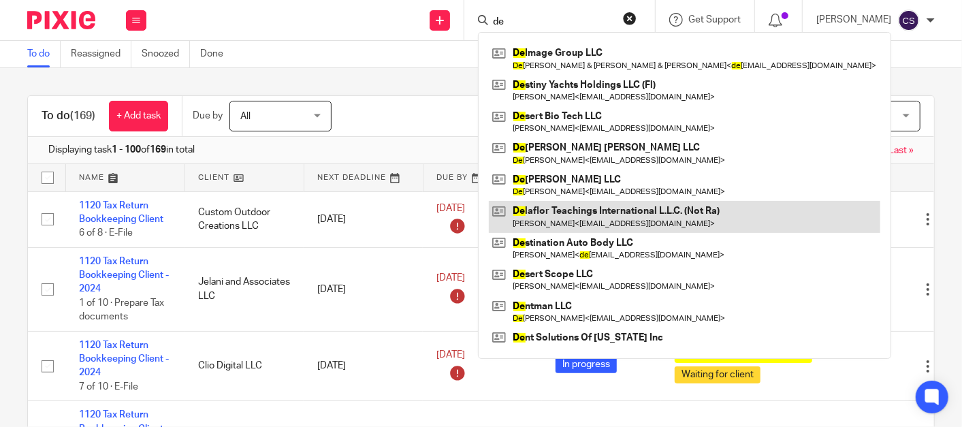
type input "de"
click at [550, 216] on link at bounding box center [684, 216] width 391 height 31
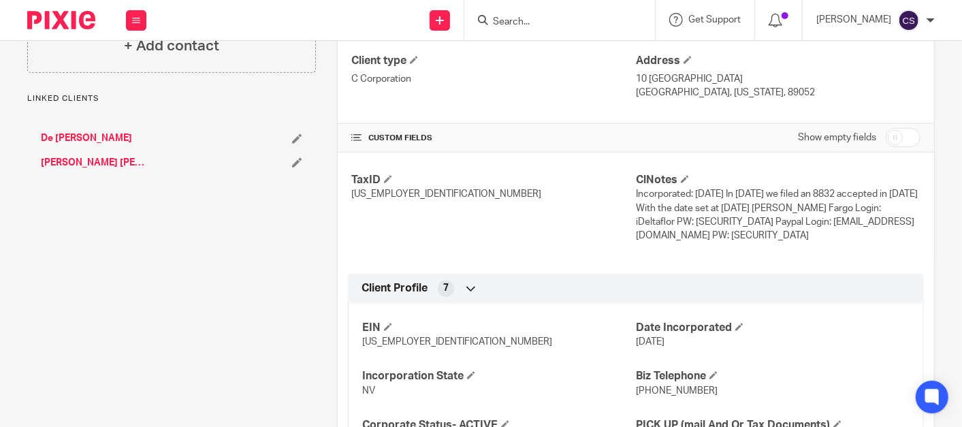
scroll to position [378, 0]
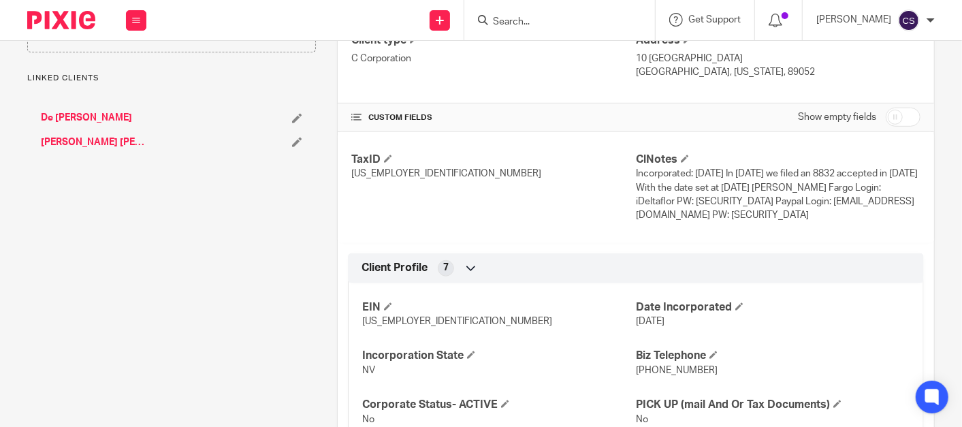
click at [73, 149] on link "[PERSON_NAME] [PERSON_NAME] International LLC" at bounding box center [93, 142] width 104 height 14
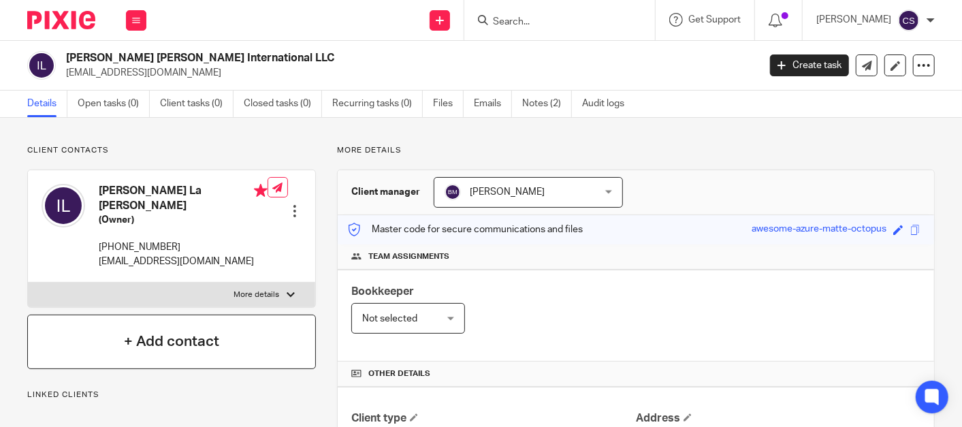
scroll to position [126, 0]
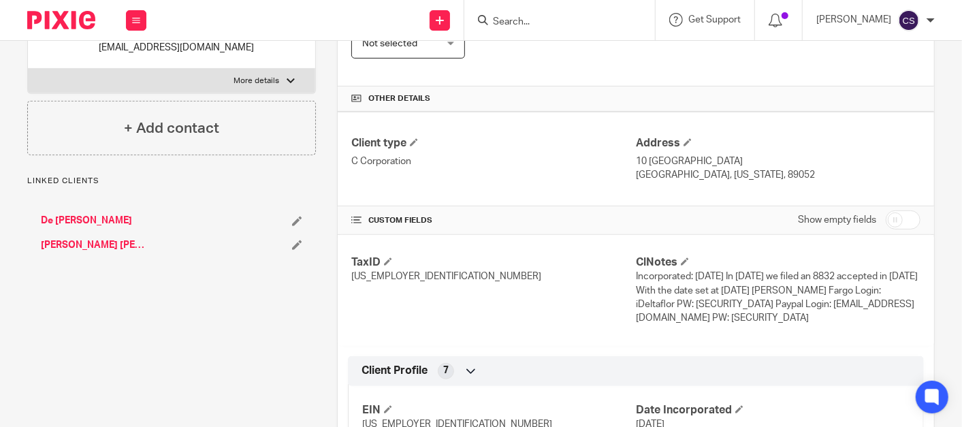
scroll to position [378, 0]
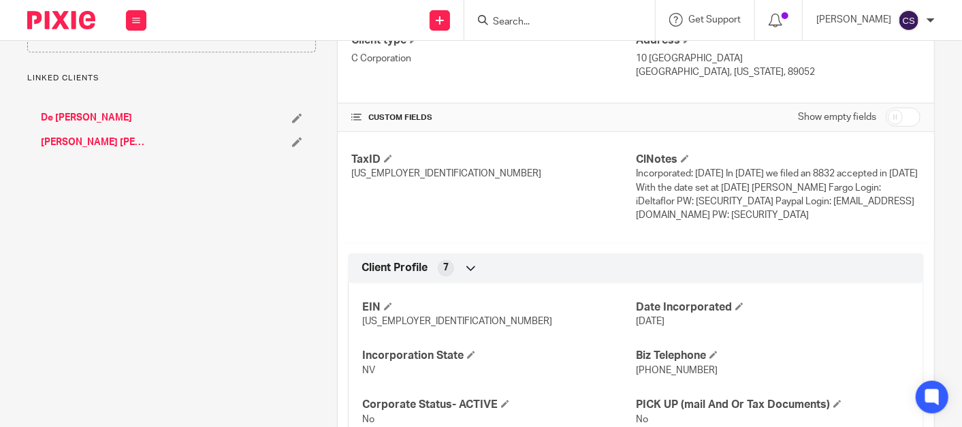
click at [75, 125] on link "De [PERSON_NAME]" at bounding box center [86, 118] width 91 height 14
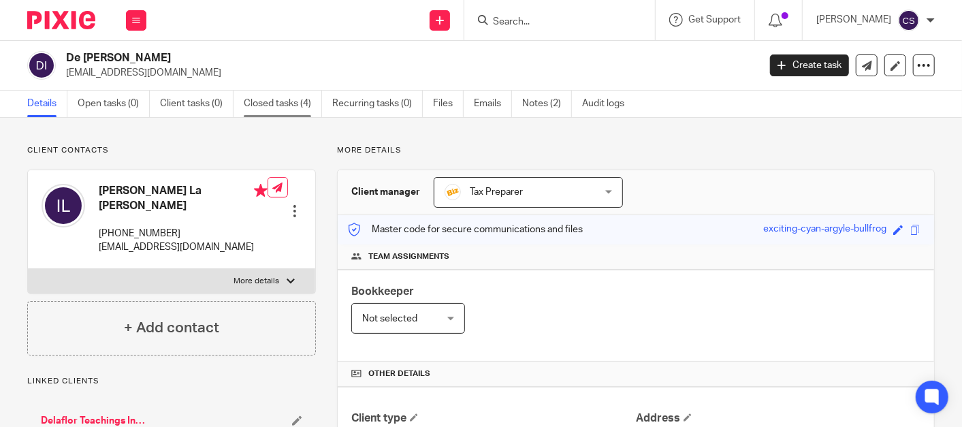
click at [273, 95] on link "Closed tasks (4)" at bounding box center [283, 104] width 78 height 27
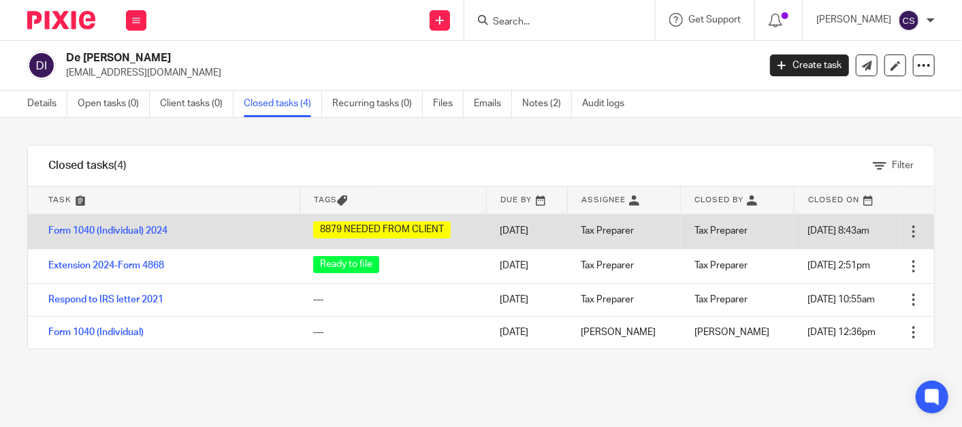
click at [133, 223] on td "Form 1040 (Individual) 2024" at bounding box center [164, 231] width 272 height 35
click at [83, 229] on link "Form 1040 (Individual) 2024" at bounding box center [107, 231] width 119 height 10
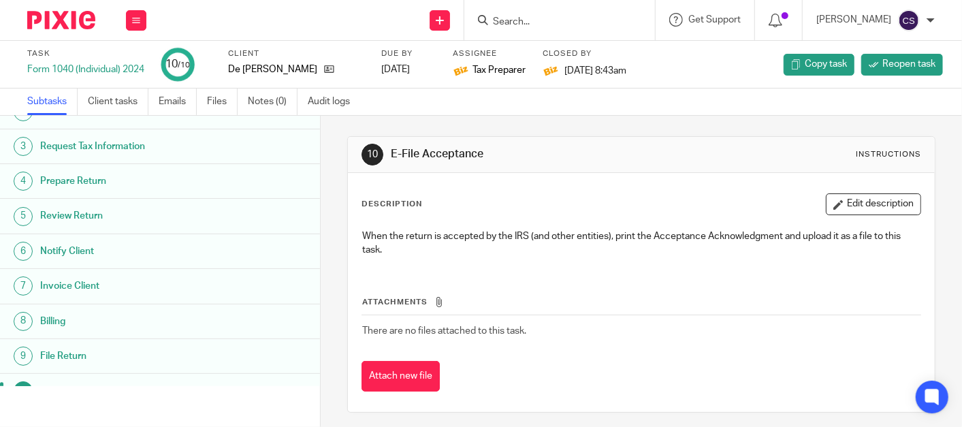
scroll to position [78, 0]
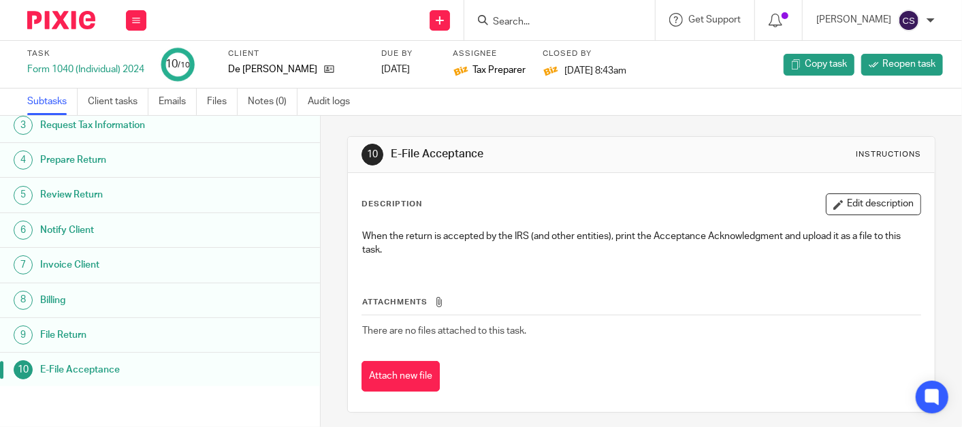
click at [84, 189] on h1 "Review Return" at bounding box center [129, 194] width 178 height 20
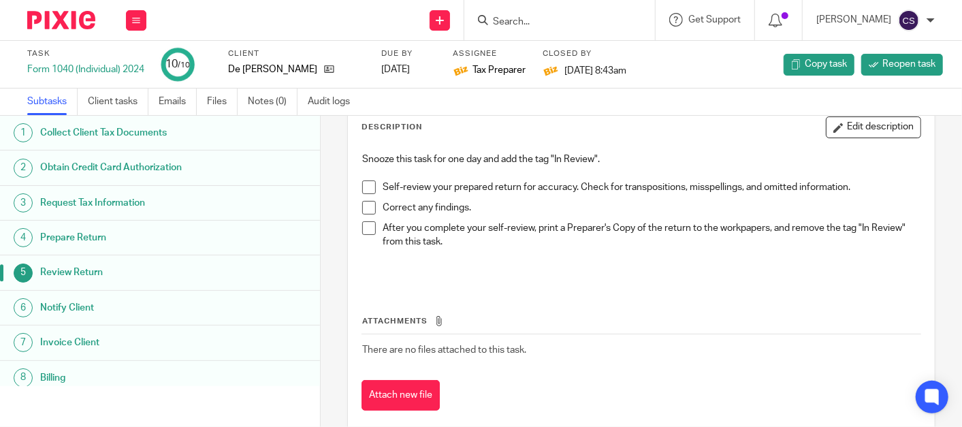
scroll to position [101, 0]
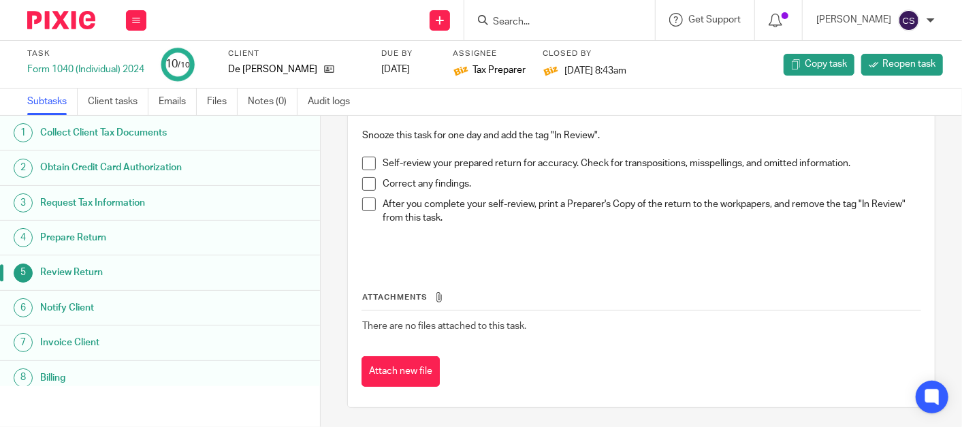
click at [76, 233] on h1 "Prepare Return" at bounding box center [129, 237] width 178 height 20
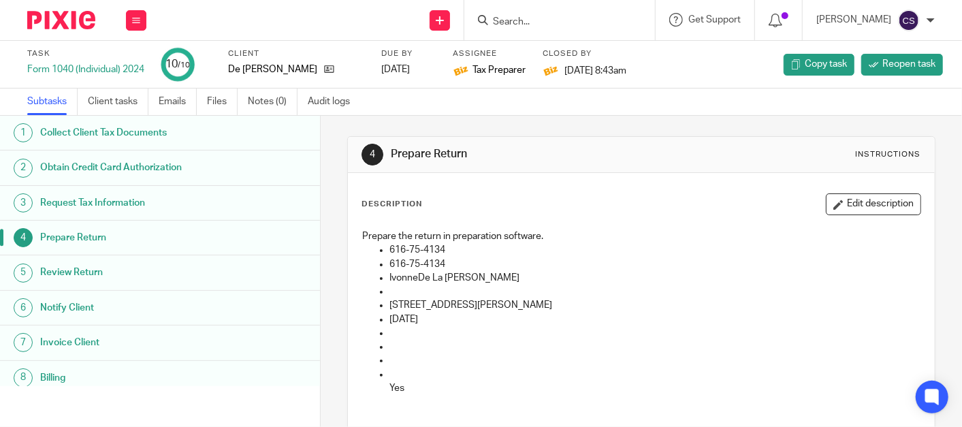
click at [78, 273] on h1 "Review Return" at bounding box center [129, 272] width 178 height 20
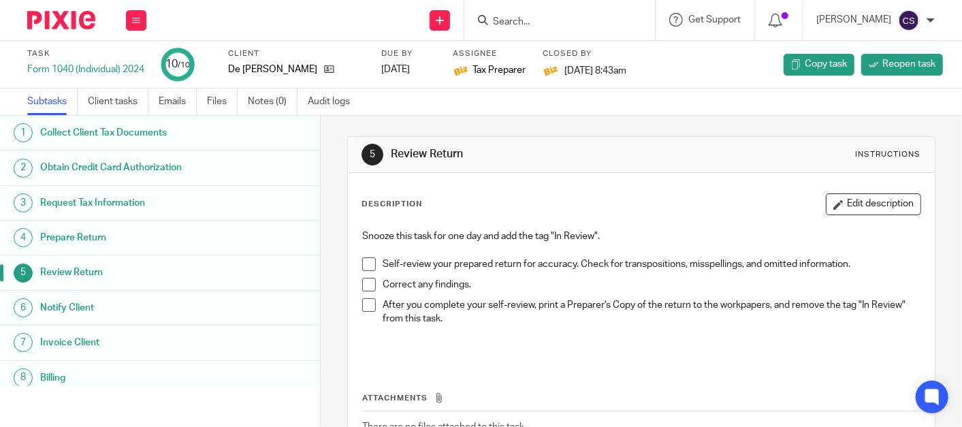
click at [78, 201] on h1 "Request Tax Information" at bounding box center [129, 203] width 178 height 20
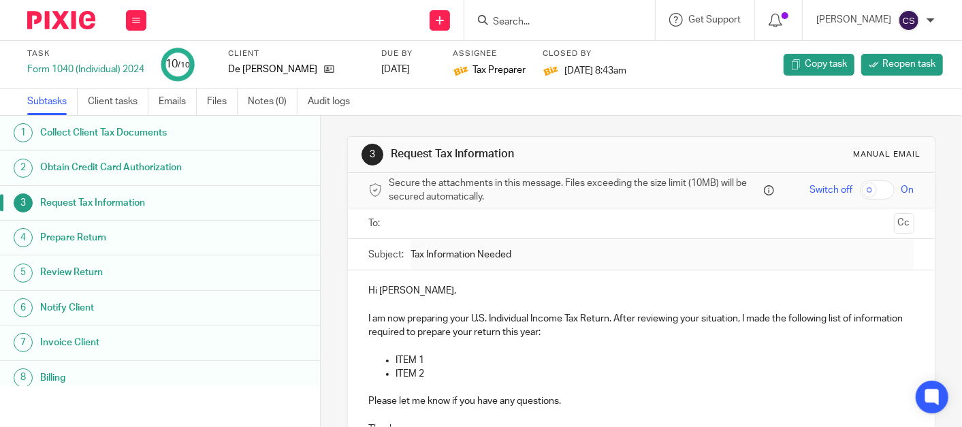
click at [78, 136] on h1 "Collect Client Tax Documents" at bounding box center [129, 133] width 178 height 20
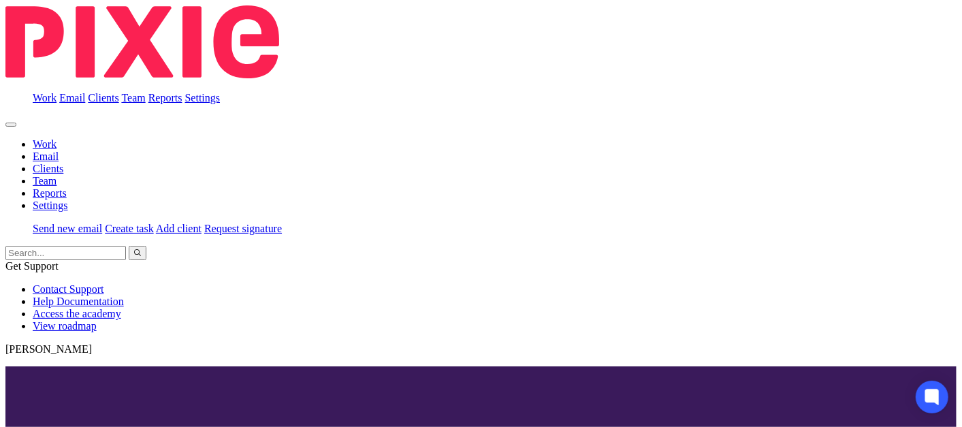
scroll to position [323, 0]
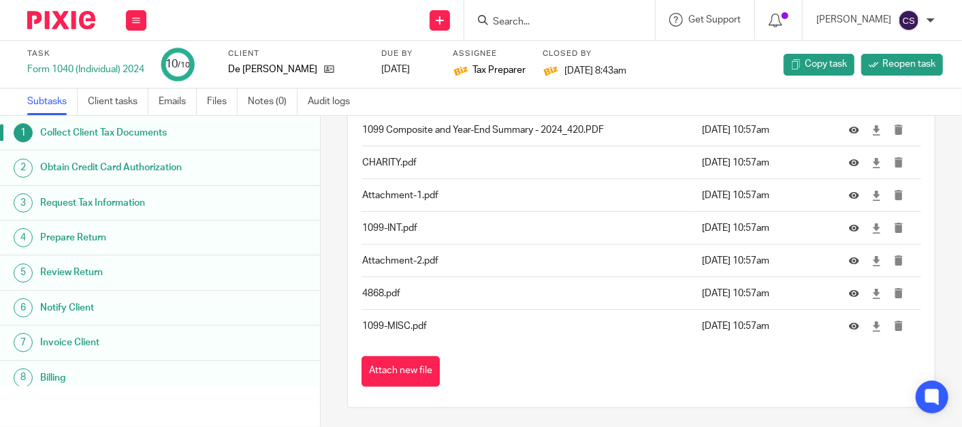
click at [99, 155] on link "2 Obtain Credit Card Authorization" at bounding box center [160, 167] width 320 height 34
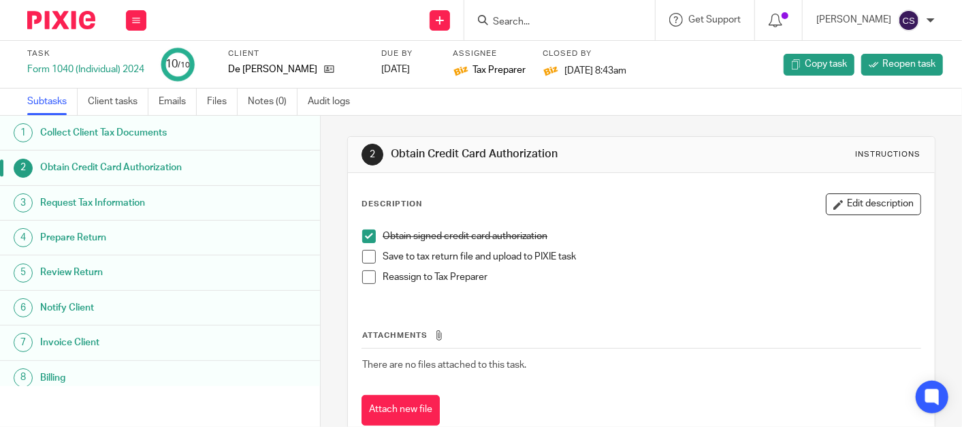
click at [69, 204] on h1 "Request Tax Information" at bounding box center [129, 203] width 178 height 20
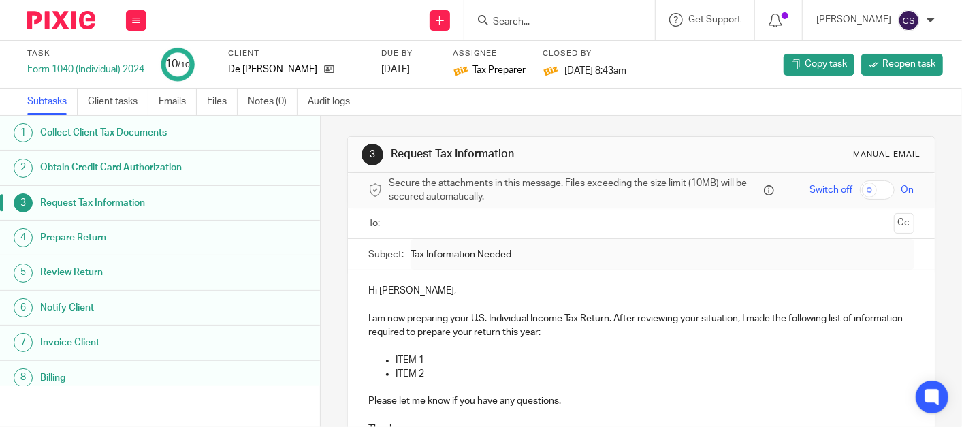
click at [74, 238] on h1 "Prepare Return" at bounding box center [129, 237] width 178 height 20
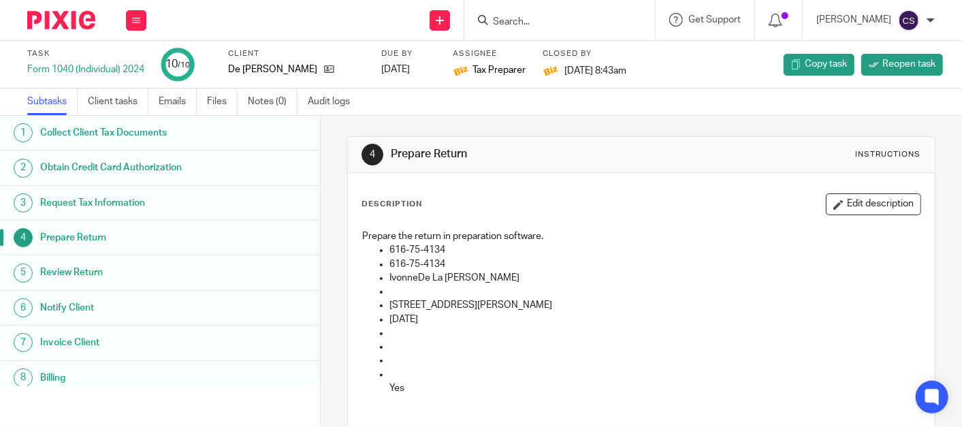
scroll to position [143, 0]
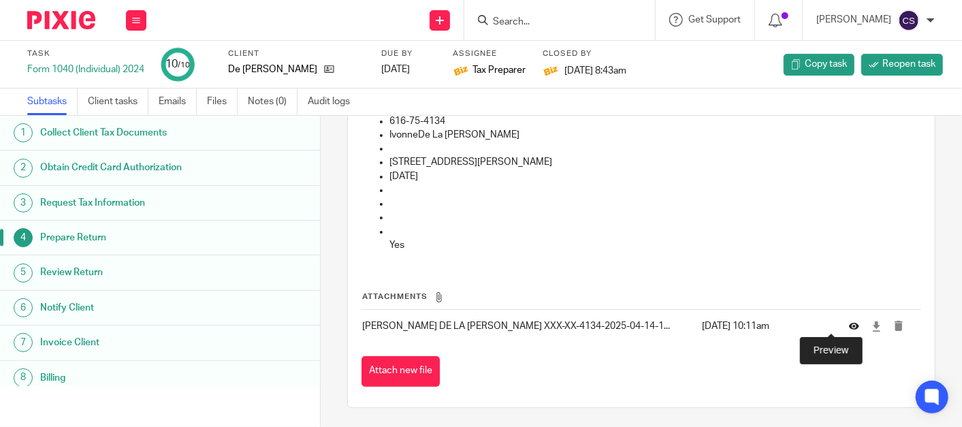
click at [849, 324] on icon at bounding box center [854, 326] width 10 height 10
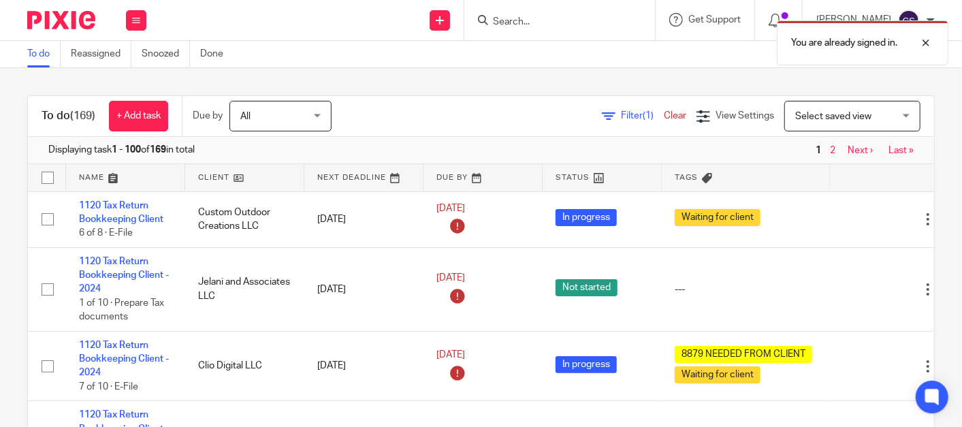
click at [530, 22] on div "You are already signed in." at bounding box center [715, 40] width 468 height 52
click at [527, 20] on div "You are already signed in." at bounding box center [715, 40] width 468 height 52
click at [924, 42] on div at bounding box center [915, 43] width 37 height 16
click at [532, 16] on input "Search" at bounding box center [552, 22] width 123 height 12
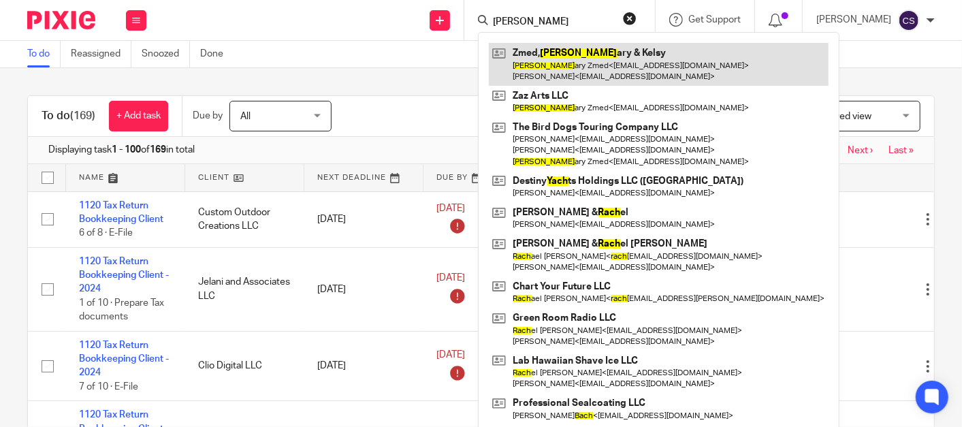
type input "zach"
click at [554, 56] on link at bounding box center [659, 64] width 340 height 42
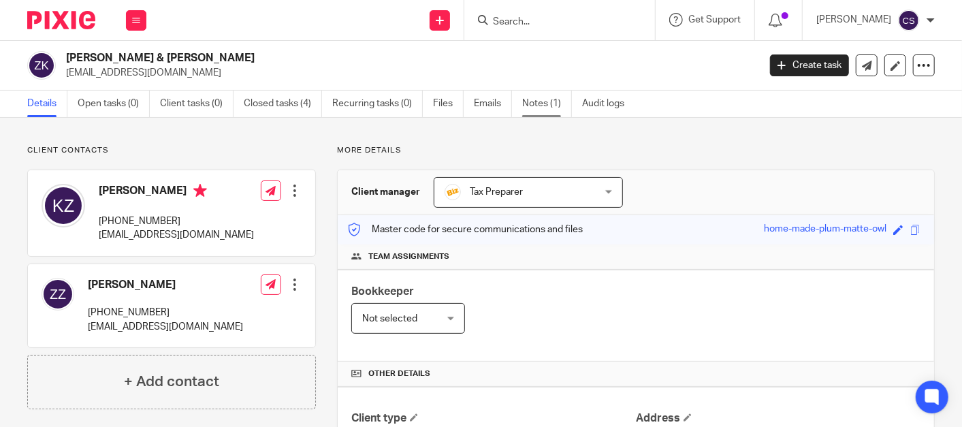
click at [541, 107] on link "Notes (1)" at bounding box center [547, 104] width 50 height 27
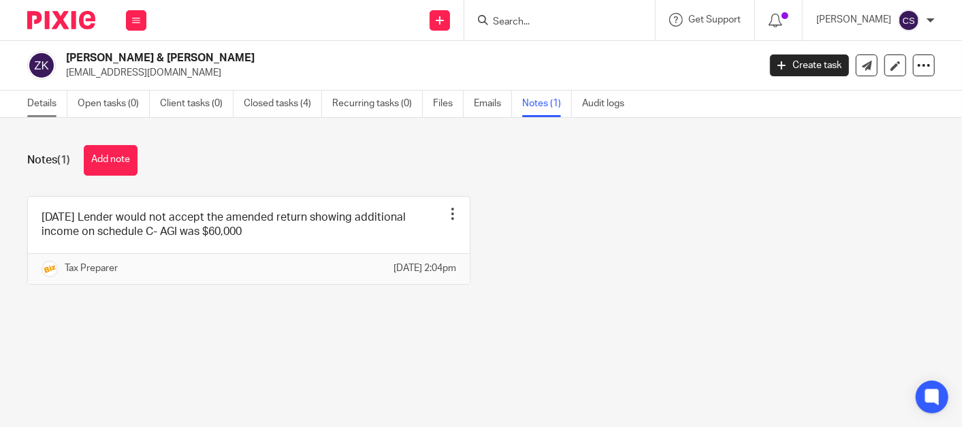
click at [33, 100] on link "Details" at bounding box center [47, 104] width 40 height 27
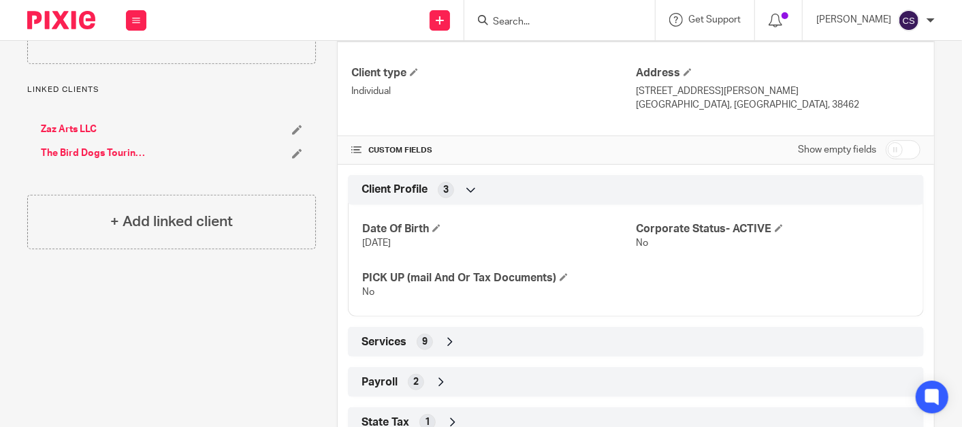
scroll to position [219, 0]
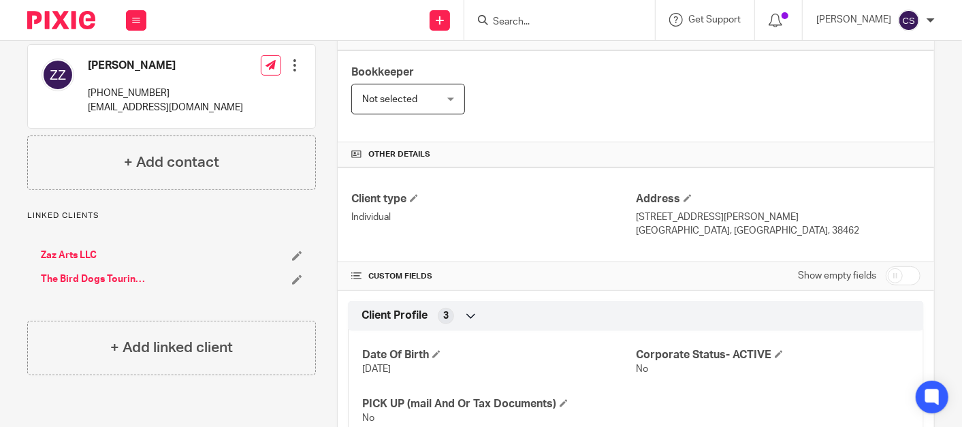
click at [527, 24] on input "Search" at bounding box center [552, 22] width 123 height 12
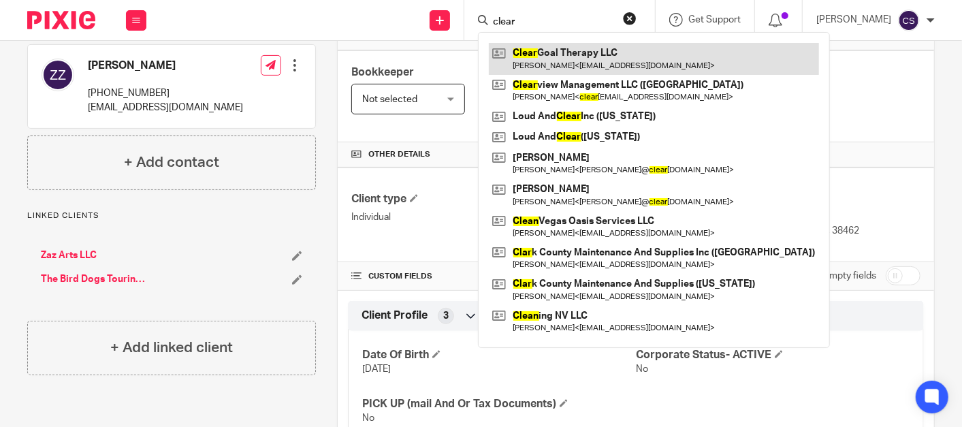
type input "clear"
click at [571, 52] on link at bounding box center [654, 58] width 330 height 31
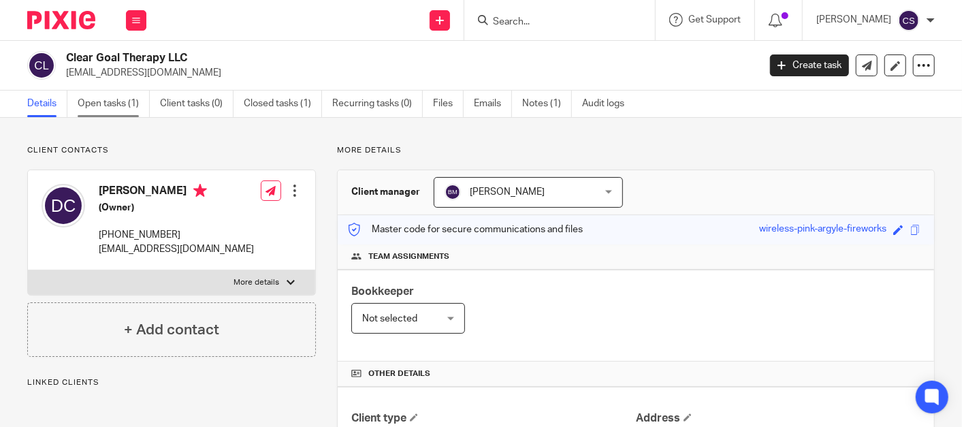
click at [95, 99] on link "Open tasks (1)" at bounding box center [114, 104] width 72 height 27
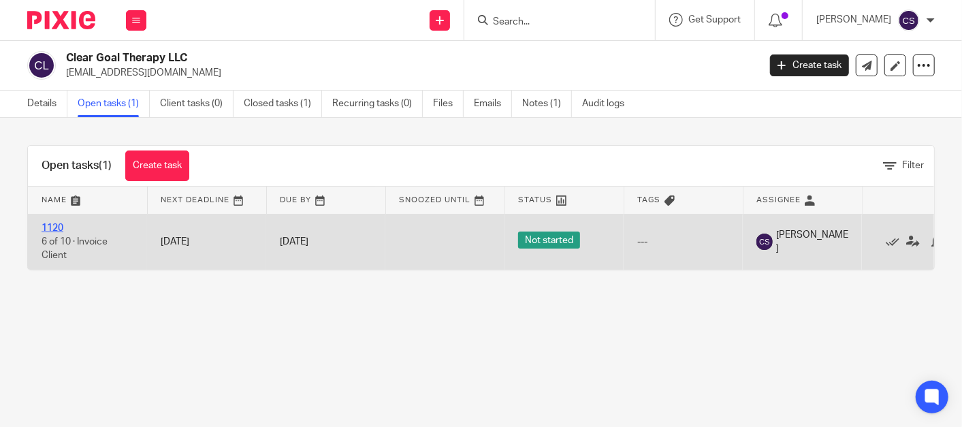
click at [50, 223] on link "1120" at bounding box center [53, 228] width 22 height 10
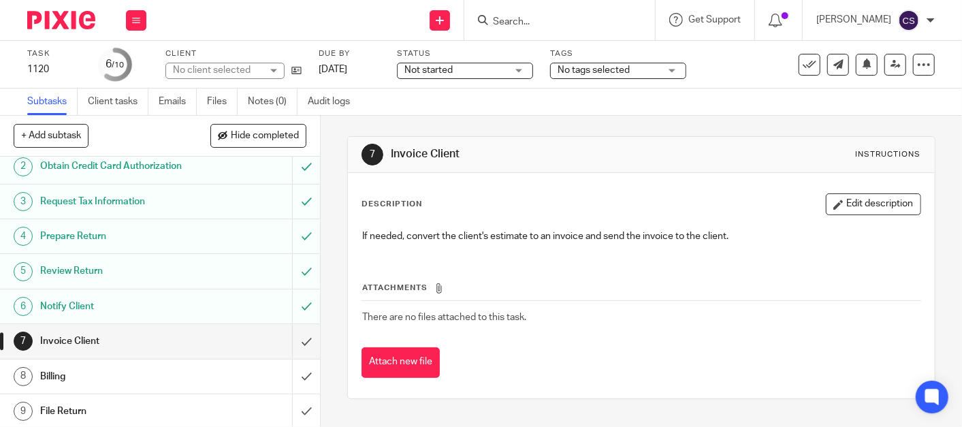
scroll to position [78, 0]
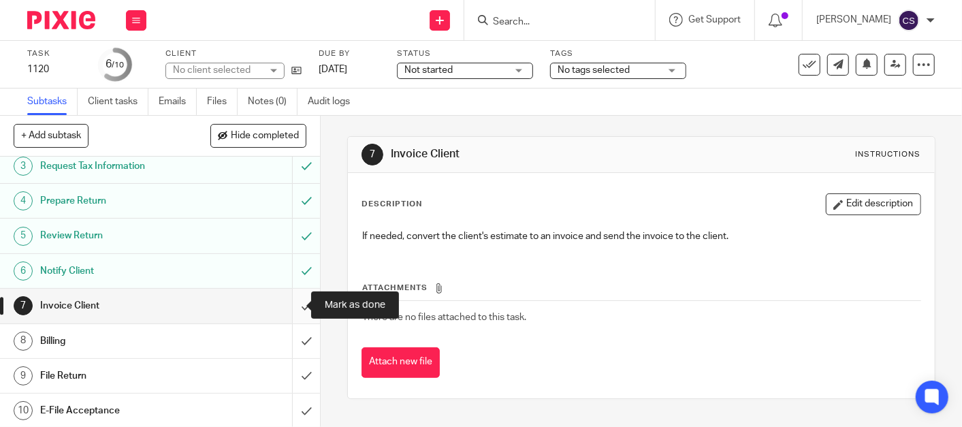
click at [295, 304] on input "submit" at bounding box center [160, 306] width 320 height 34
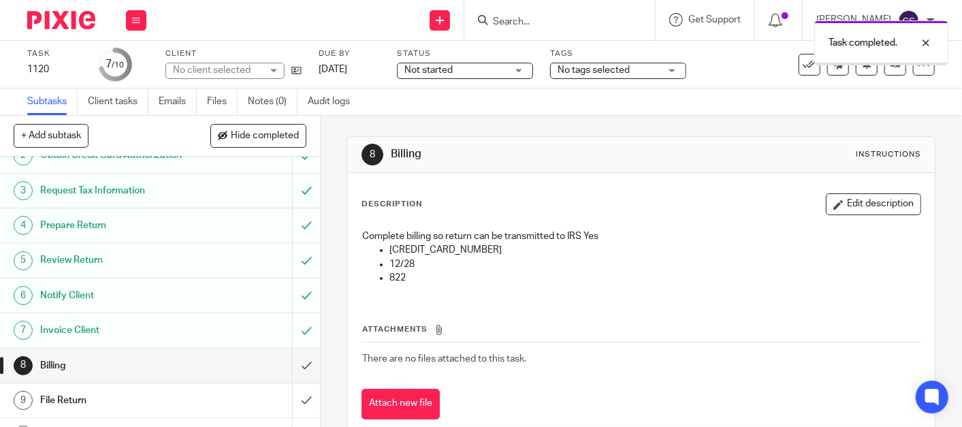
scroll to position [78, 0]
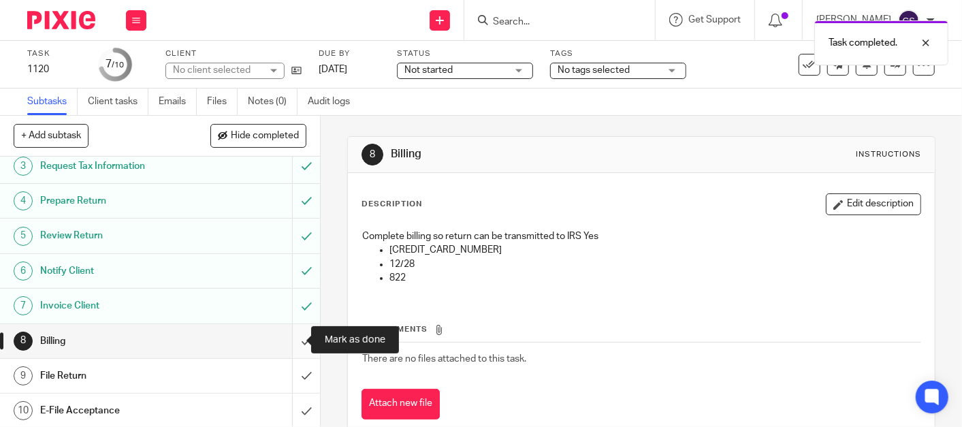
click at [289, 334] on input "submit" at bounding box center [160, 341] width 320 height 34
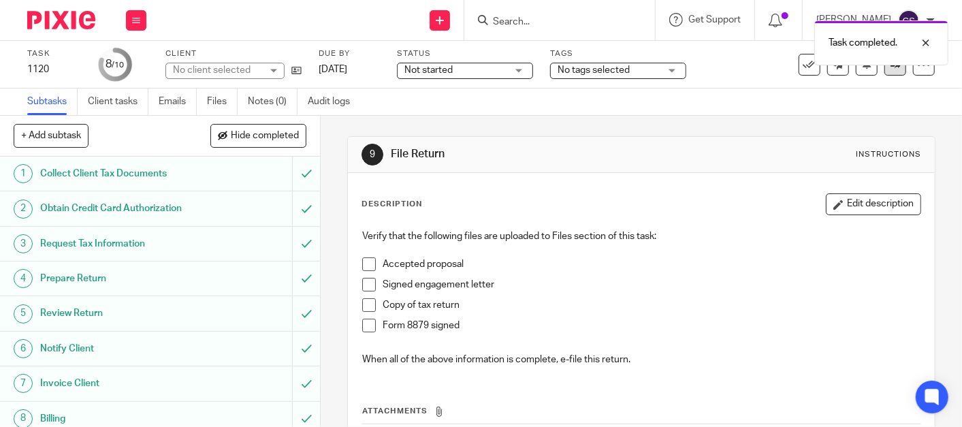
click at [884, 74] on link at bounding box center [895, 65] width 22 height 22
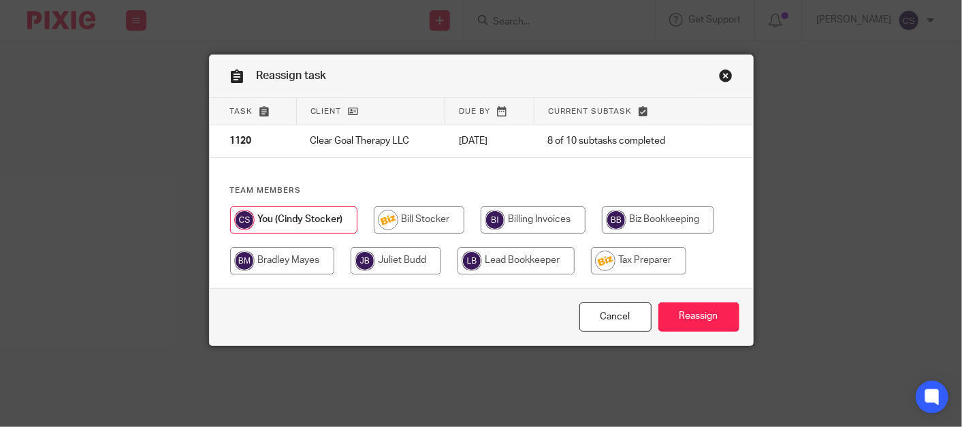
click at [654, 256] on input "radio" at bounding box center [638, 260] width 95 height 27
radio input "true"
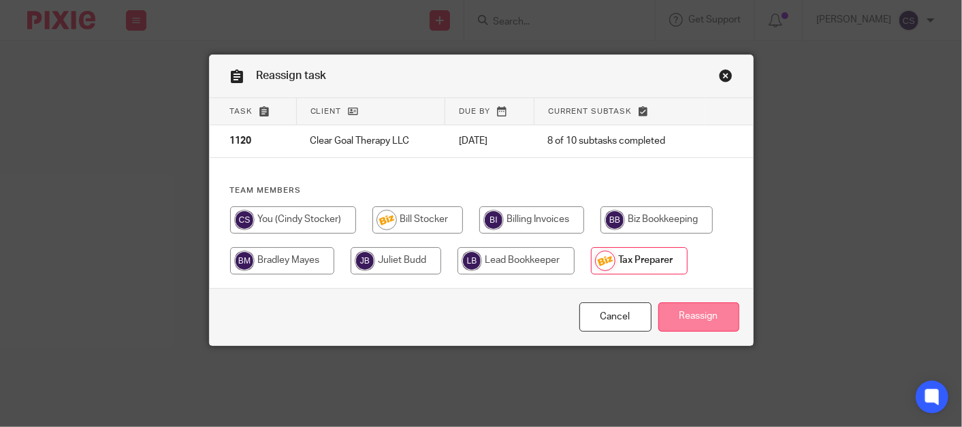
drag, startPoint x: 687, startPoint y: 314, endPoint x: 687, endPoint y: 324, distance: 10.2
click at [687, 323] on input "Reassign" at bounding box center [698, 316] width 81 height 29
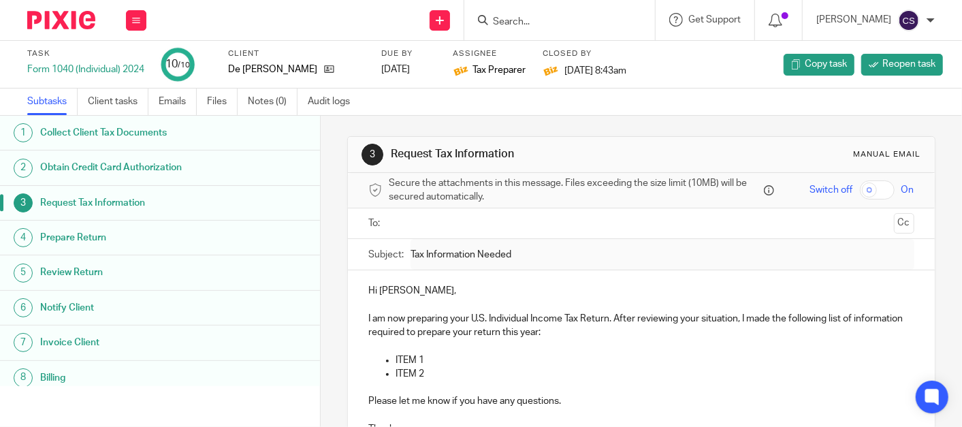
click at [523, 18] on input "Search" at bounding box center [552, 22] width 123 height 12
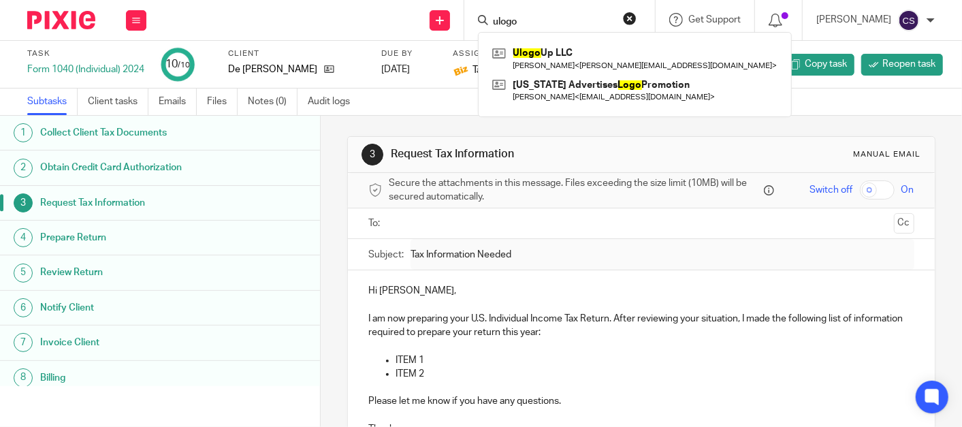
type input "ulogo"
click at [556, 42] on div "Ulogo Up LLC Ronnie Hancock < loren@thebugeyeshop.com > Nevada Advertises Logo …" at bounding box center [635, 74] width 314 height 85
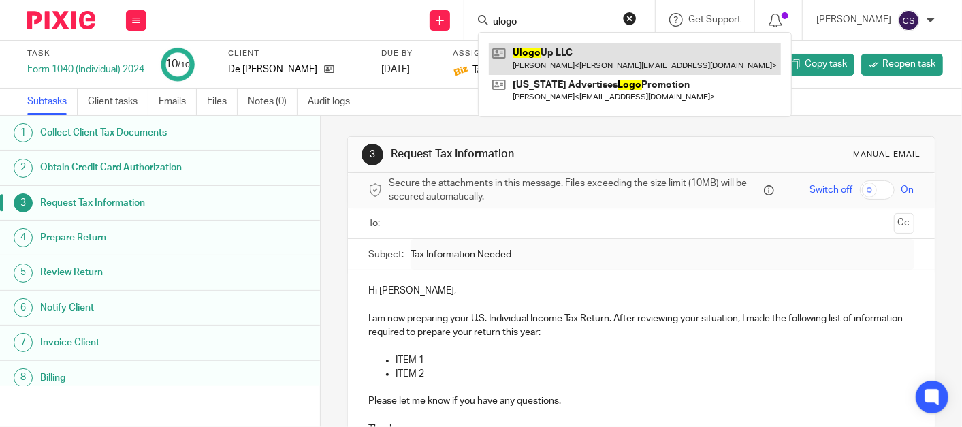
click at [558, 54] on link at bounding box center [635, 58] width 292 height 31
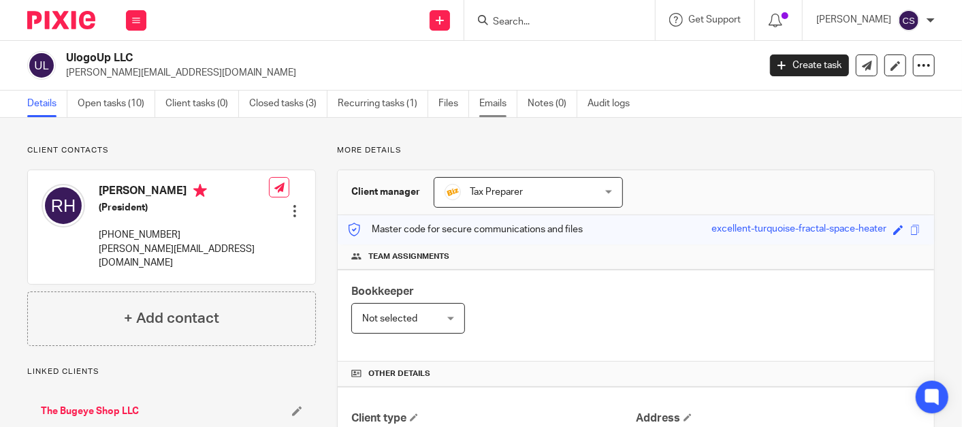
click at [500, 108] on link "Emails" at bounding box center [498, 104] width 38 height 27
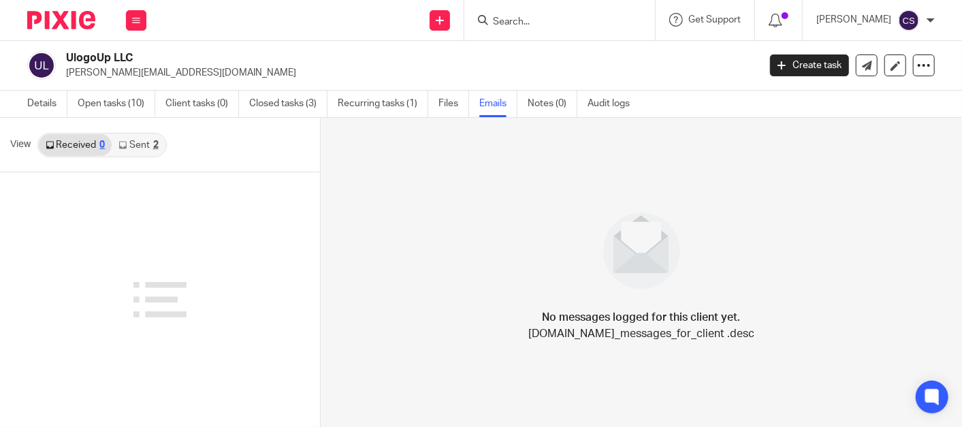
click at [137, 144] on link "Sent 2" at bounding box center [138, 145] width 53 height 22
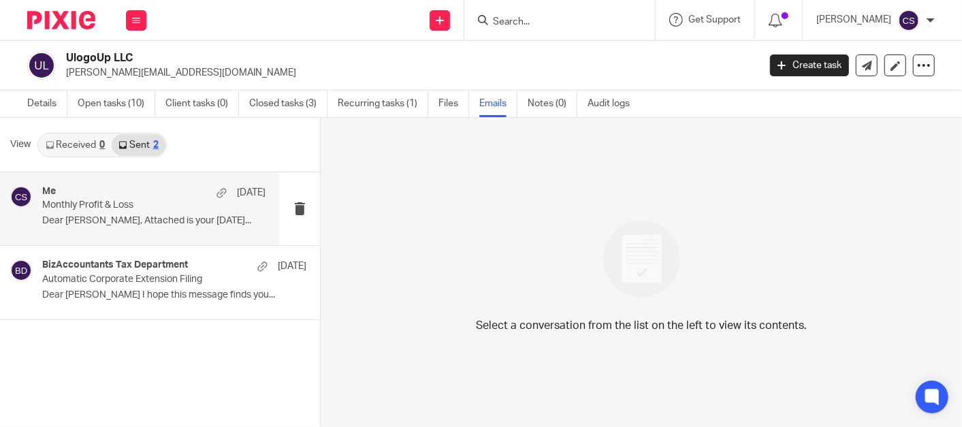
click at [78, 208] on p "Monthly Profit & Loss" at bounding box center [131, 205] width 178 height 12
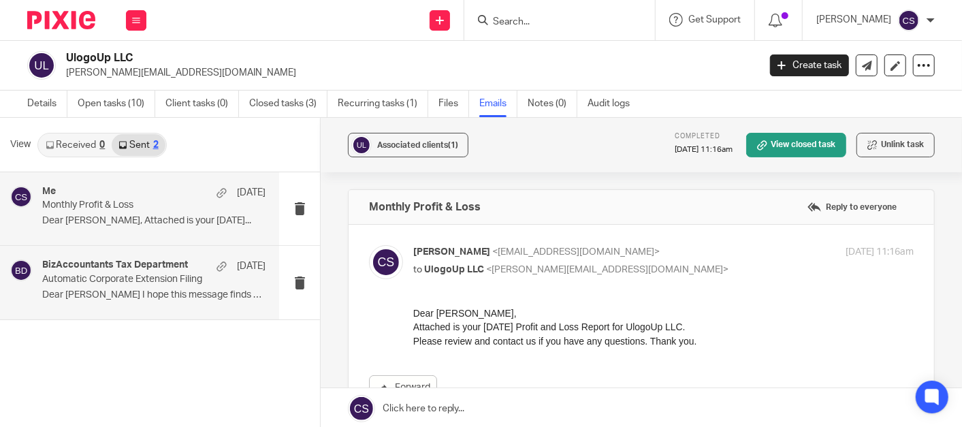
click at [98, 271] on div "BizAccountants Tax Department Mar 14" at bounding box center [153, 266] width 223 height 14
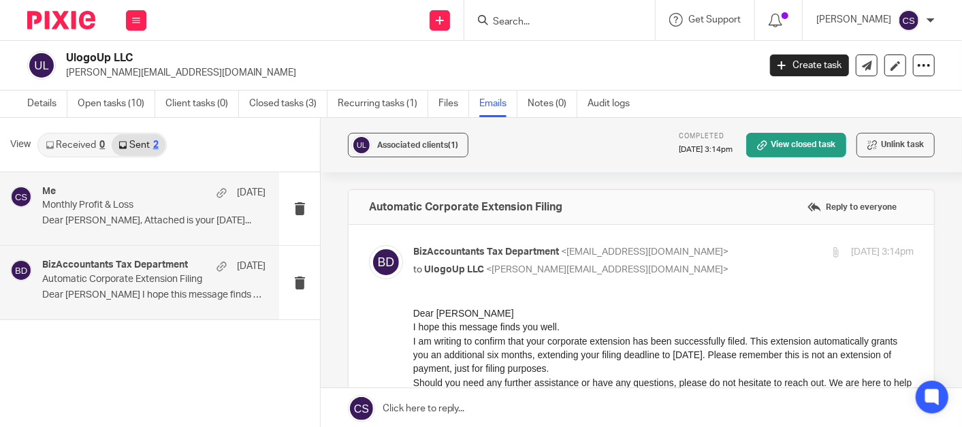
click at [88, 206] on p "Monthly Profit & Loss" at bounding box center [131, 205] width 178 height 12
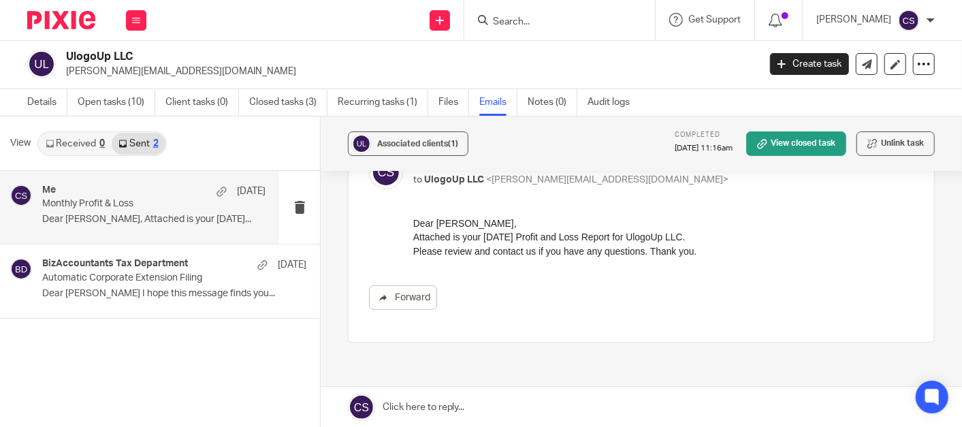
scroll to position [53, 0]
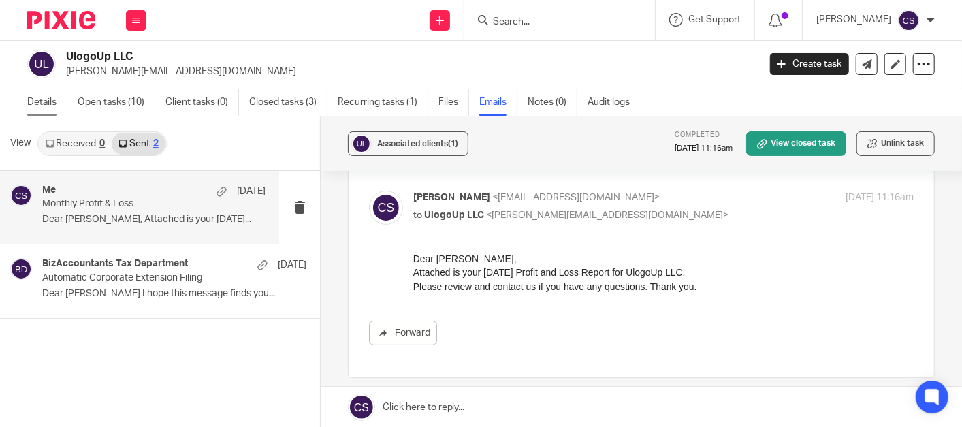
click at [52, 102] on link "Details" at bounding box center [47, 102] width 40 height 27
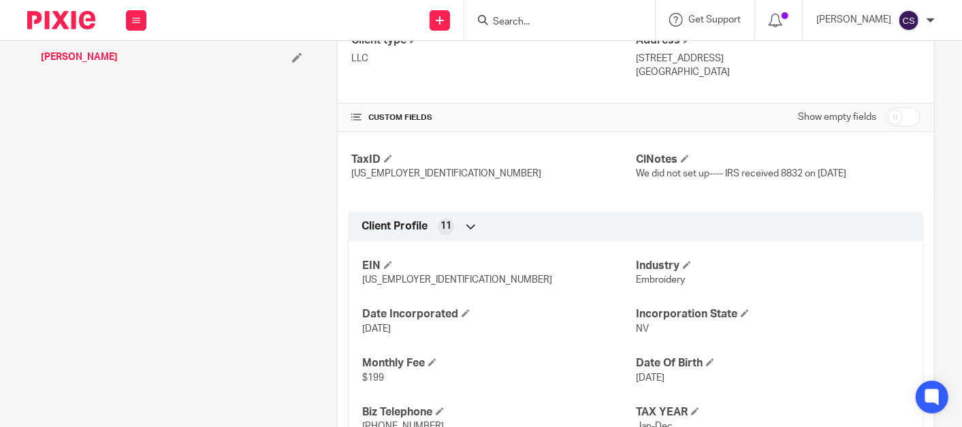
scroll to position [630, 0]
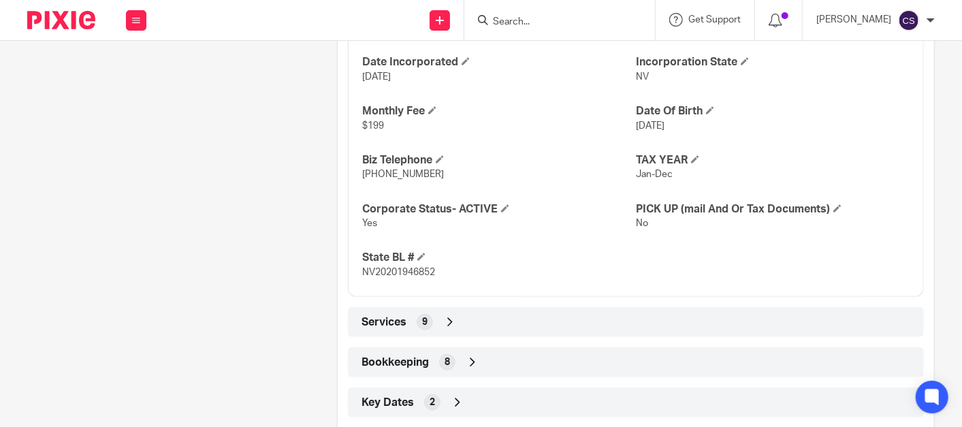
click at [470, 361] on icon at bounding box center [473, 362] width 14 height 14
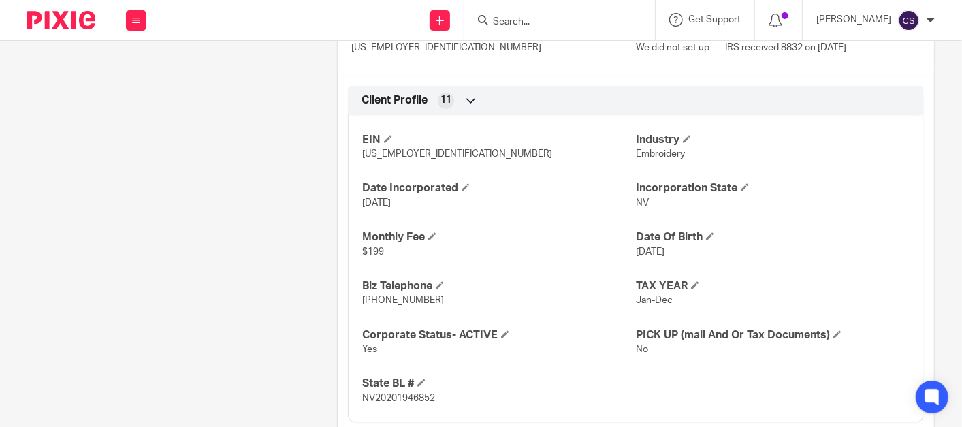
scroll to position [0, 0]
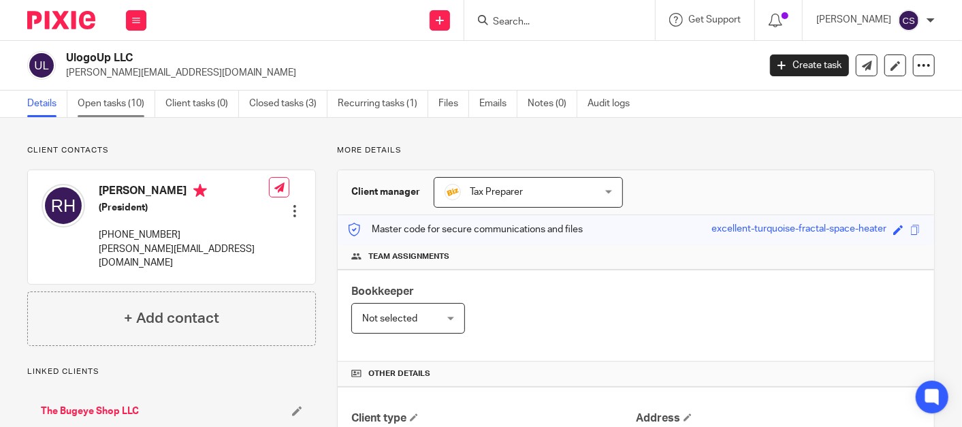
click at [100, 103] on link "Open tasks (10)" at bounding box center [117, 104] width 78 height 27
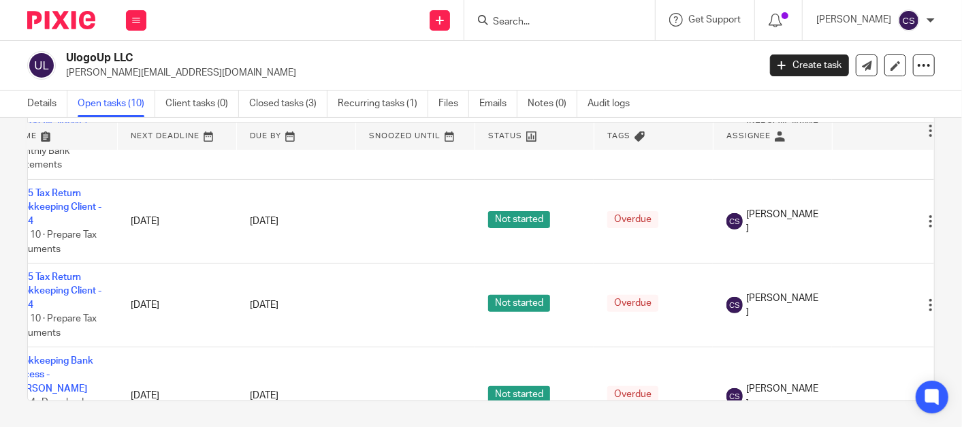
scroll to position [320, 81]
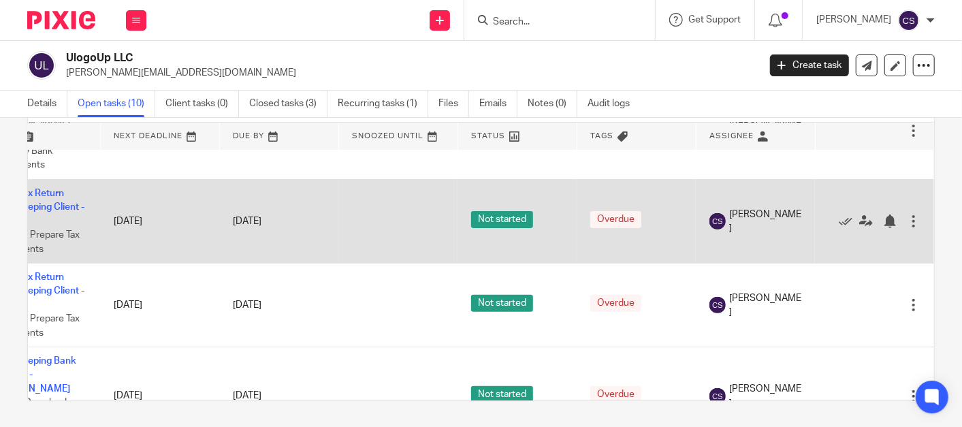
click at [907, 214] on div at bounding box center [914, 221] width 14 height 14
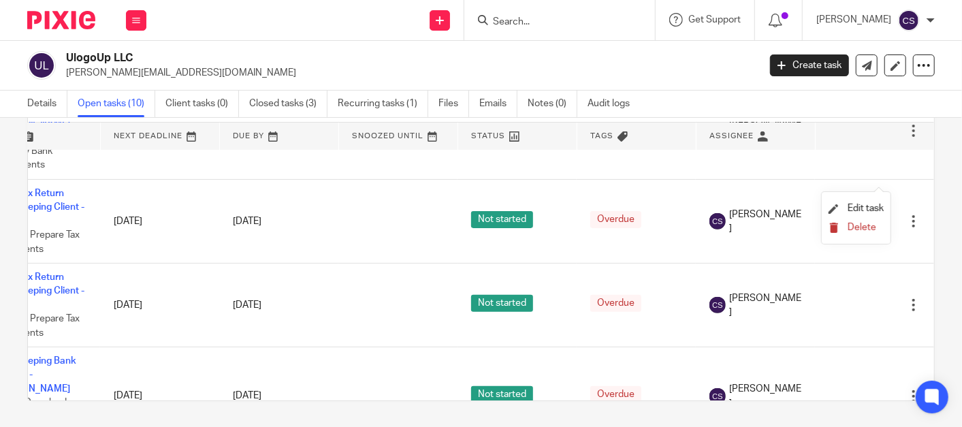
click at [859, 229] on span "Delete" at bounding box center [862, 228] width 29 height 10
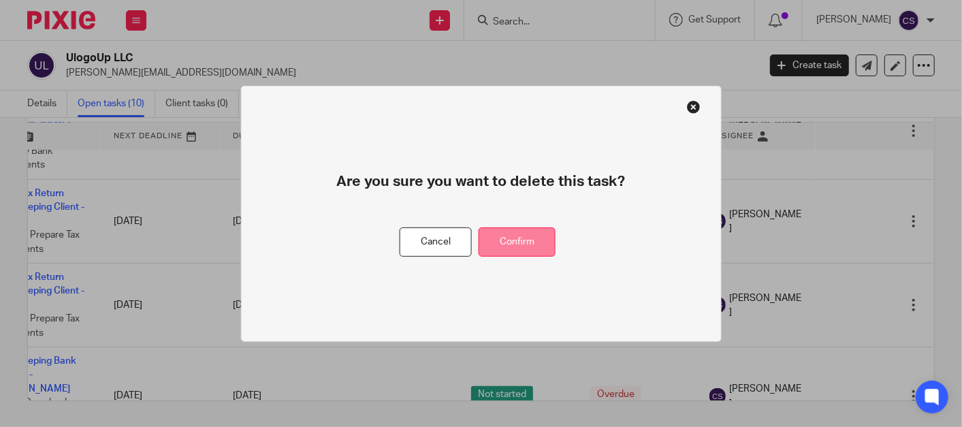
click at [528, 241] on button "Confirm" at bounding box center [517, 241] width 77 height 29
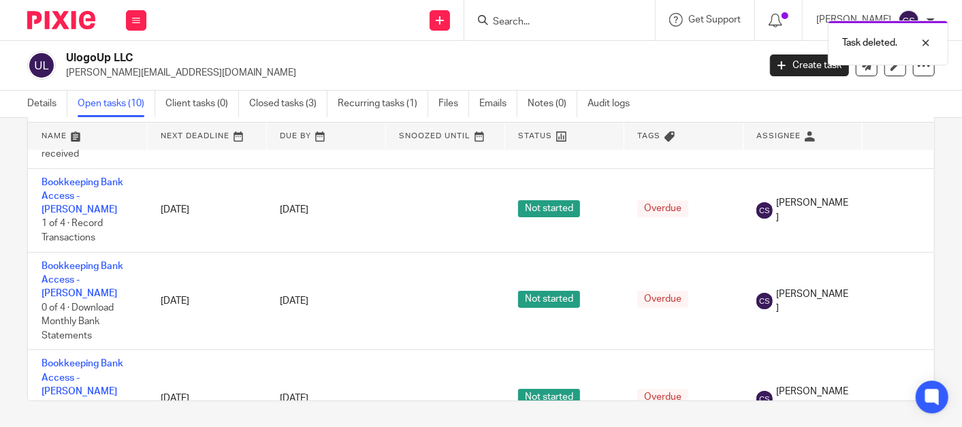
scroll to position [0, 0]
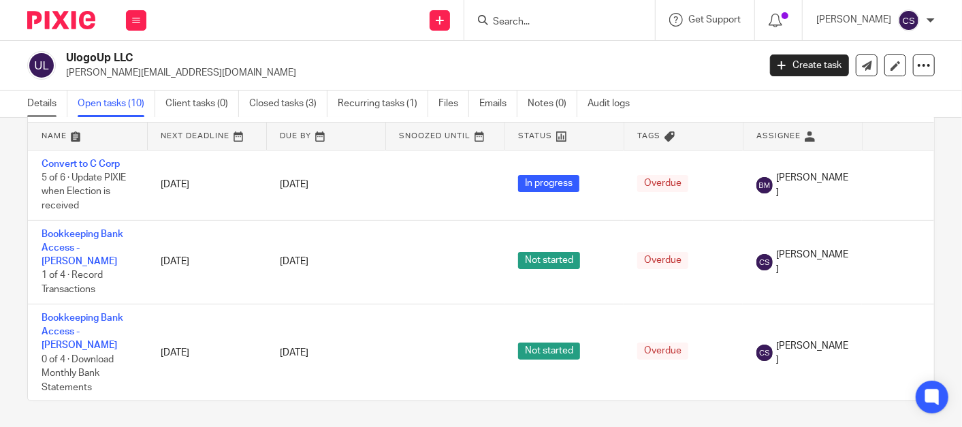
click at [29, 103] on link "Details" at bounding box center [47, 104] width 40 height 27
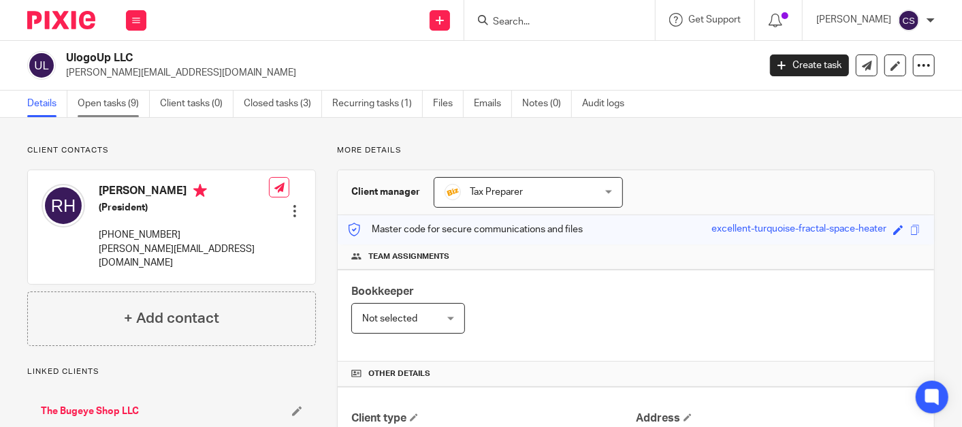
click at [95, 107] on link "Open tasks (9)" at bounding box center [114, 104] width 72 height 27
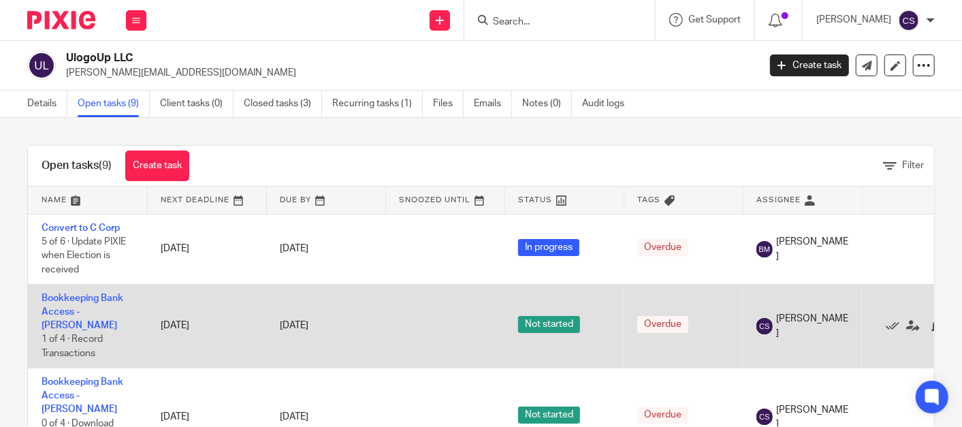
scroll to position [252, 0]
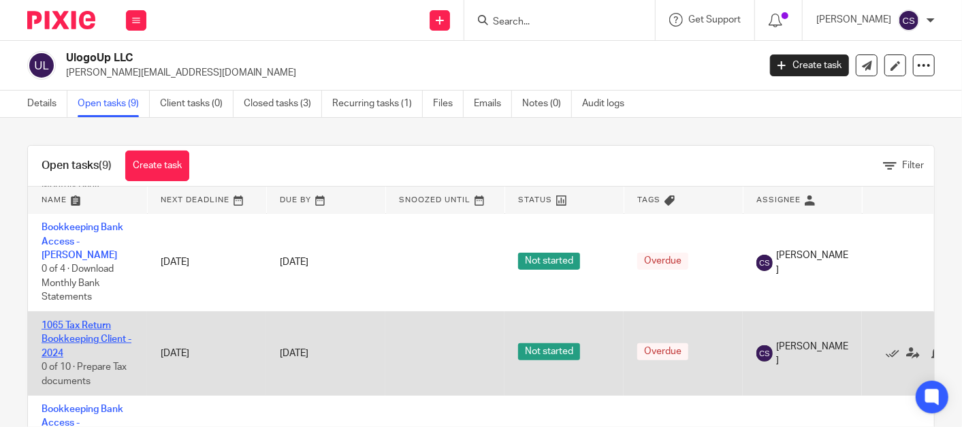
click at [44, 321] on link "1065 Tax Return Bookkeeping Client - 2024" at bounding box center [87, 339] width 90 height 37
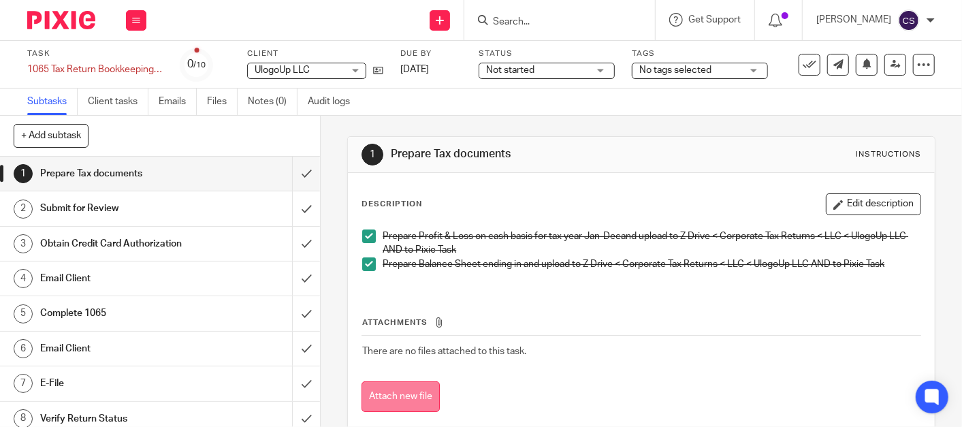
click at [393, 396] on button "Attach new file" at bounding box center [400, 396] width 78 height 31
click at [401, 386] on button "Attach new file" at bounding box center [400, 396] width 78 height 31
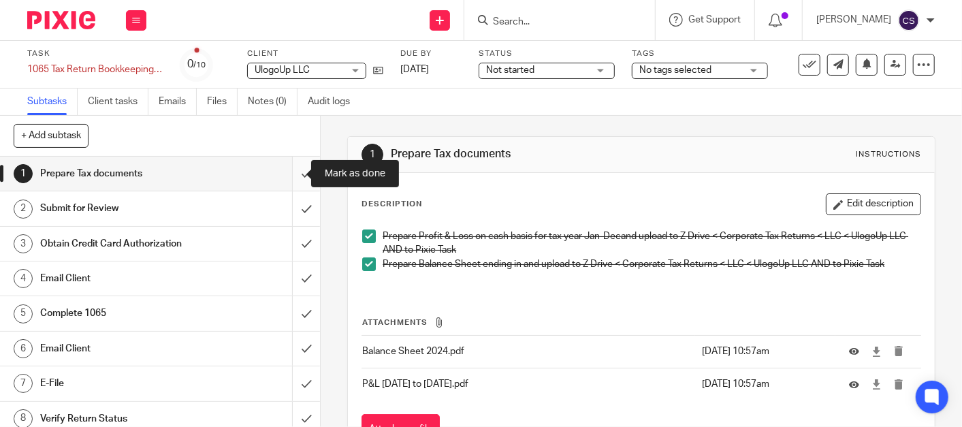
click at [287, 172] on input "submit" at bounding box center [160, 174] width 320 height 34
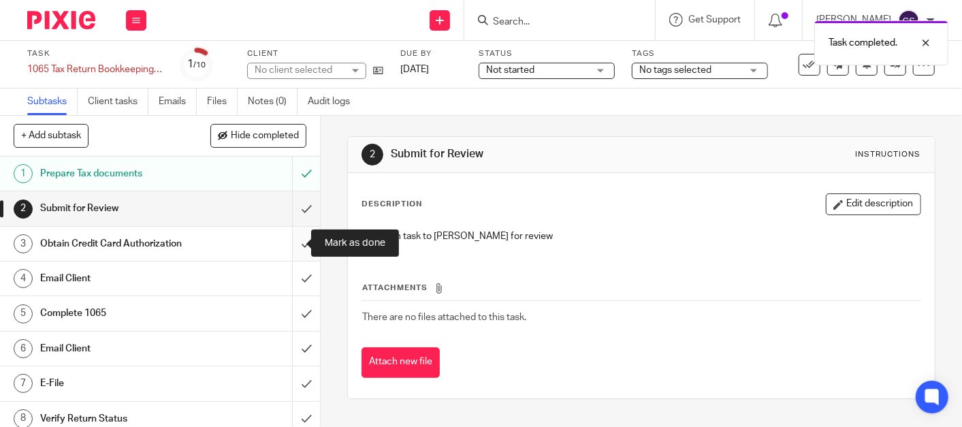
click at [288, 240] on input "submit" at bounding box center [160, 244] width 320 height 34
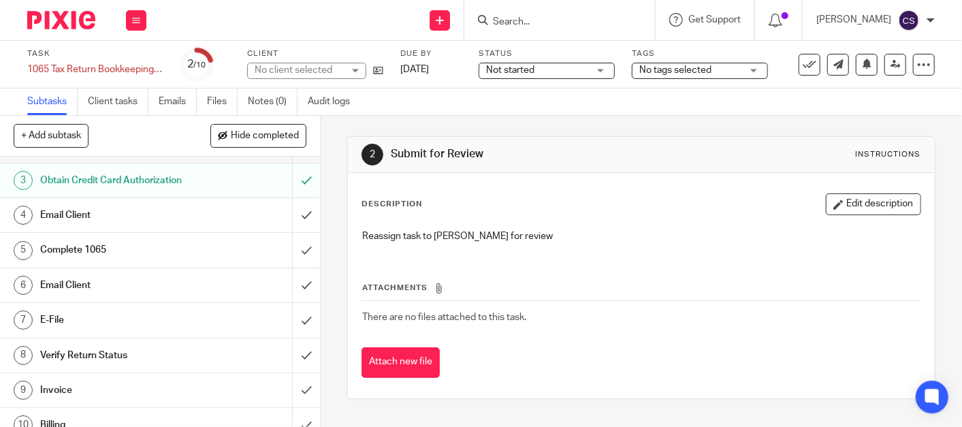
scroll to position [78, 0]
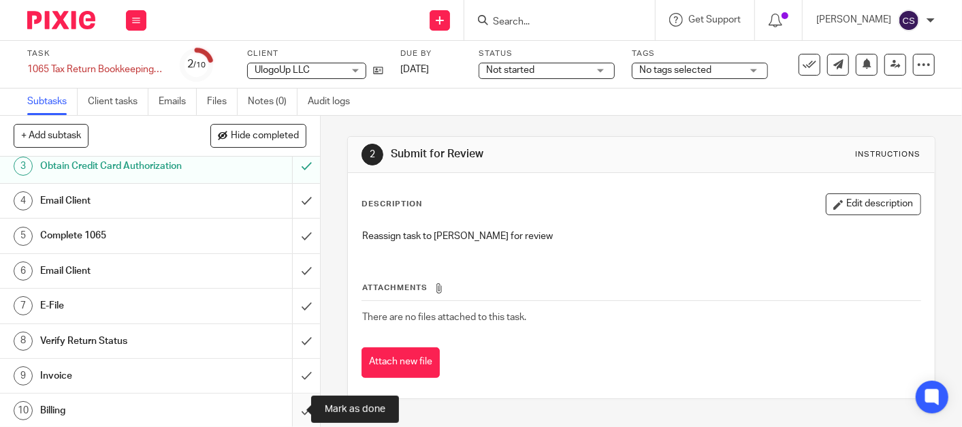
click at [287, 412] on input "submit" at bounding box center [160, 410] width 320 height 34
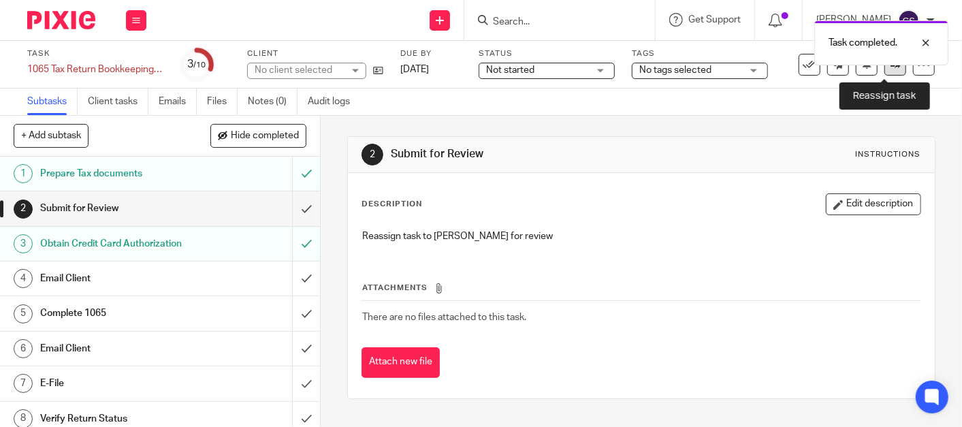
click at [884, 68] on link at bounding box center [895, 65] width 22 height 22
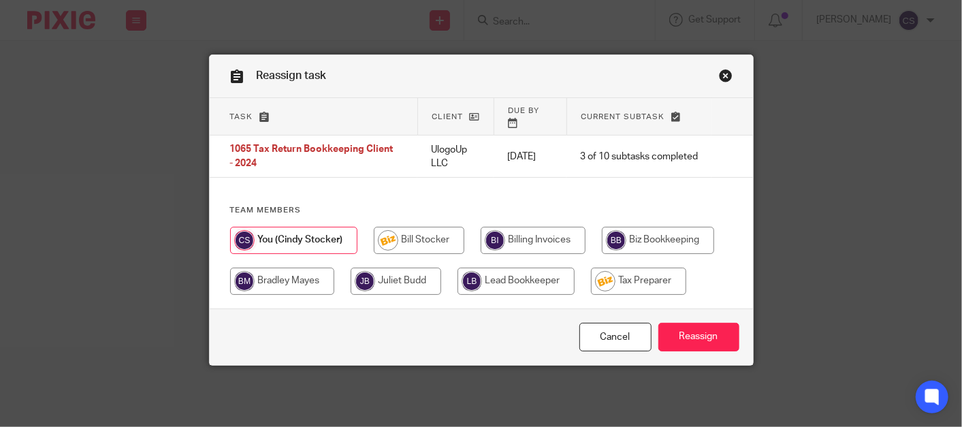
click at [608, 281] on input "radio" at bounding box center [638, 281] width 95 height 27
radio input "true"
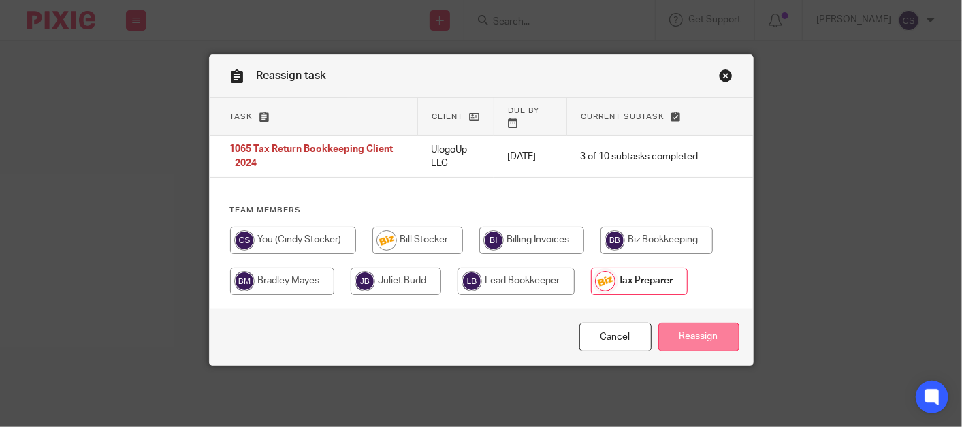
click at [702, 332] on input "Reassign" at bounding box center [698, 337] width 81 height 29
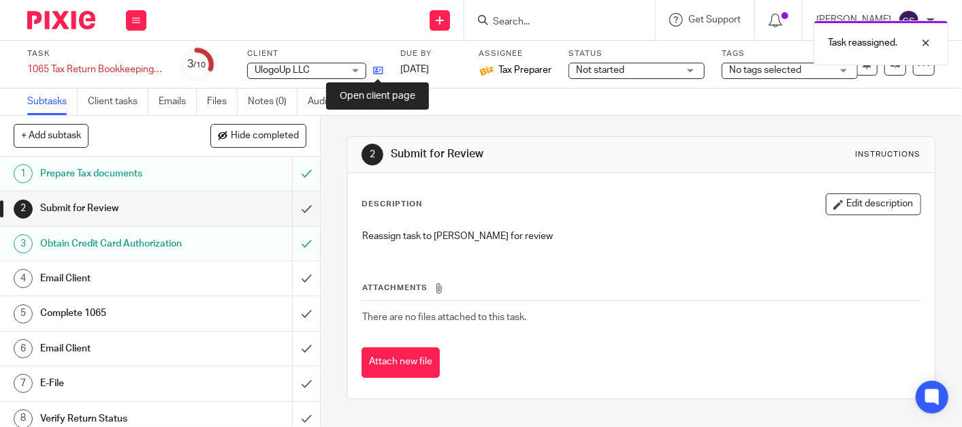
click at [375, 69] on icon at bounding box center [378, 70] width 10 height 10
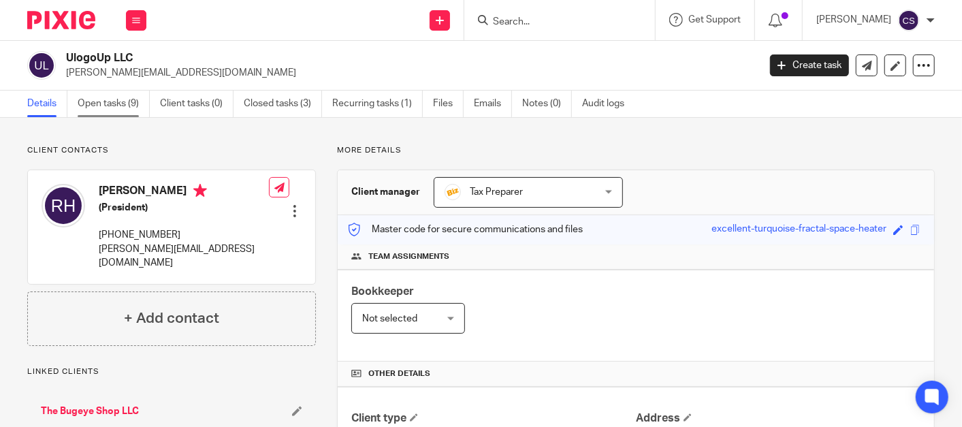
click at [103, 99] on link "Open tasks (9)" at bounding box center [114, 104] width 72 height 27
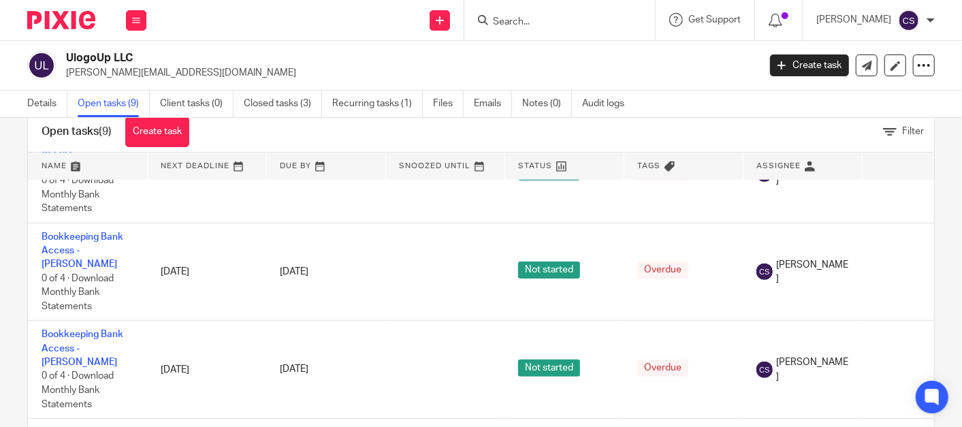
scroll to position [64, 0]
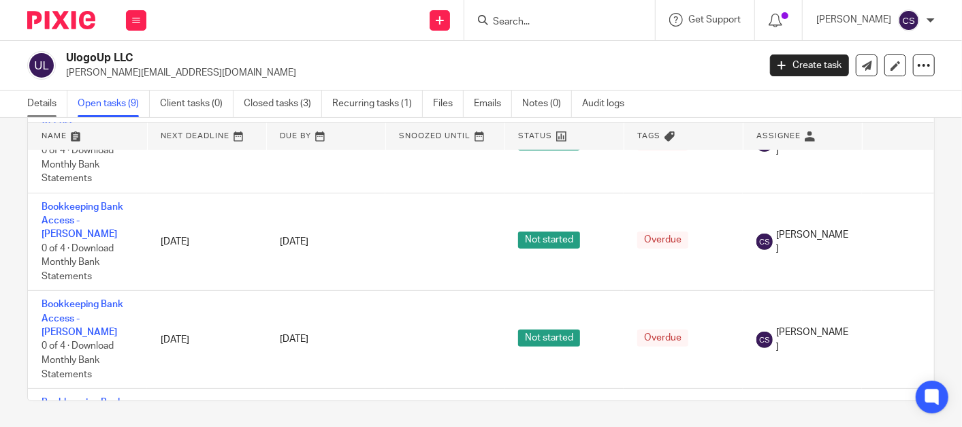
click at [39, 101] on link "Details" at bounding box center [47, 104] width 40 height 27
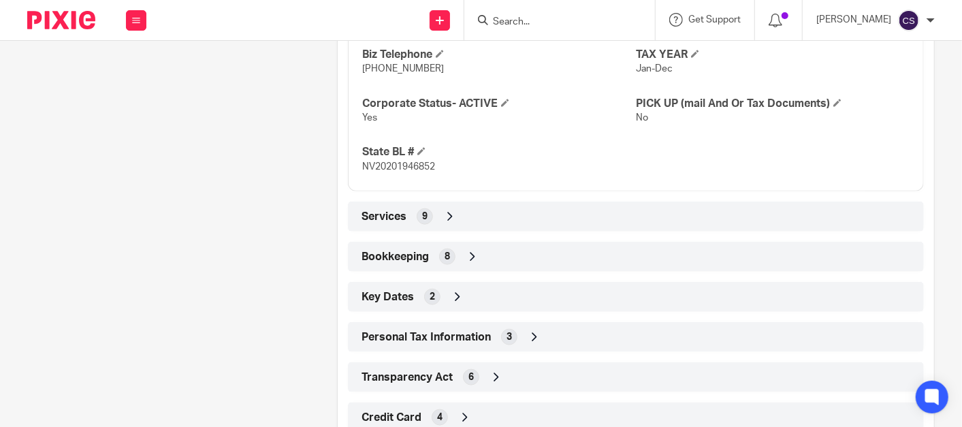
scroll to position [776, 0]
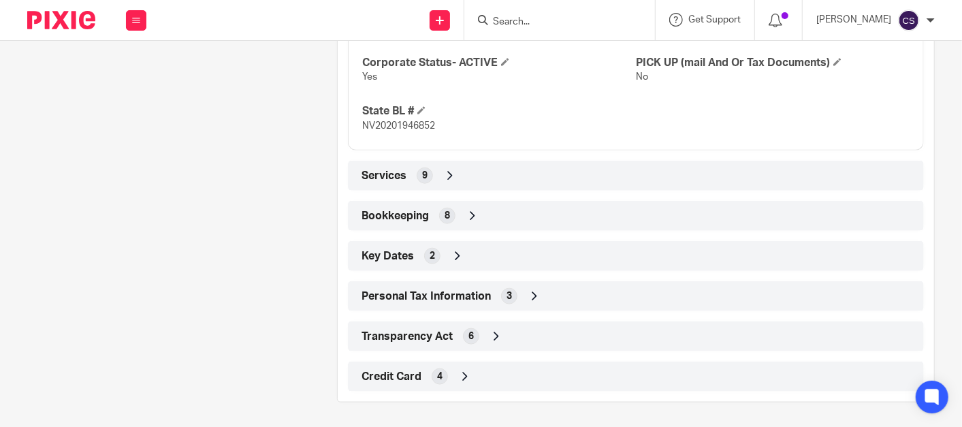
click at [470, 209] on icon at bounding box center [473, 216] width 14 height 14
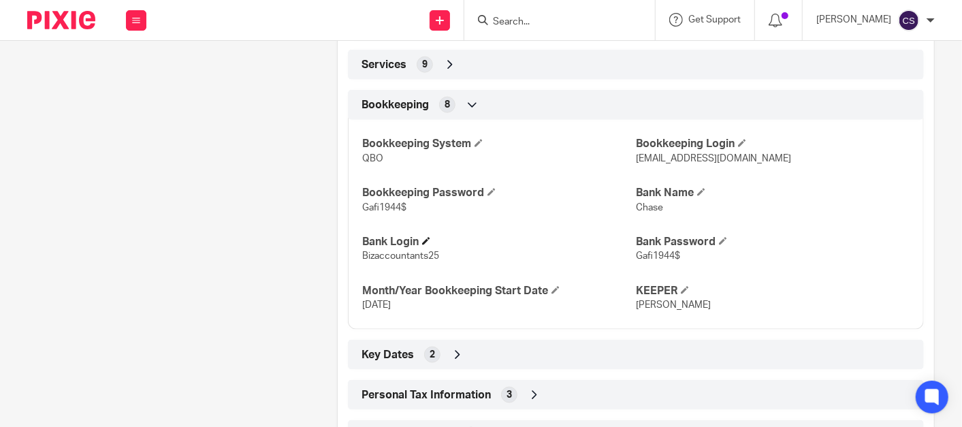
scroll to position [902, 0]
